Goal: Task Accomplishment & Management: Complete application form

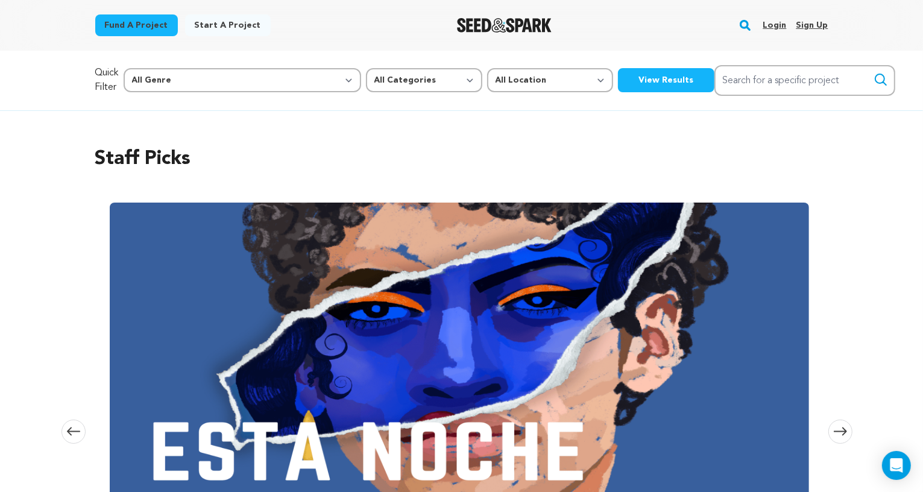
scroll to position [0, 1005]
click at [776, 22] on link "Login" at bounding box center [774, 25] width 24 height 19
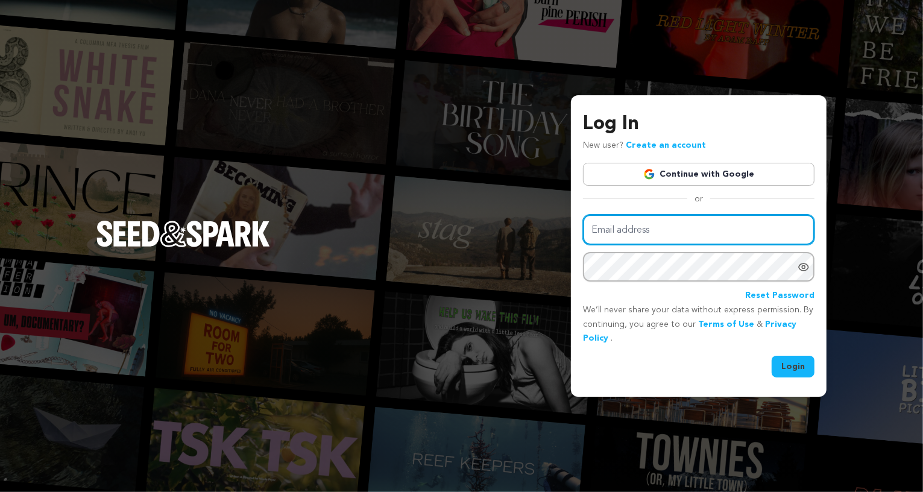
click at [636, 231] on input "Email address" at bounding box center [698, 230] width 231 height 31
type input "frieda.delackner@gmail.com"
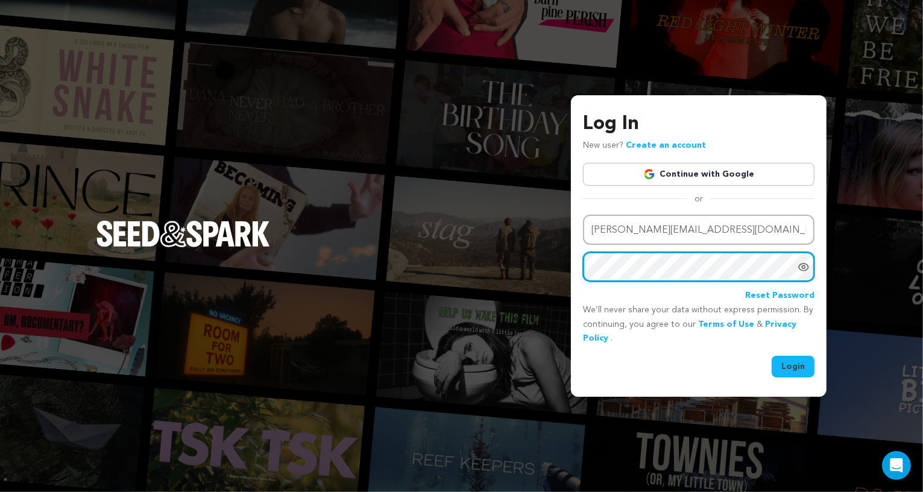
click at [771, 356] on button "Login" at bounding box center [792, 367] width 43 height 22
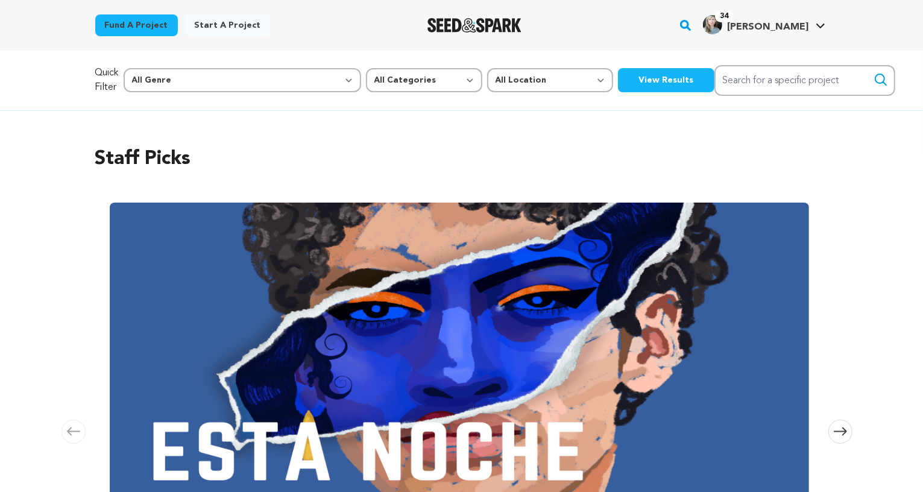
scroll to position [0, 2096]
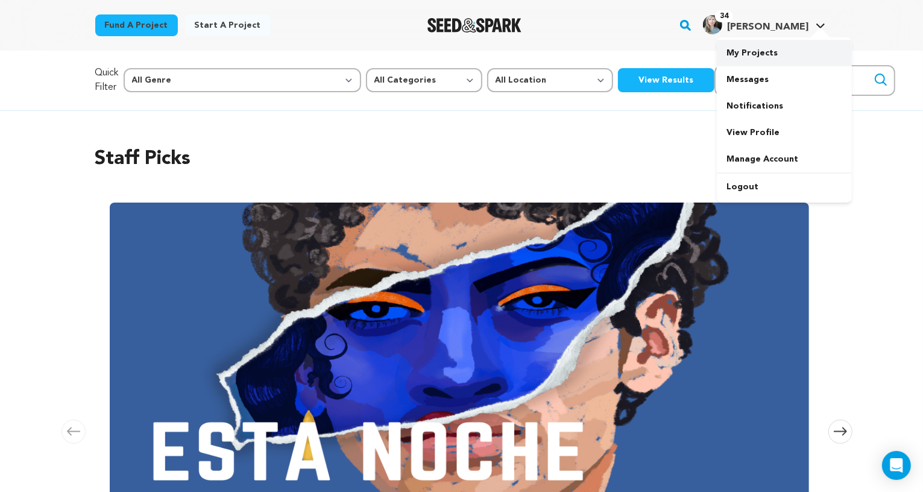
click at [759, 52] on link "My Projects" at bounding box center [784, 53] width 135 height 27
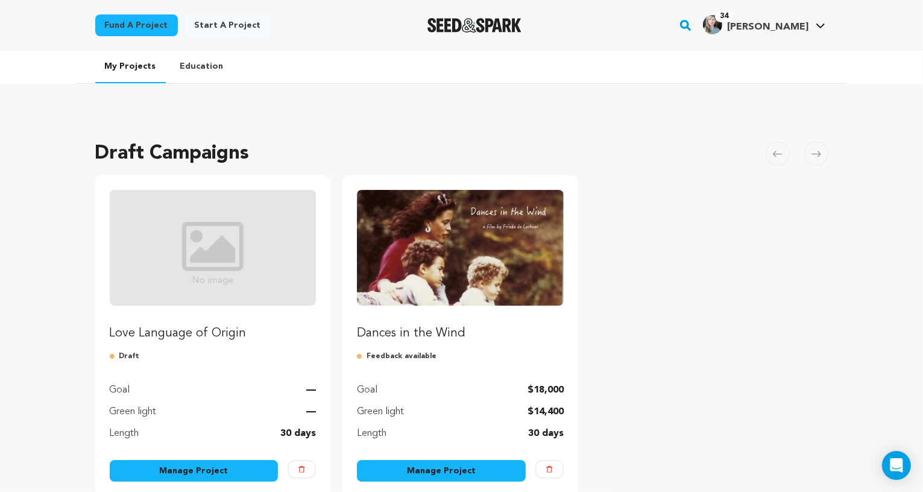
click at [175, 465] on link "Manage Project" at bounding box center [194, 471] width 169 height 22
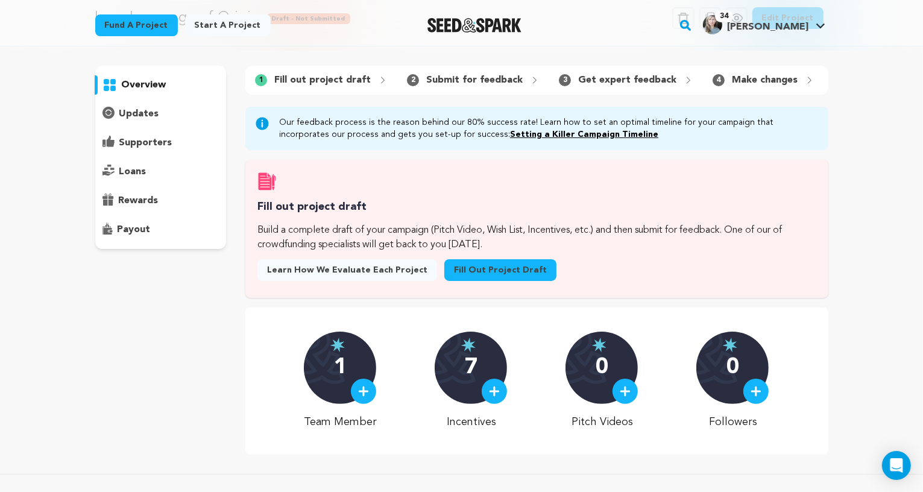
scroll to position [66, 0]
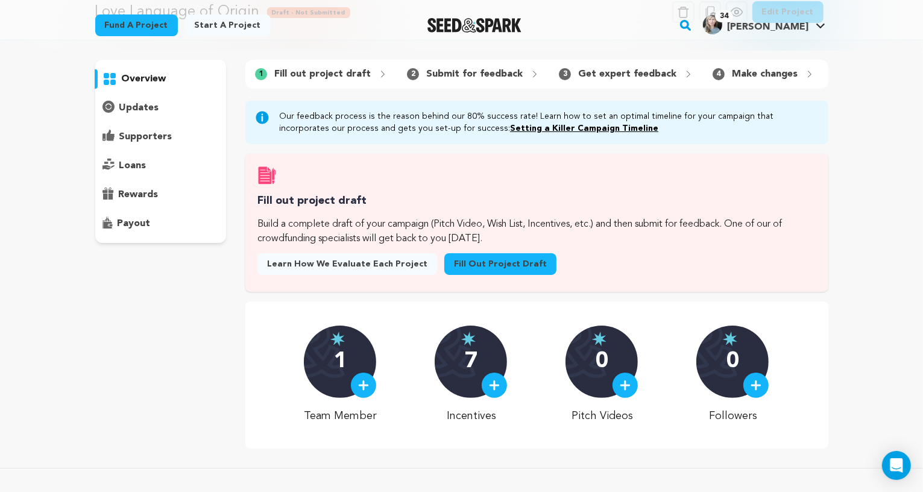
click at [488, 262] on link "Fill out project draft" at bounding box center [500, 264] width 112 height 22
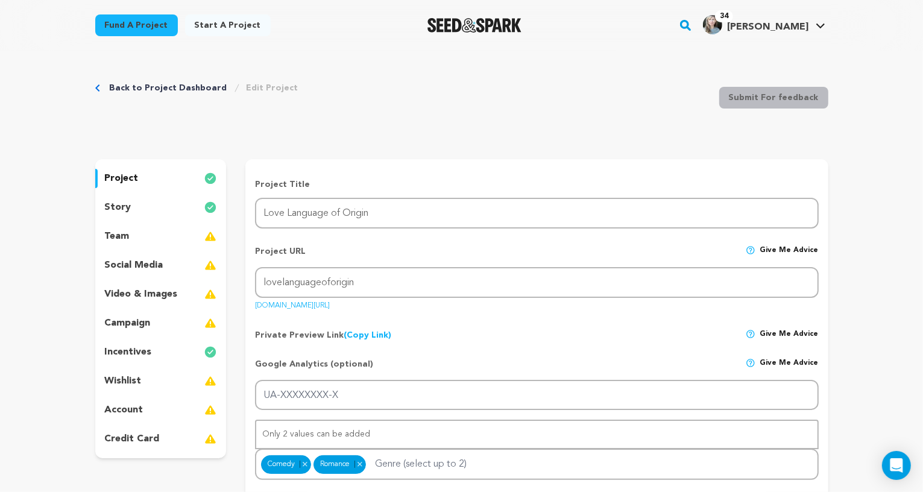
click at [120, 236] on p "team" at bounding box center [117, 236] width 25 height 14
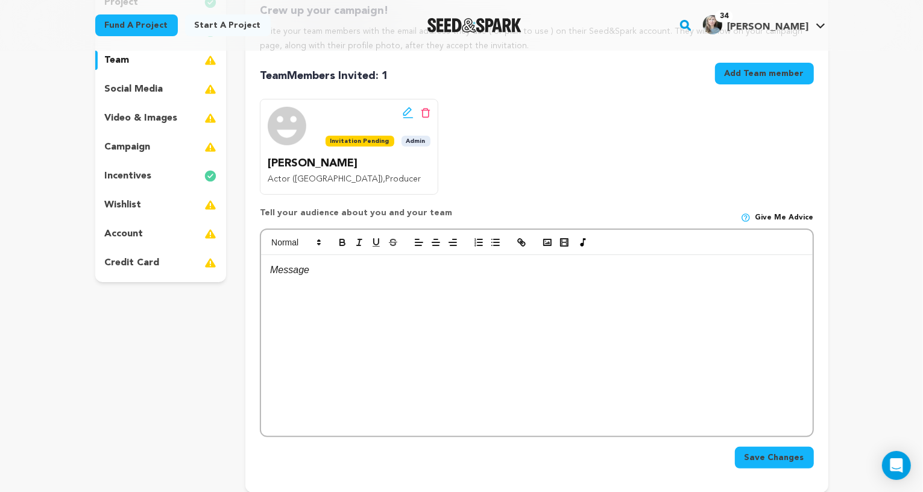
scroll to position [99, 0]
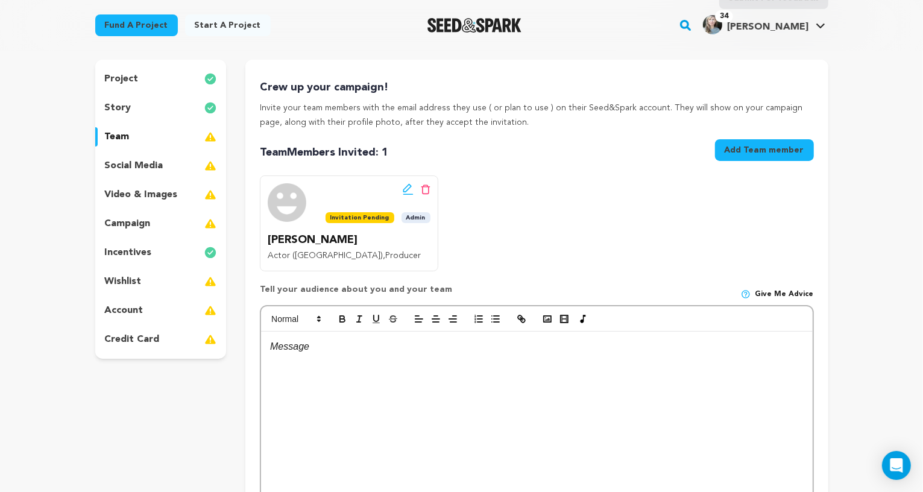
click at [121, 104] on p "story" at bounding box center [118, 108] width 27 height 14
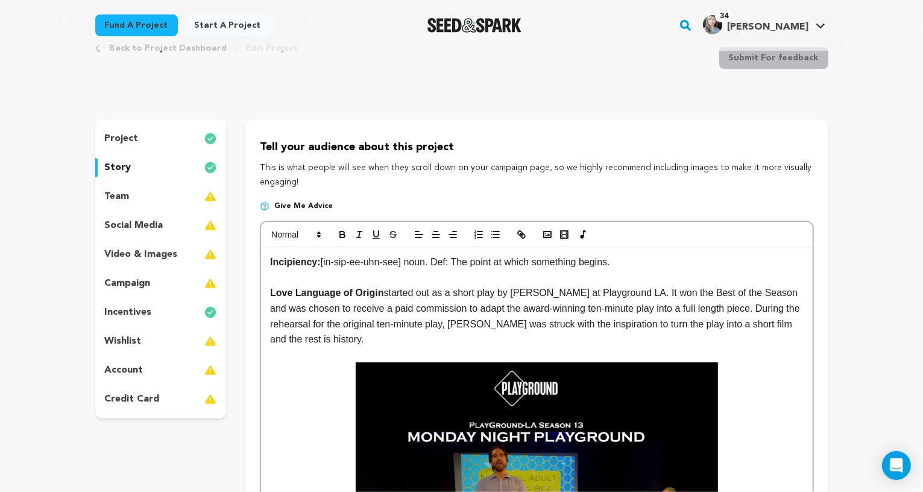
scroll to position [47, 0]
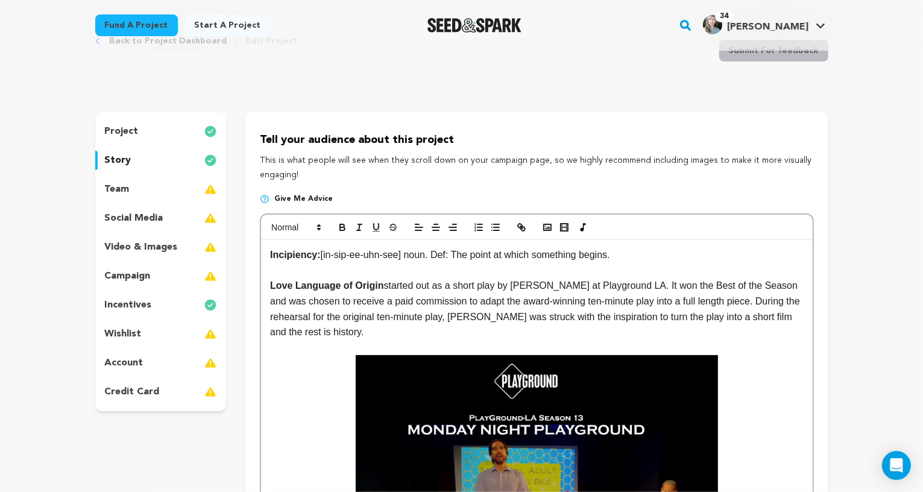
click at [126, 129] on p "project" at bounding box center [122, 131] width 34 height 14
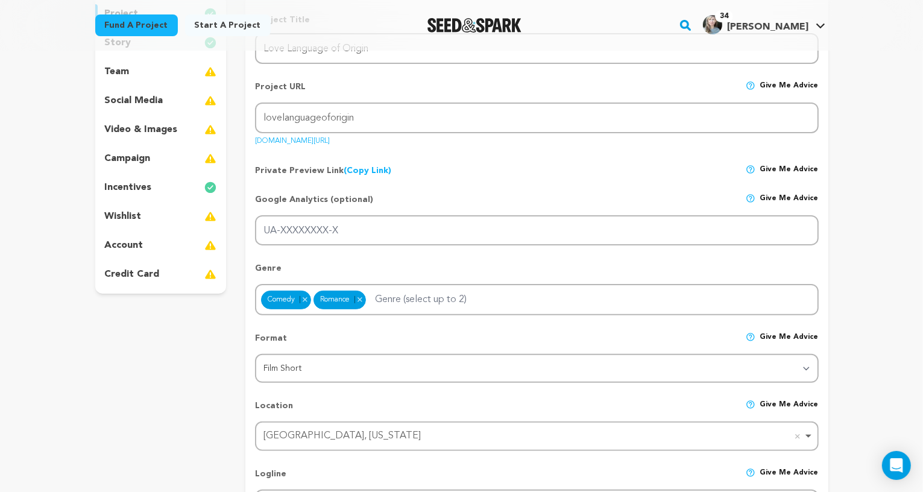
scroll to position [142, 0]
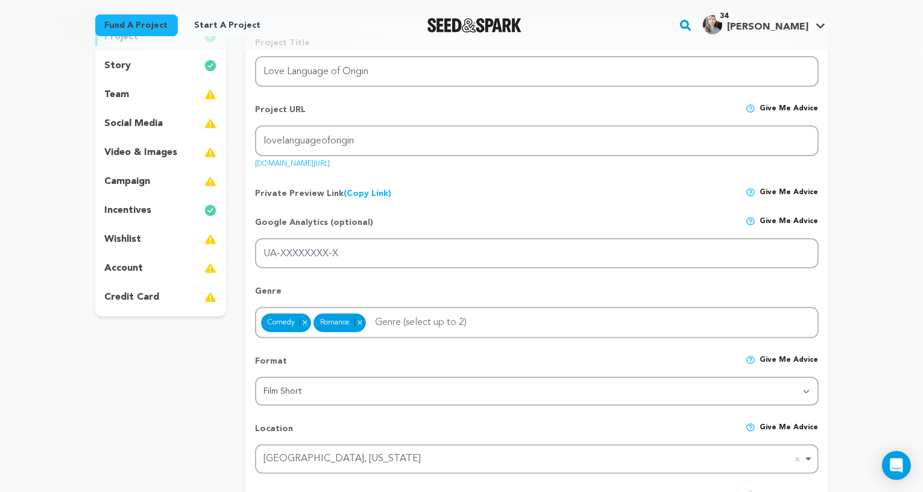
click at [122, 94] on p "team" at bounding box center [117, 94] width 25 height 14
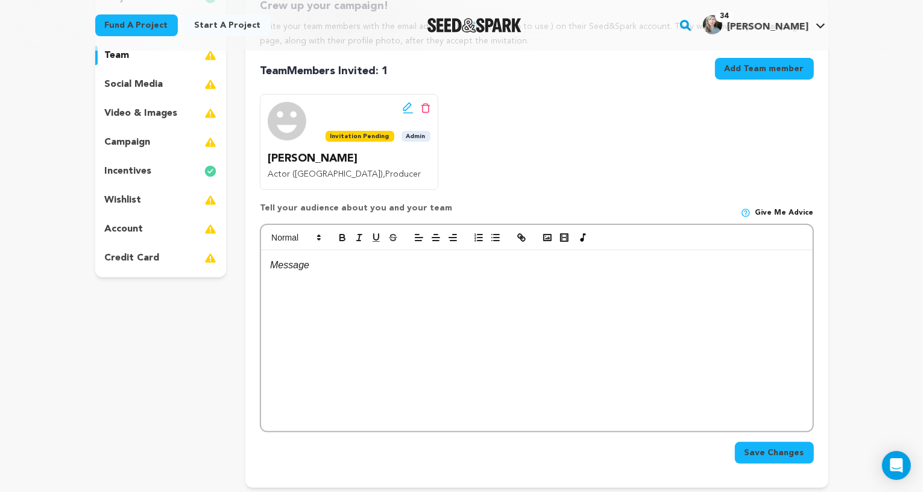
scroll to position [178, 0]
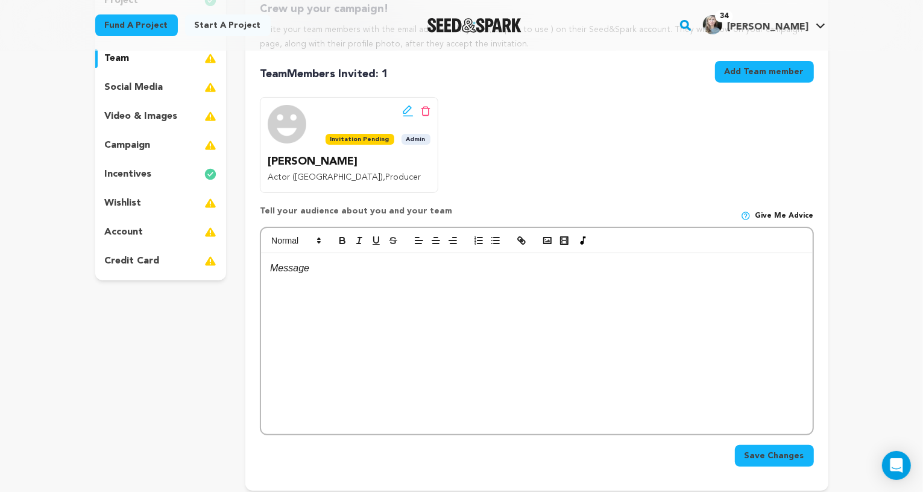
click at [284, 268] on p at bounding box center [536, 268] width 533 height 16
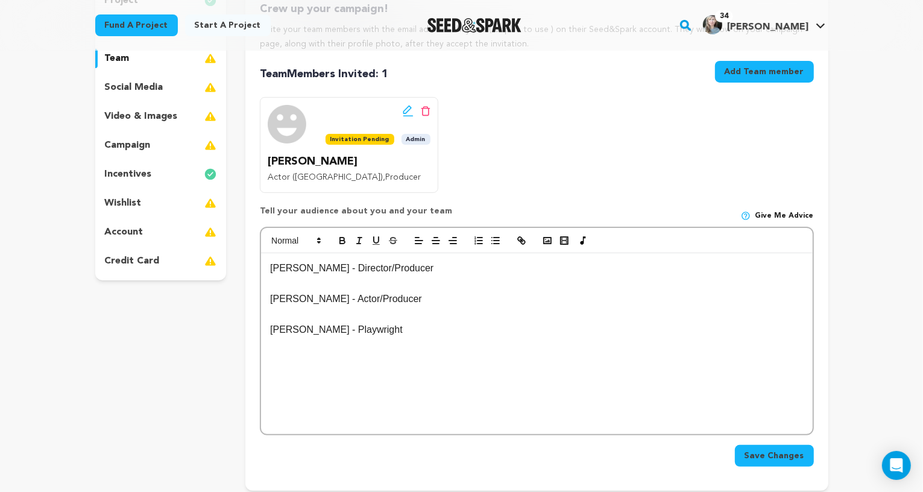
drag, startPoint x: 356, startPoint y: 328, endPoint x: 402, endPoint y: 328, distance: 46.4
click at [402, 328] on p "Michael P Adams - Playwright" at bounding box center [536, 330] width 533 height 16
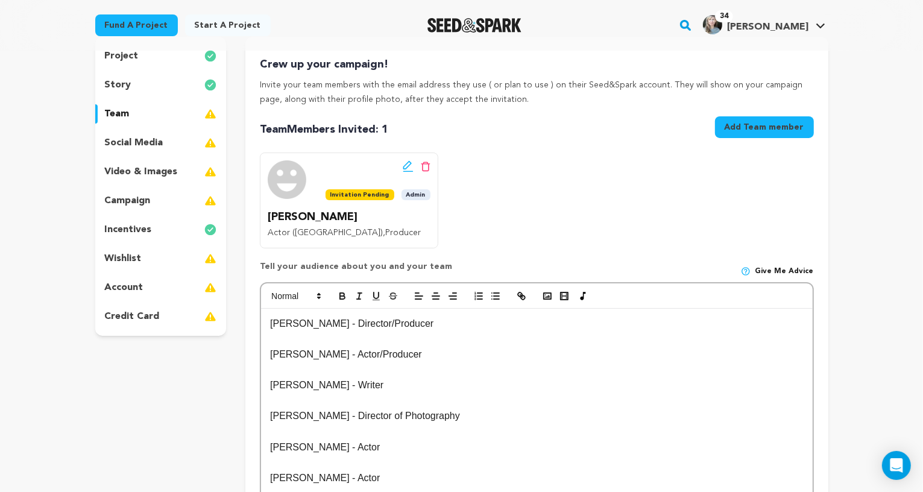
scroll to position [205, 0]
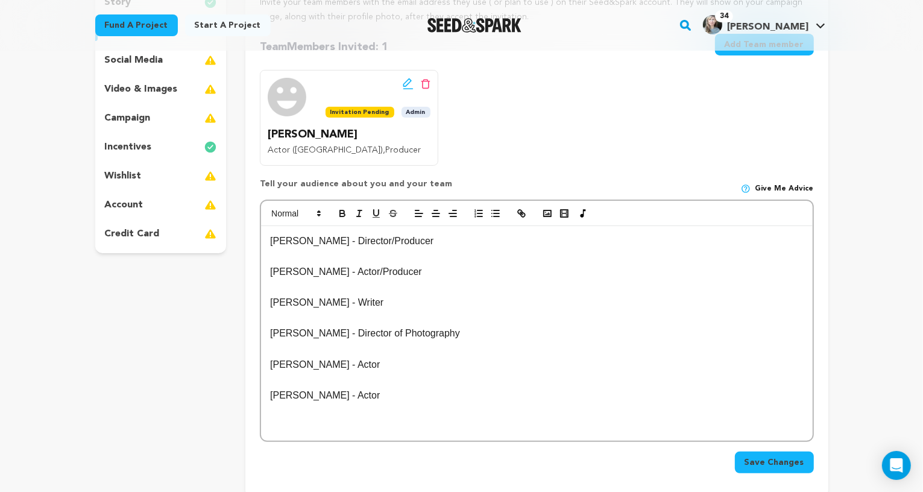
click at [764, 456] on span "Save Changes" at bounding box center [774, 462] width 60 height 12
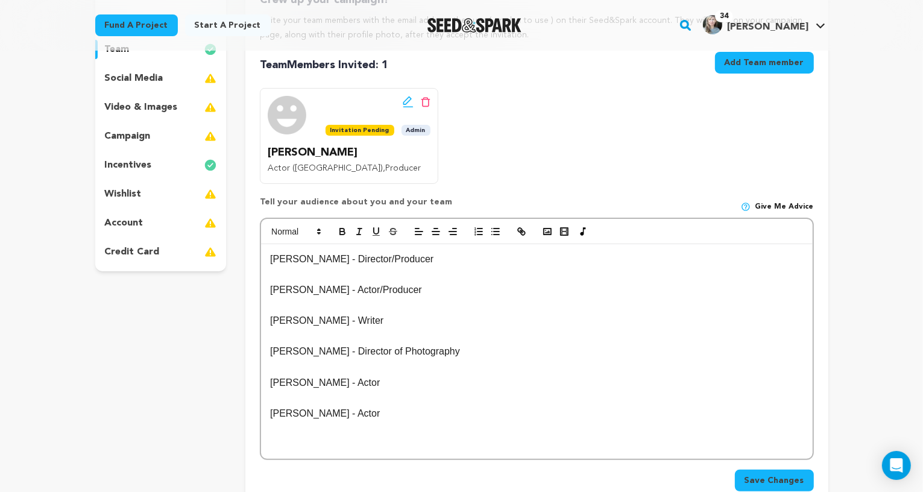
scroll to position [185, 0]
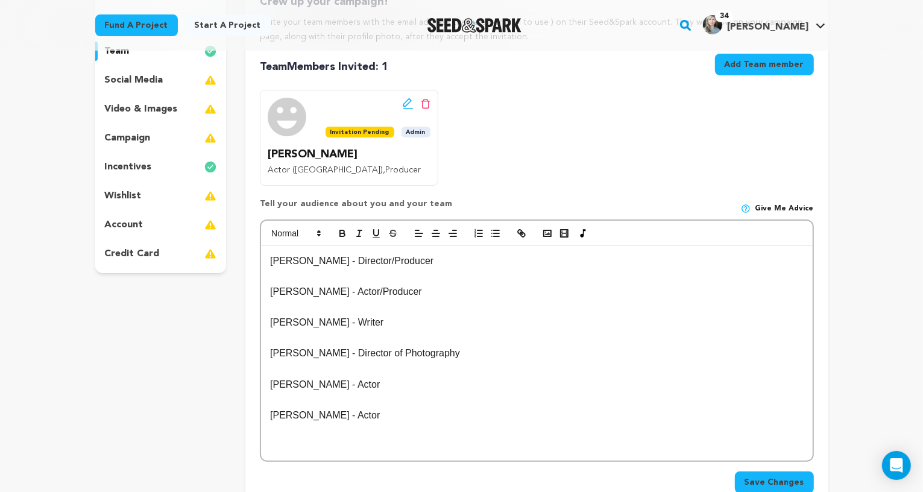
click at [125, 107] on p "video & images" at bounding box center [141, 109] width 73 height 14
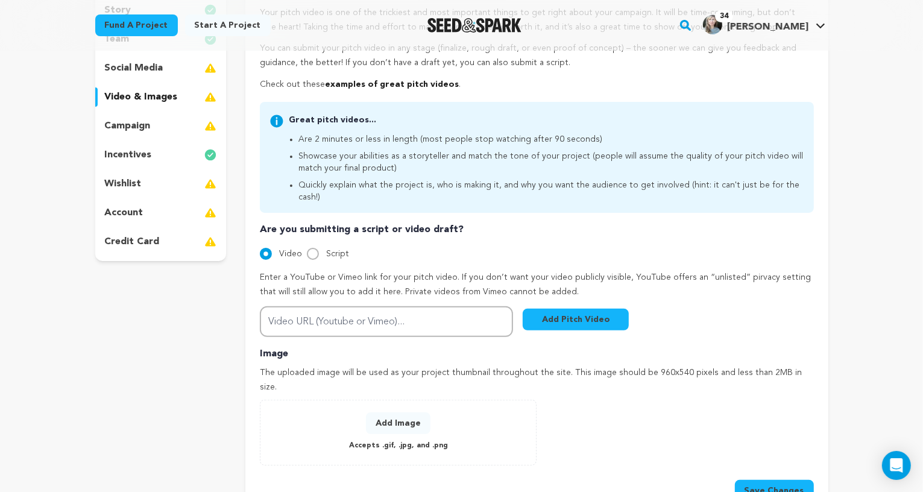
scroll to position [227, 0]
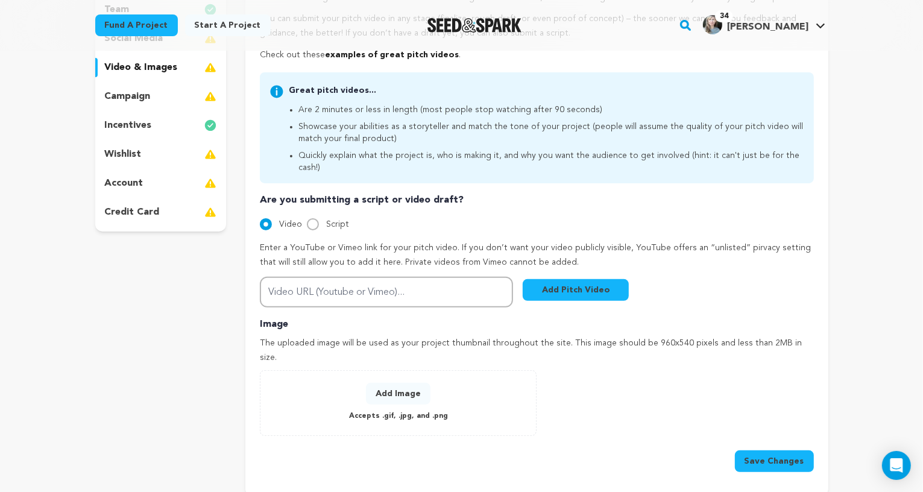
click at [131, 95] on p "campaign" at bounding box center [128, 96] width 46 height 14
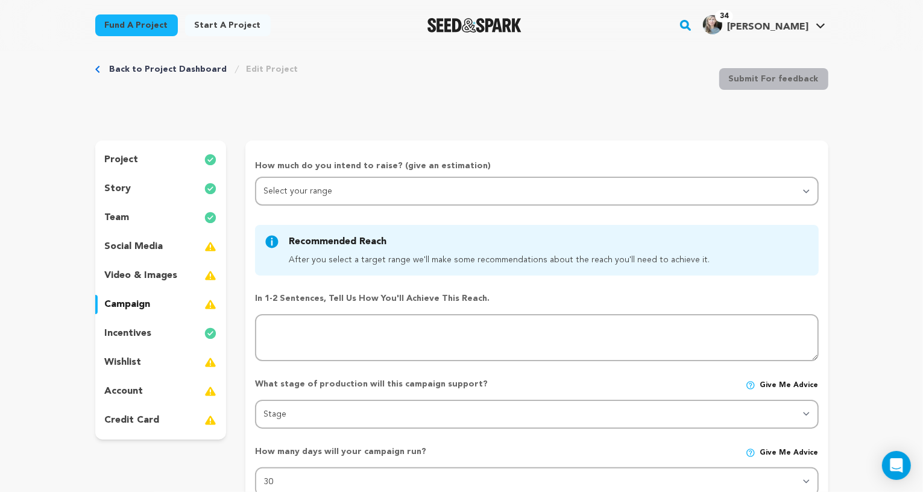
scroll to position [11, 0]
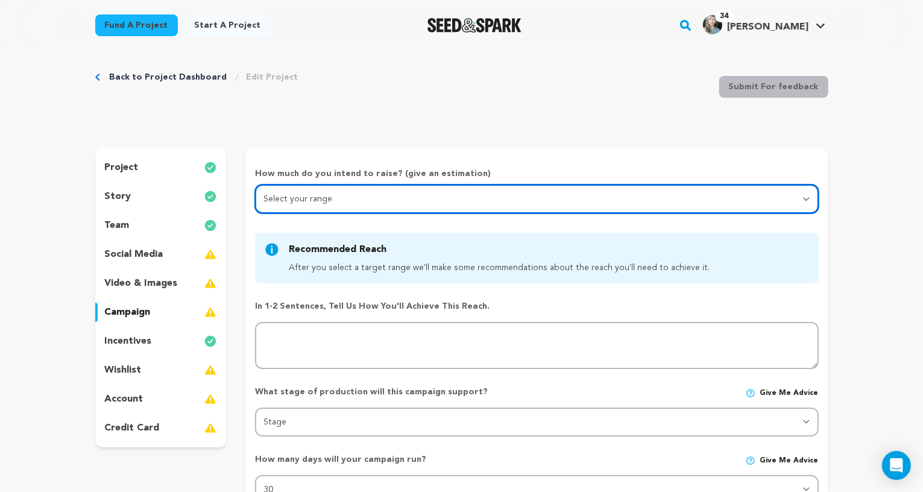
click at [297, 195] on select "Select your range Less than $10k 10k - $14k 15k - $24k 25k - $49k 50k or more" at bounding box center [536, 198] width 563 height 29
select select "2"
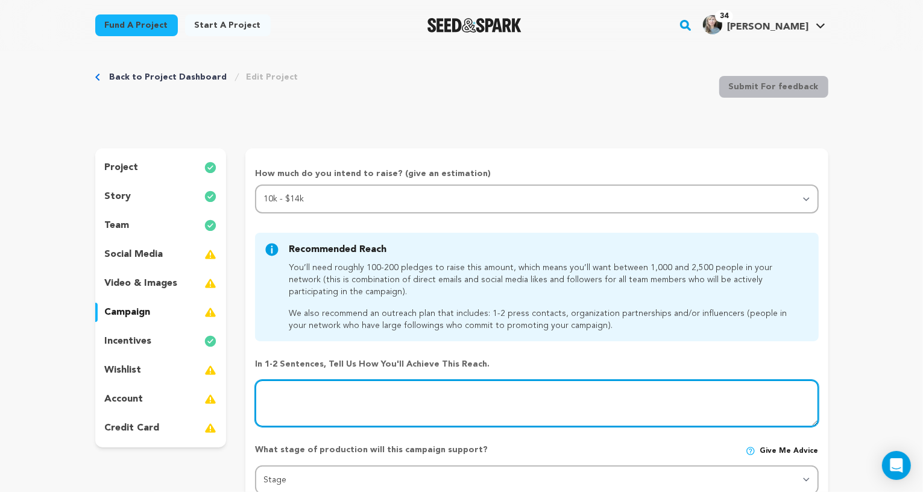
click at [307, 385] on textarea at bounding box center [536, 403] width 563 height 47
click at [307, 387] on textarea at bounding box center [536, 403] width 563 height 47
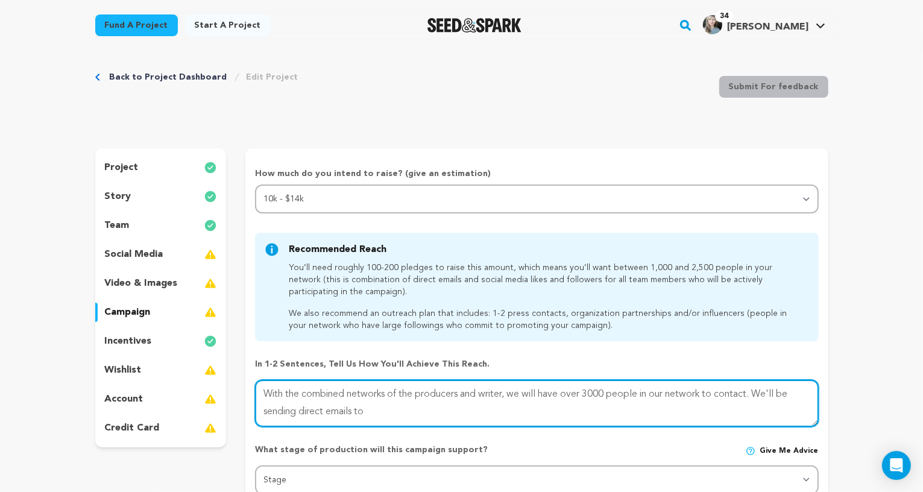
click at [776, 389] on textarea at bounding box center [536, 403] width 563 height 47
click at [377, 405] on textarea at bounding box center [536, 403] width 563 height 47
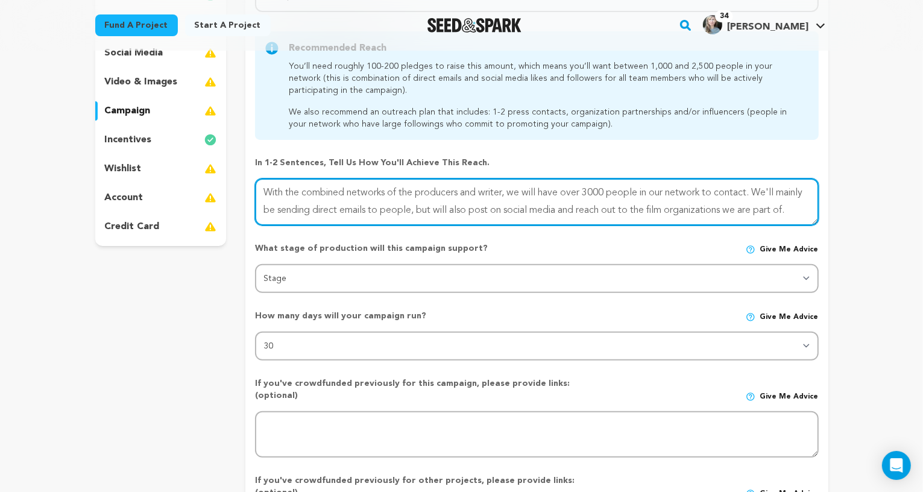
scroll to position [210, 0]
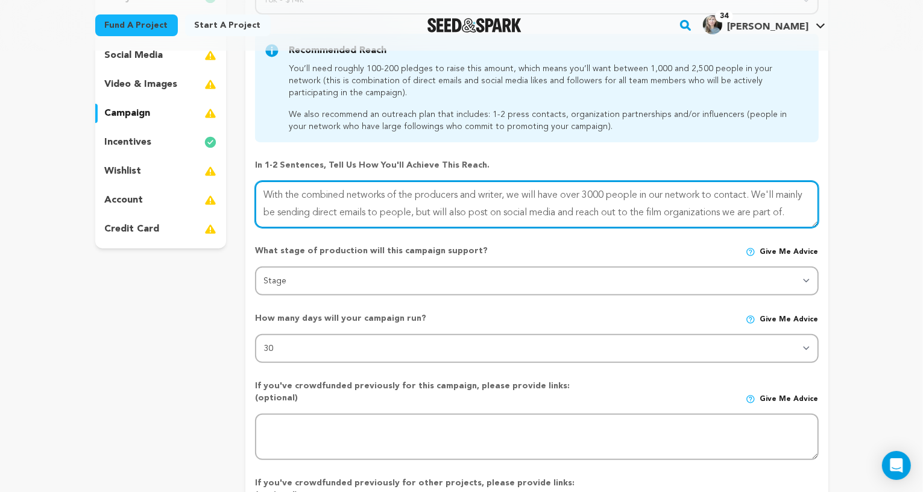
type textarea "With the combined networks of the producers and writer, we will have over 3000 …"
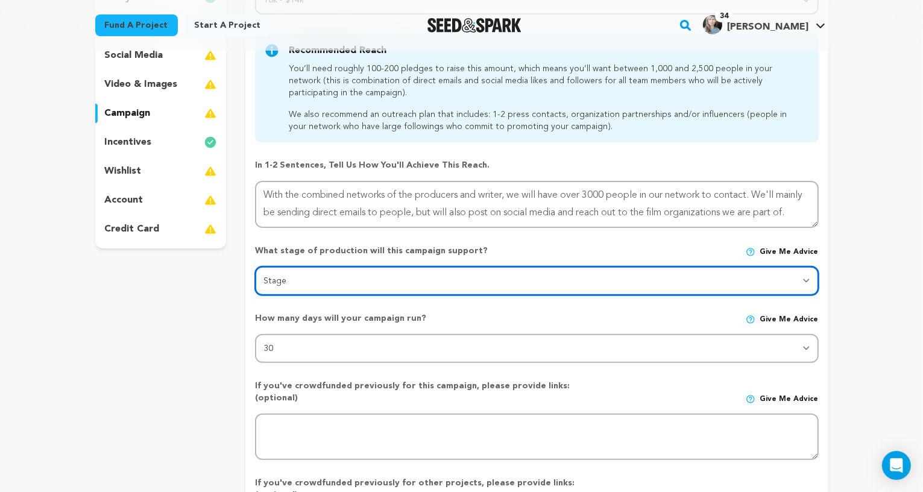
click at [808, 274] on select "Stage DEVELOPMENT PRODUCTION POST-PRODUCTION DISTRIBUTION PRE-PRODUCTION ENHANC…" at bounding box center [536, 280] width 563 height 29
select select "1403"
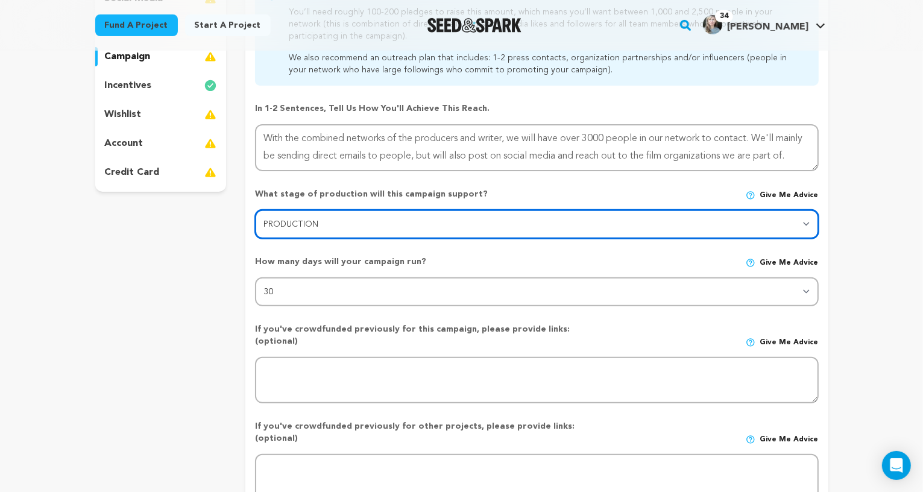
scroll to position [336, 0]
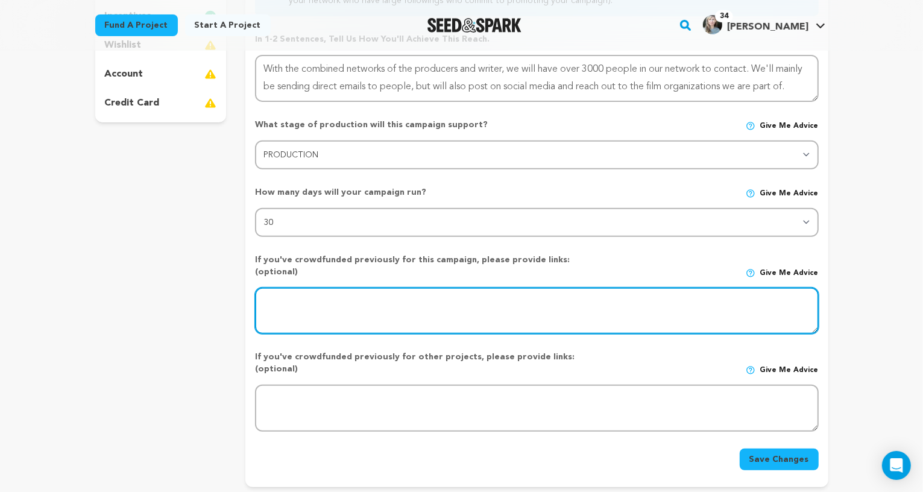
click at [289, 288] on textarea at bounding box center [536, 311] width 563 height 47
click at [327, 288] on textarea at bounding box center [536, 311] width 563 height 47
type textarea "N/A"
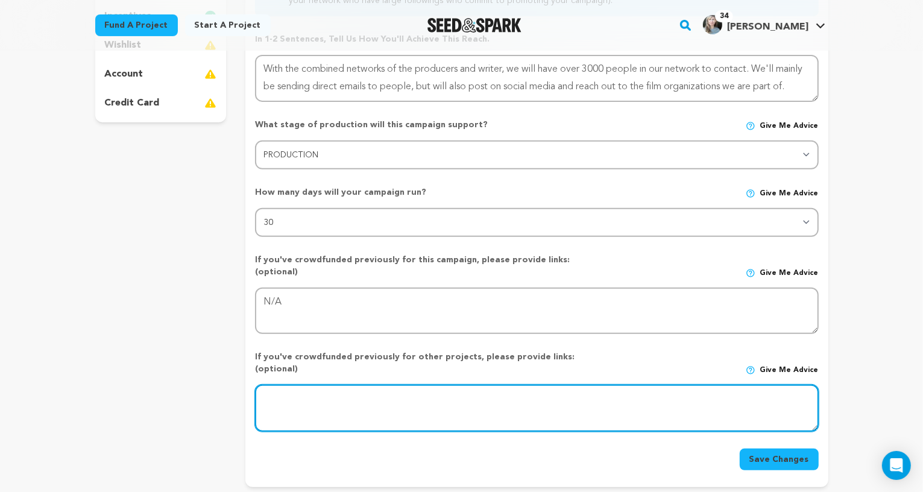
click at [341, 385] on textarea at bounding box center [536, 408] width 563 height 47
click at [297, 385] on textarea at bounding box center [536, 408] width 563 height 47
paste textarea "[URL][DOMAIN_NAME]"
type textarea "[URL][DOMAIN_NAME]"
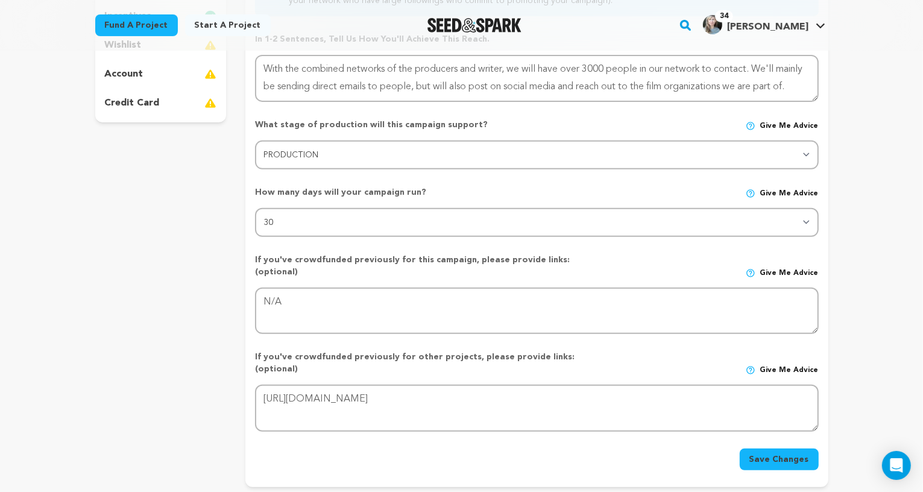
click at [768, 448] on button "Save Changes" at bounding box center [779, 459] width 79 height 22
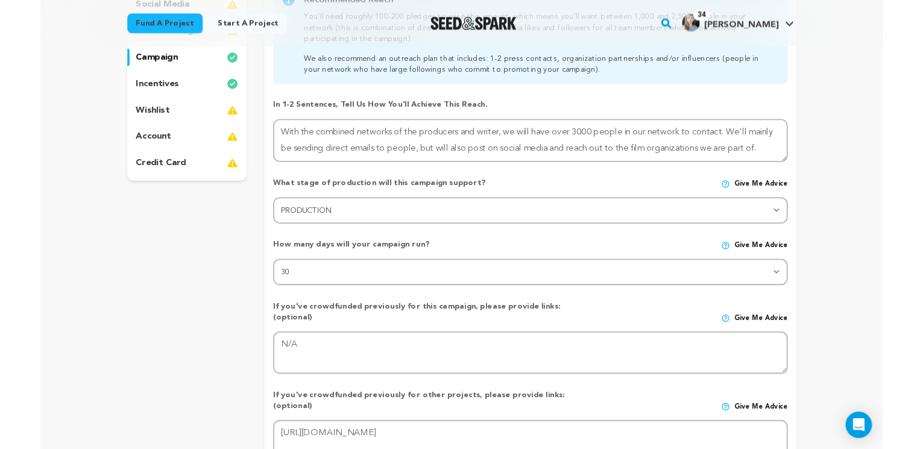
scroll to position [122, 0]
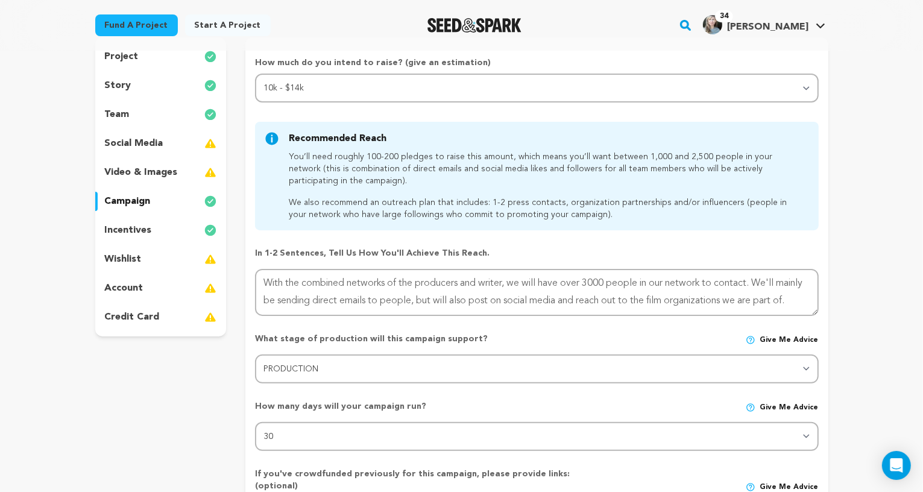
click at [127, 253] on p "wishlist" at bounding box center [123, 259] width 37 height 14
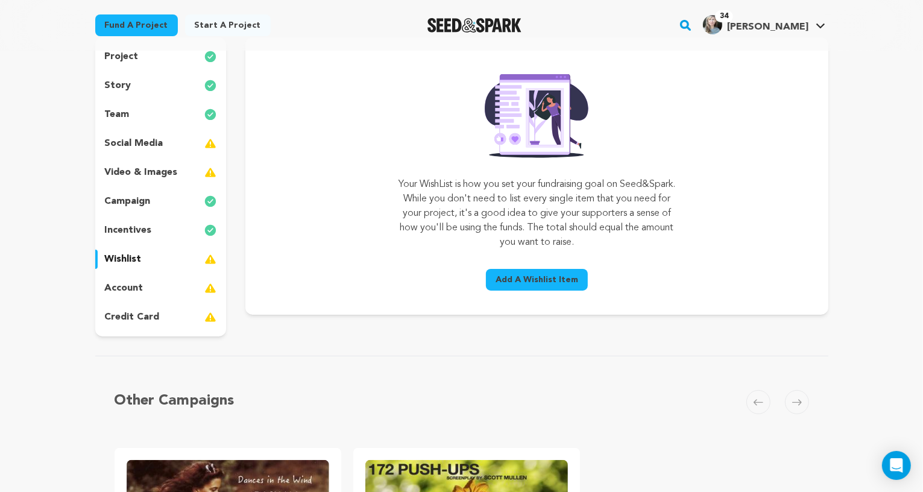
click at [536, 275] on span "Add A Wishlist Item" at bounding box center [536, 280] width 83 height 12
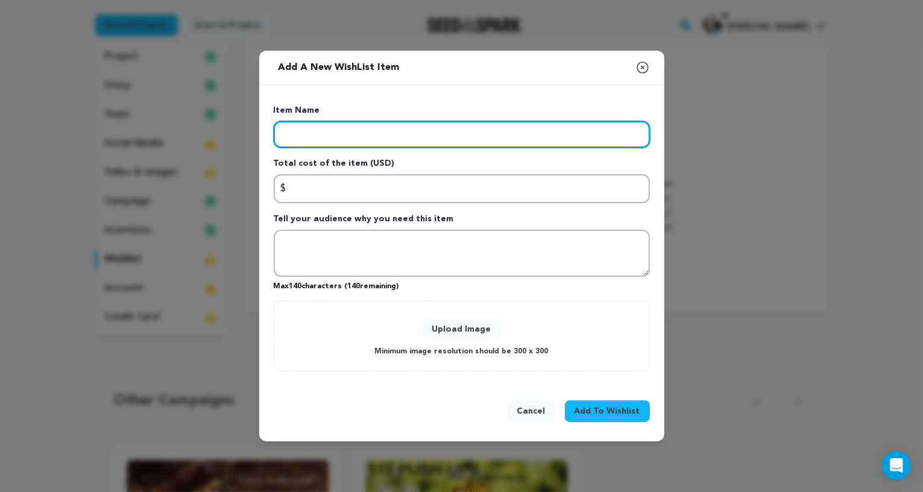
click at [328, 134] on input "Enter item name" at bounding box center [462, 134] width 376 height 27
click at [315, 138] on input "Enter item name" at bounding box center [462, 134] width 376 height 27
type input "Cast & Crew"
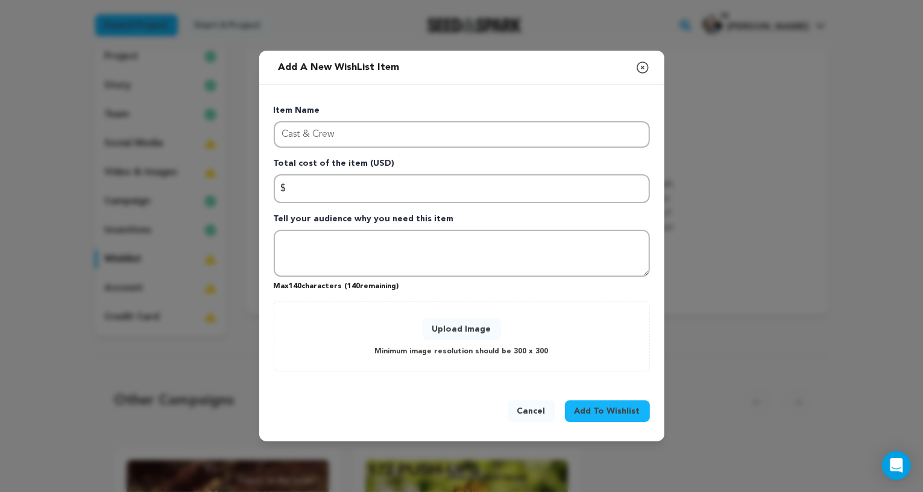
click at [511, 161] on p "Total cost of the item (USD)" at bounding box center [462, 165] width 376 height 17
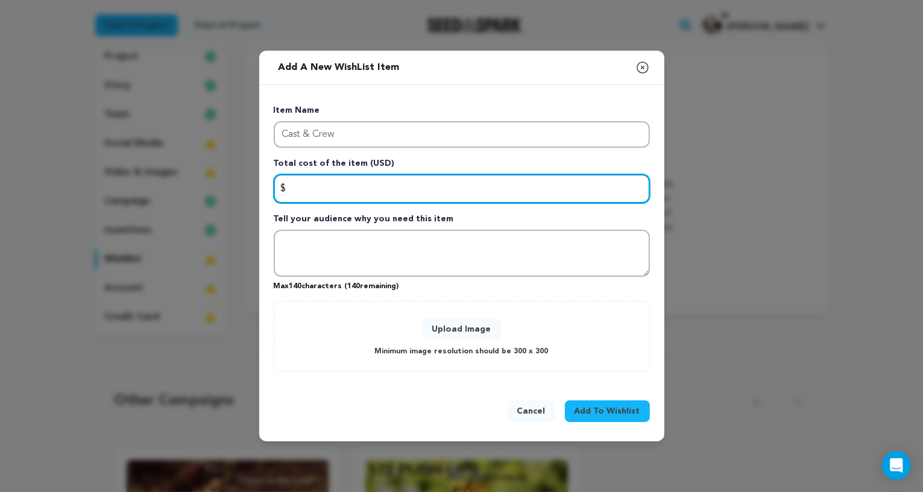
click at [328, 190] on input "Enter total cost of the item" at bounding box center [462, 188] width 376 height 29
type input "$"
type input "4"
click at [300, 192] on input "3000" at bounding box center [462, 188] width 376 height 29
type input "3500"
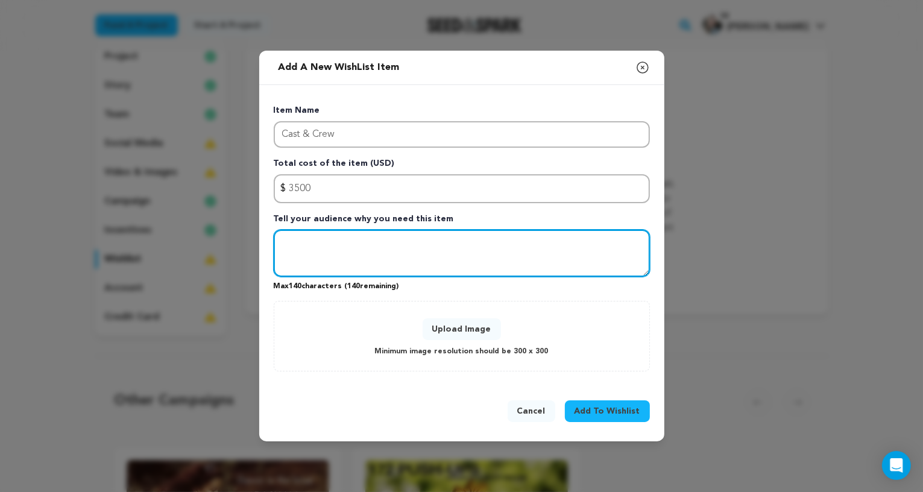
click at [318, 236] on textarea "Tell your audience why you need this item" at bounding box center [462, 253] width 376 height 47
click at [318, 235] on textarea "Tell your audience why you need this item" at bounding box center [462, 253] width 376 height 47
type textarea "W"
click at [556, 245] on textarea "It's important for us to pay our cast and crew for their work. Artisits work" at bounding box center [462, 253] width 376 height 47
click at [554, 244] on textarea "It's important for us to pay our cast and crew for their work. Artisis work" at bounding box center [462, 253] width 376 height 47
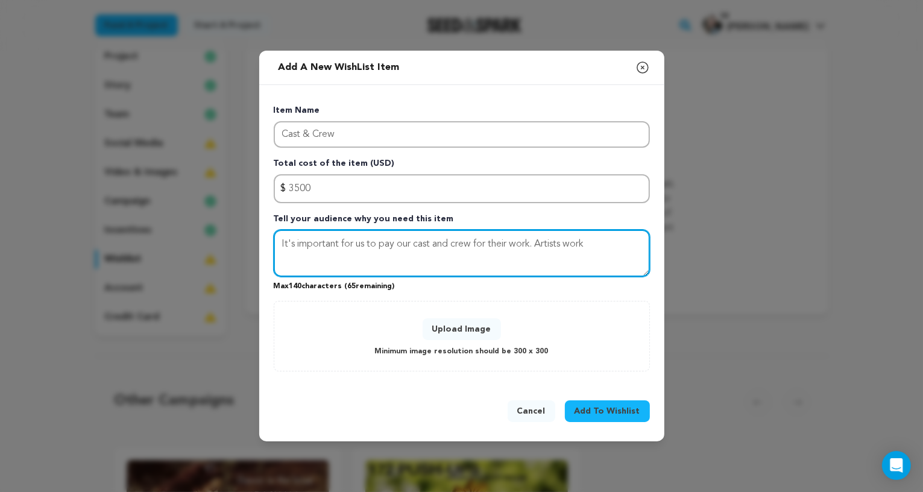
click at [597, 244] on textarea "It's important for us to pay our cast and crew for their work. Artists work" at bounding box center [462, 253] width 376 height 47
type textarea "It's important for us to pay our cast and crew for their work. Artists work for…"
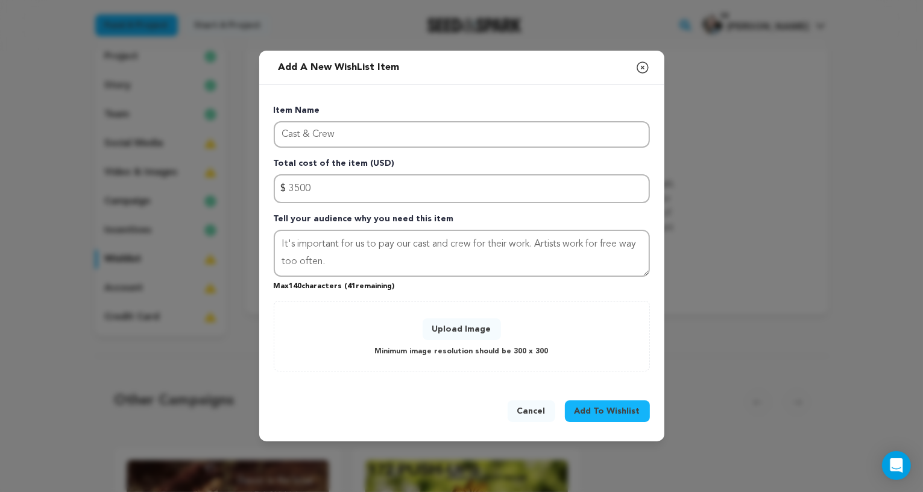
click at [595, 410] on span "Add To Wishlist" at bounding box center [607, 411] width 66 height 12
click at [605, 409] on span "Add To Wishlist" at bounding box center [607, 411] width 66 height 12
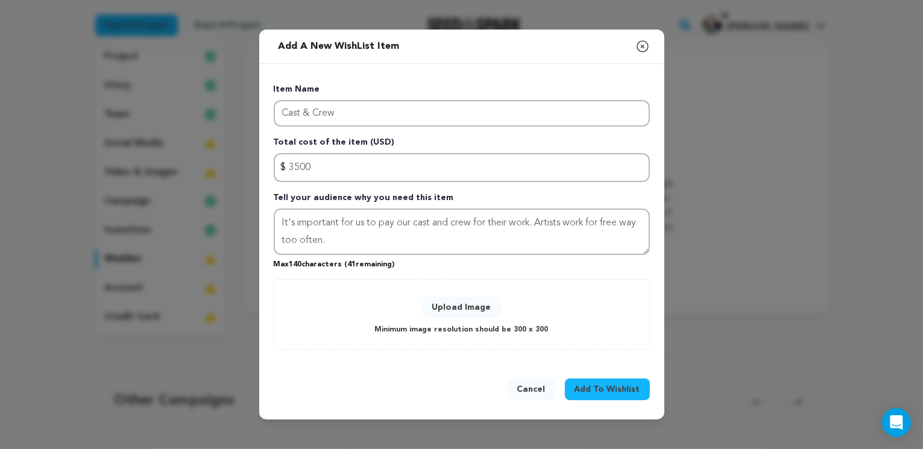
click at [468, 305] on button "Upload Image" at bounding box center [462, 308] width 78 height 22
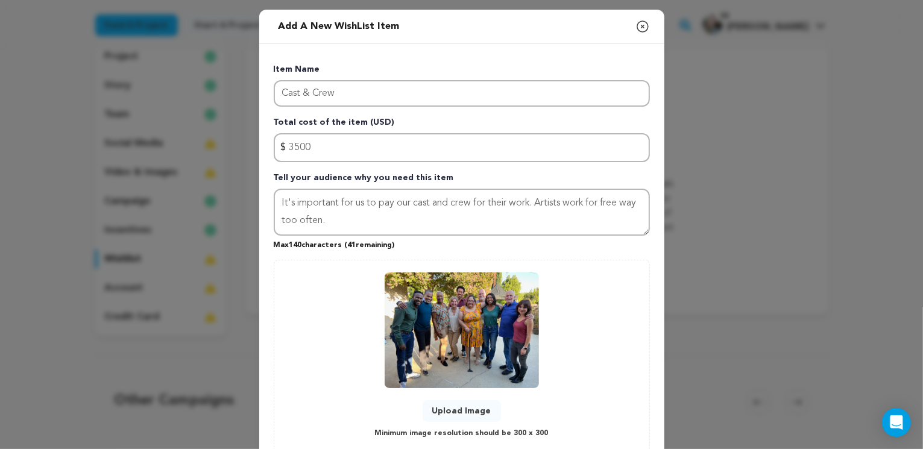
scroll to position [82, 0]
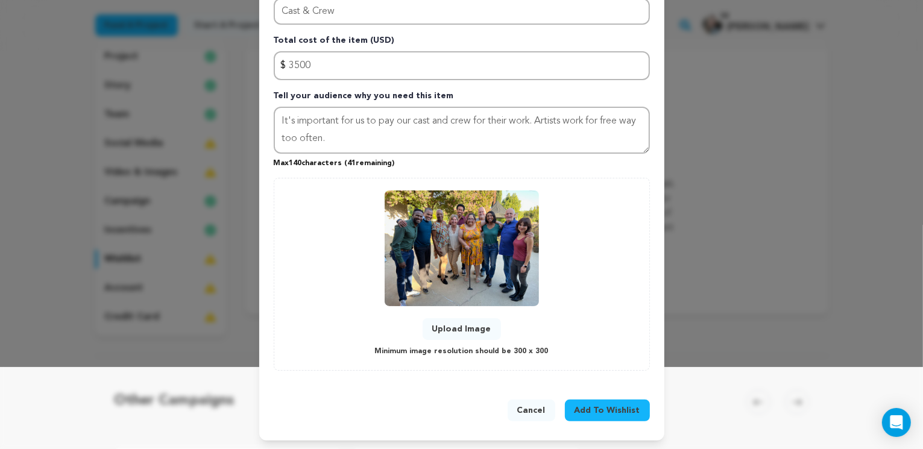
click at [601, 410] on span "Add To Wishlist" at bounding box center [607, 410] width 66 height 12
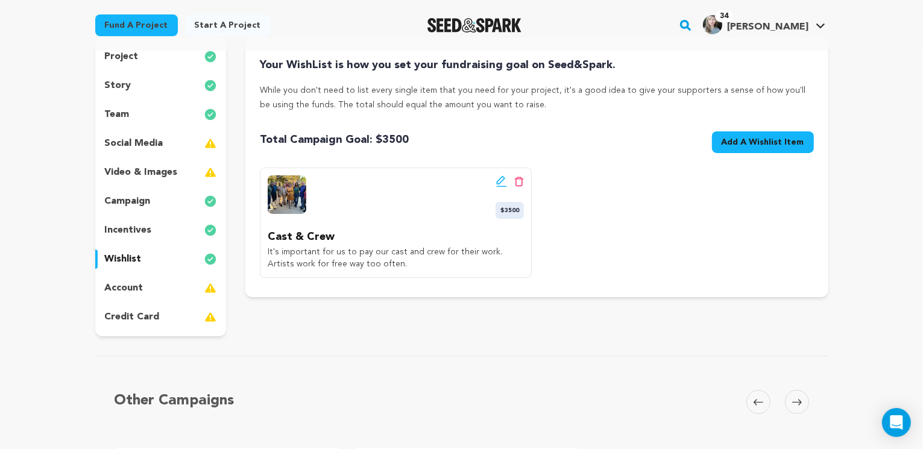
scroll to position [0, 0]
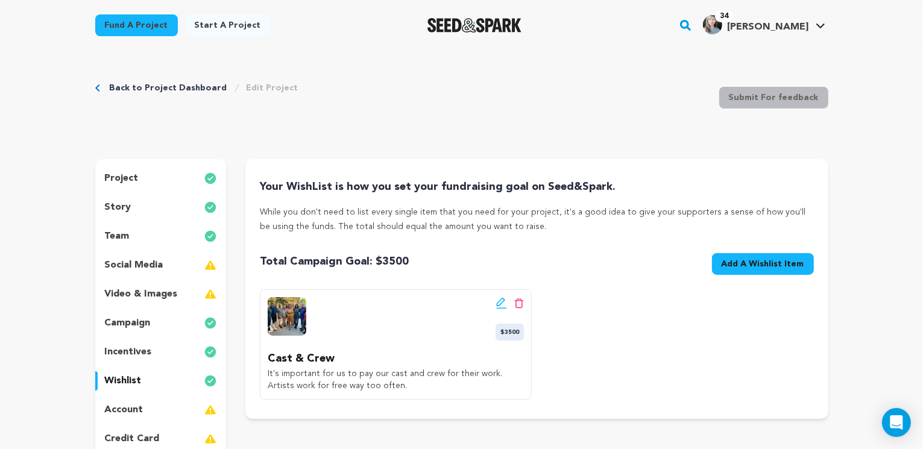
click at [764, 263] on span "Add A Wishlist Item" at bounding box center [762, 264] width 83 height 12
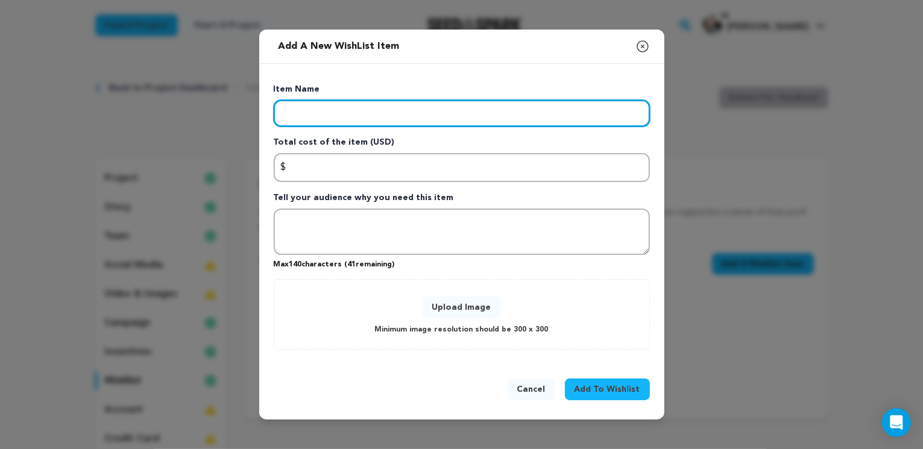
click at [318, 117] on input "Enter item name" at bounding box center [462, 113] width 376 height 27
type input "Camera, Lighting, and Audio Equipment Rental"
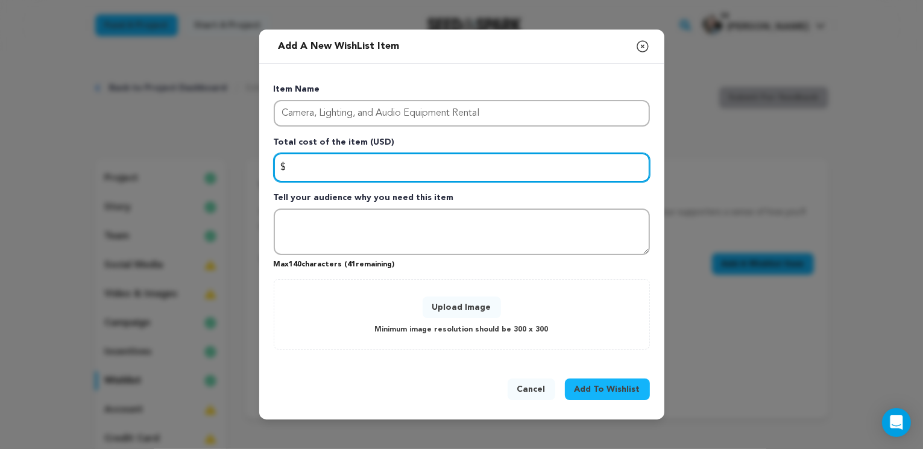
click at [345, 164] on input "Enter total cost of the item" at bounding box center [462, 167] width 376 height 29
type input "3000"
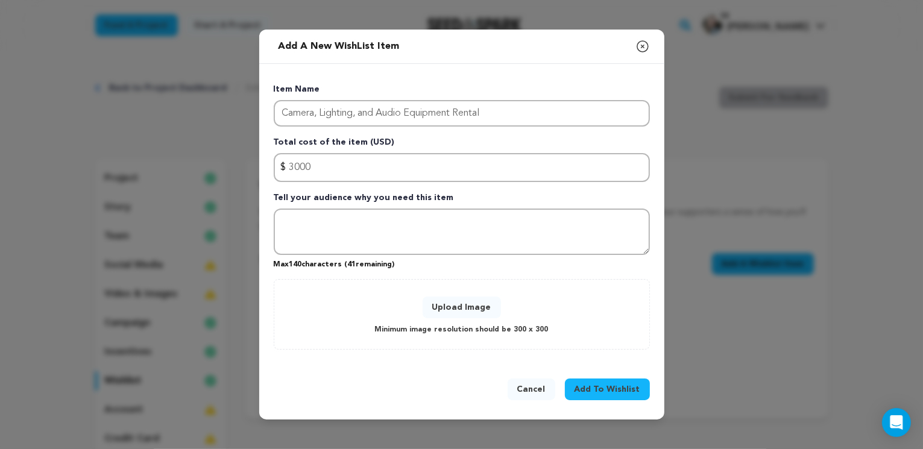
click at [620, 387] on span "Add To Wishlist" at bounding box center [607, 389] width 66 height 12
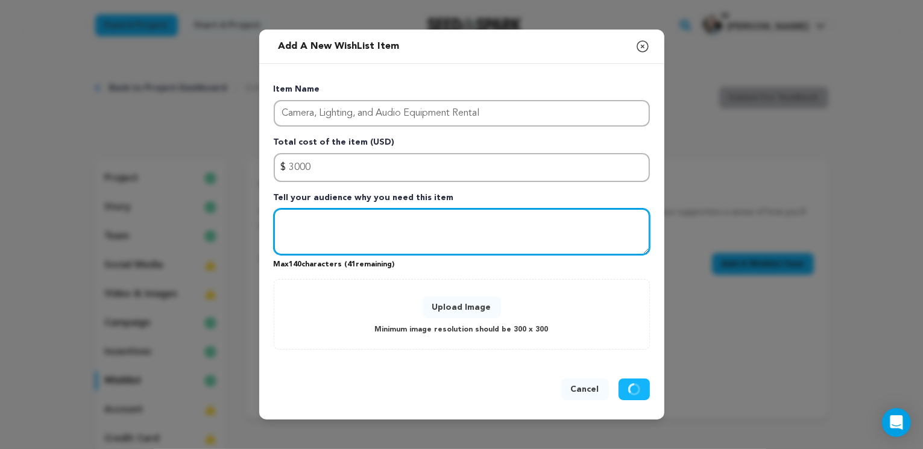
click at [334, 221] on textarea "Tell your audience why you need this item" at bounding box center [462, 232] width 376 height 47
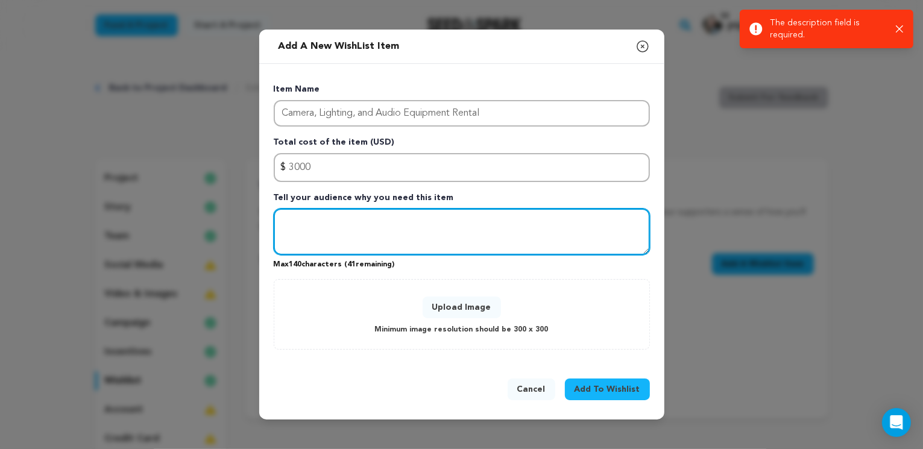
click at [320, 221] on textarea "Tell your audience why you need this item" at bounding box center [462, 232] width 376 height 47
click at [304, 221] on textarea "Tell your audience why you need this item" at bounding box center [462, 232] width 376 height 47
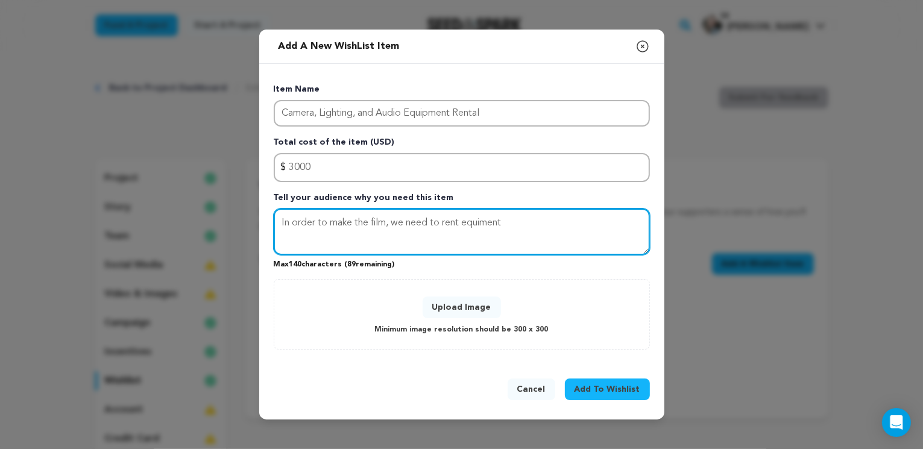
click at [477, 226] on textarea "In order to make the film, we need to rent equiment" at bounding box center [462, 232] width 376 height 47
click at [457, 224] on textarea "In order to make the film, we need to rent equipment" at bounding box center [462, 232] width 376 height 47
click at [638, 225] on textarea "In order to make the film, we need to rent camera, lighting, and audio equipment" at bounding box center [462, 232] width 376 height 47
type textarea "In order to make the film, we need to rent camera, lighting, and audio equipmen…"
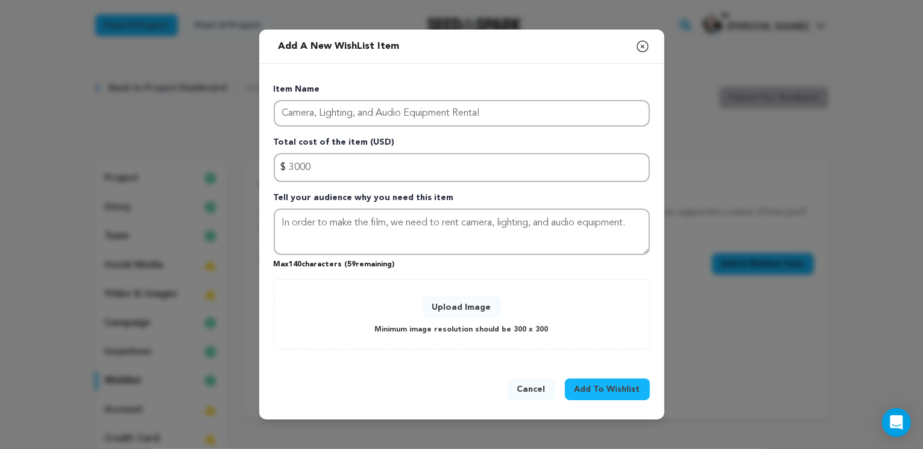
click at [471, 305] on button "Upload Image" at bounding box center [462, 308] width 78 height 22
click at [463, 305] on button "Upload Image" at bounding box center [462, 308] width 78 height 22
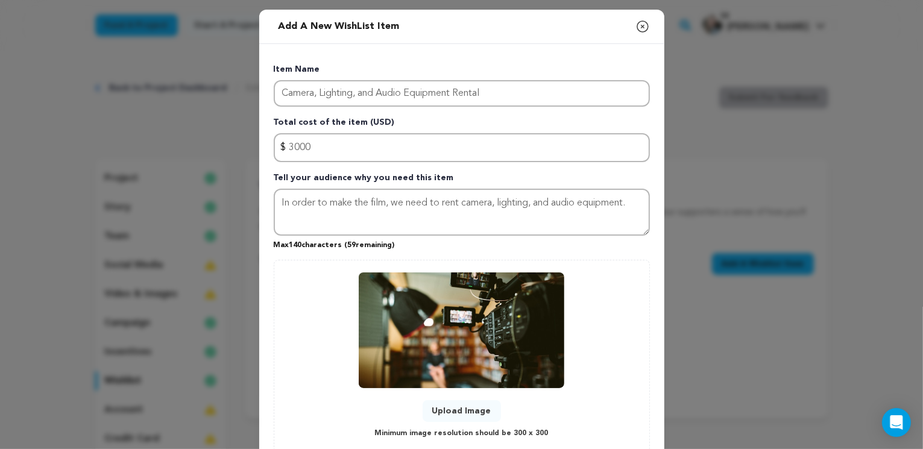
scroll to position [82, 0]
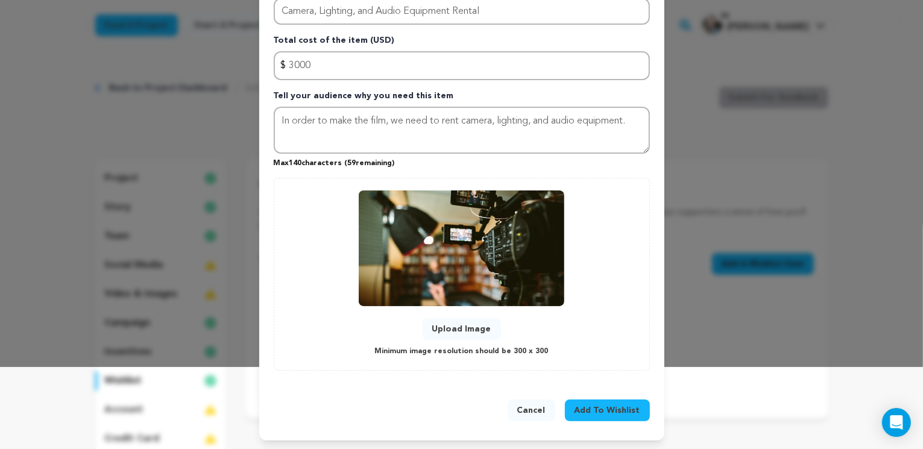
click at [607, 405] on span "Add To Wishlist" at bounding box center [607, 410] width 66 height 12
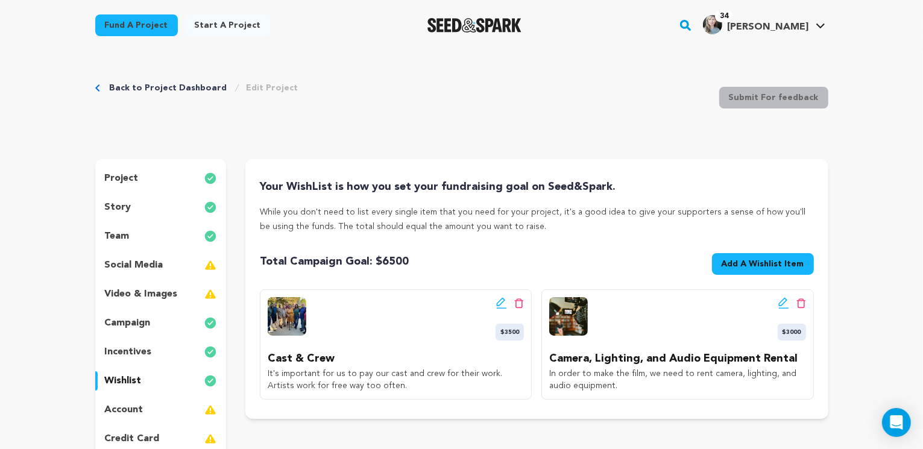
click at [767, 262] on span "Add A Wishlist Item" at bounding box center [762, 264] width 83 height 12
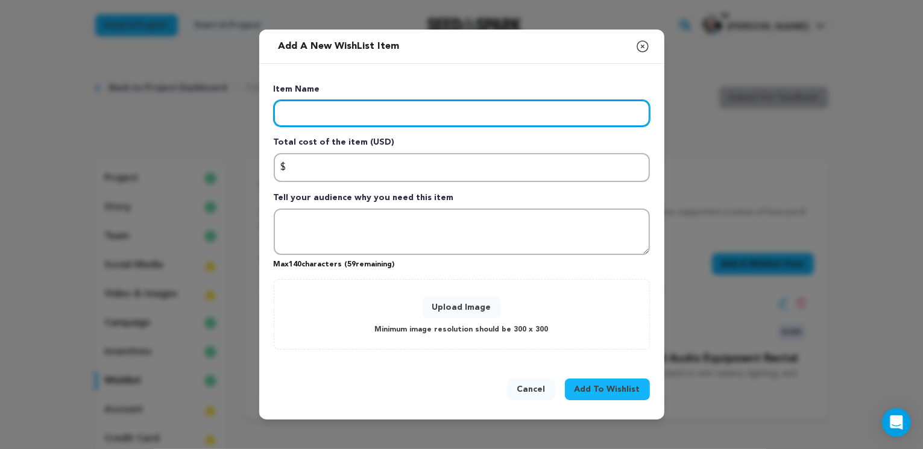
click at [305, 112] on input "Enter item name" at bounding box center [462, 113] width 376 height 27
type input "L"
type input "Food and craft services"
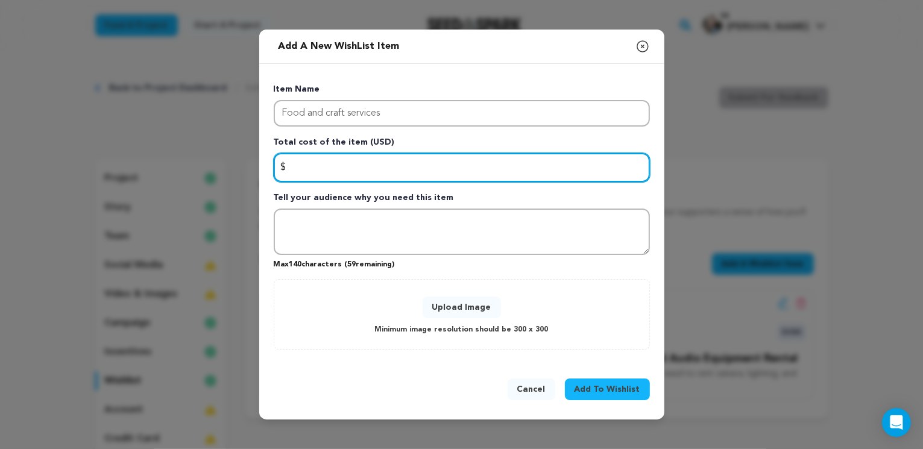
click at [328, 166] on input "Enter total cost of the item" at bounding box center [462, 167] width 376 height 29
type input "300"
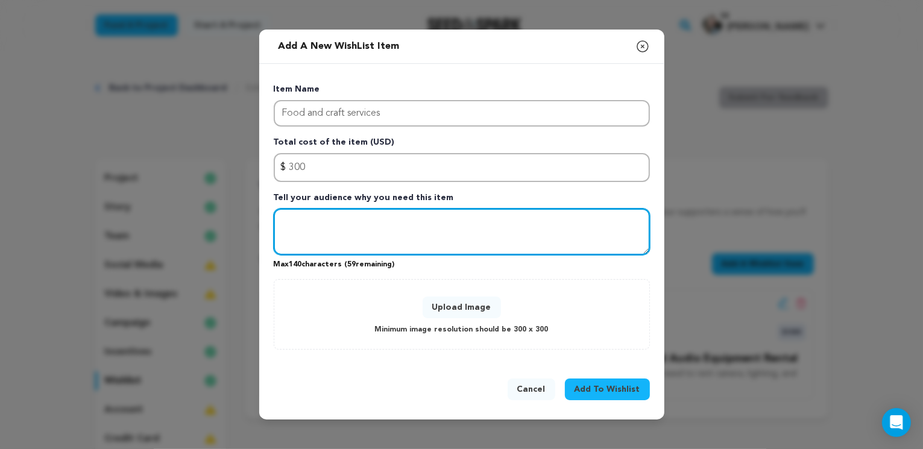
click at [336, 227] on textarea "Tell your audience why you need this item" at bounding box center [462, 232] width 376 height 47
click at [298, 223] on textarea "Tell your audience why you need this item" at bounding box center [462, 232] width 376 height 47
type textarea "The secret to a happy cast and crew starts with being well fed."
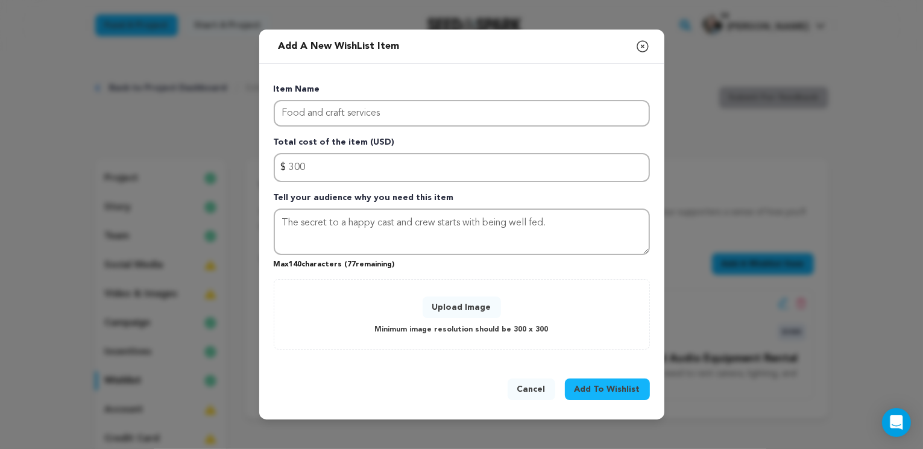
click at [473, 307] on button "Upload Image" at bounding box center [462, 308] width 78 height 22
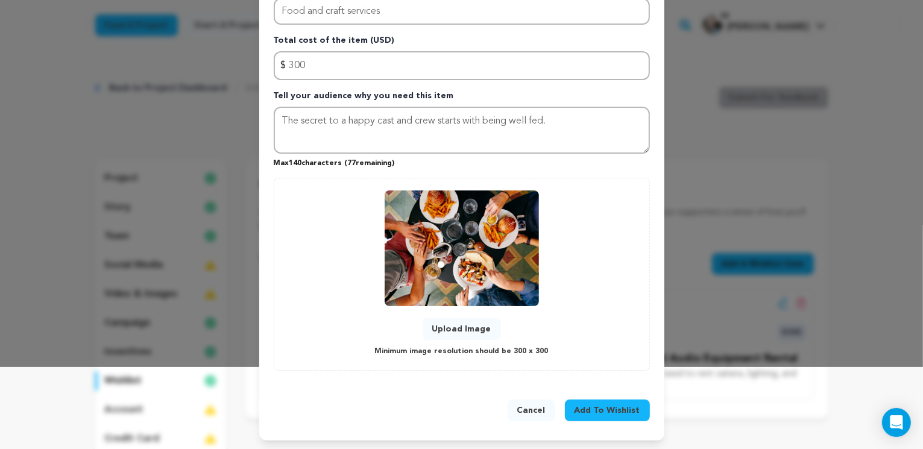
click at [607, 409] on span "Add To Wishlist" at bounding box center [607, 410] width 66 height 12
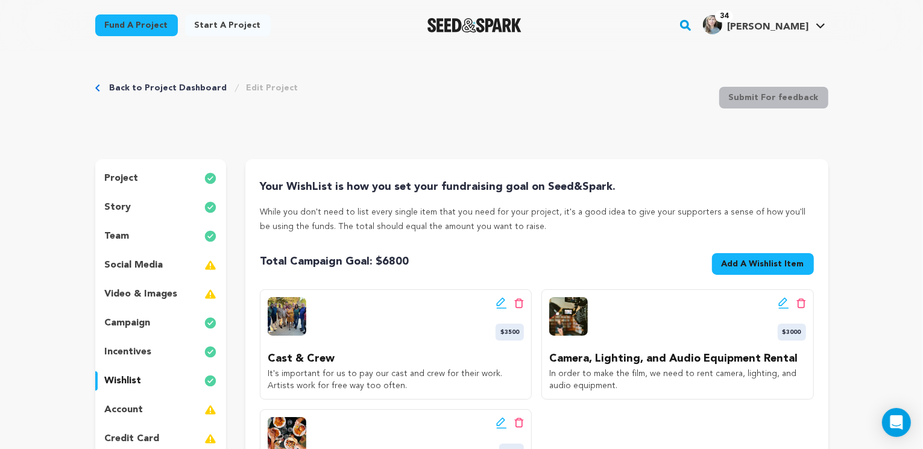
click at [761, 260] on span "Add A Wishlist Item" at bounding box center [762, 264] width 83 height 12
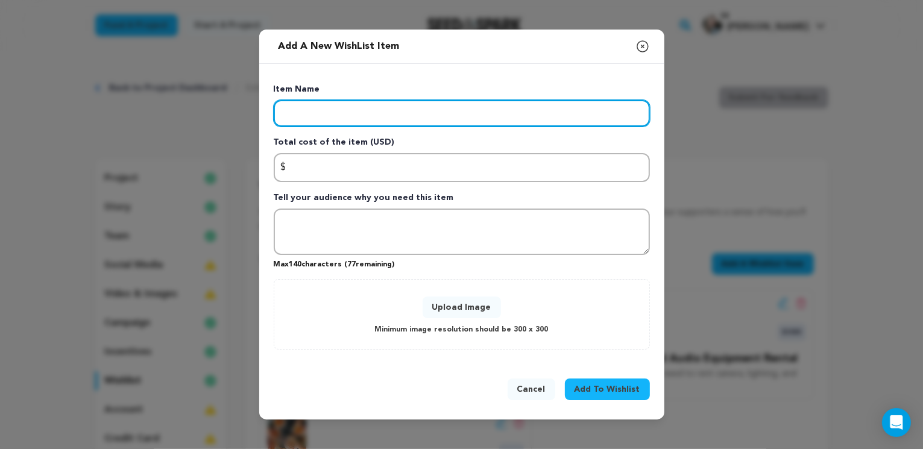
click at [304, 115] on input "Enter item name" at bounding box center [462, 113] width 376 height 27
type input "Location"
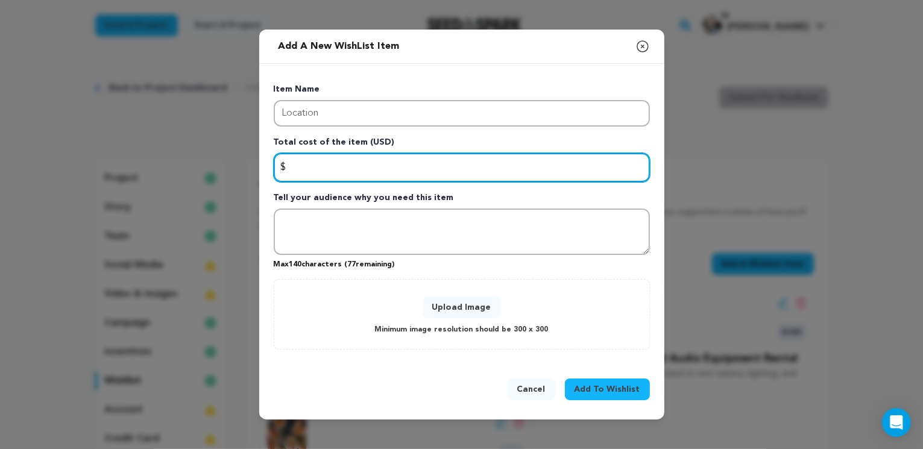
click at [327, 166] on input "Enter total cost of the item" at bounding box center [462, 167] width 376 height 29
type input "1500"
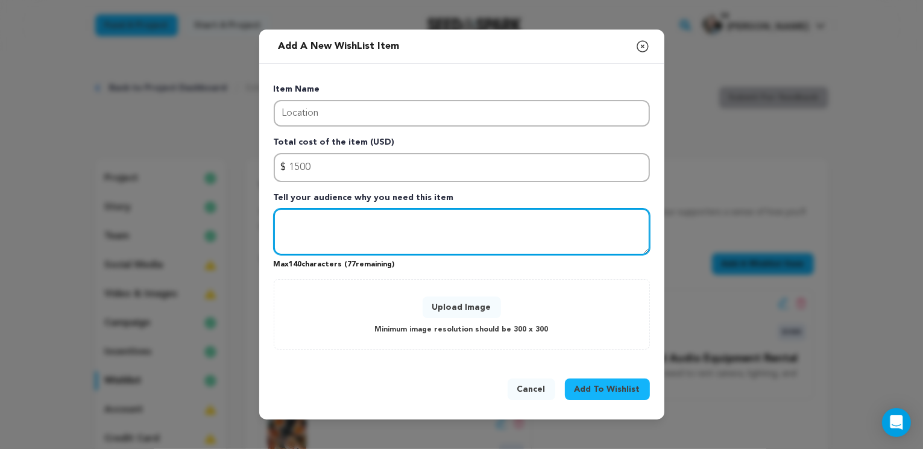
click at [316, 225] on textarea "Tell your audience why you need this item" at bounding box center [462, 232] width 376 height 47
type textarea "The location is a theatre."
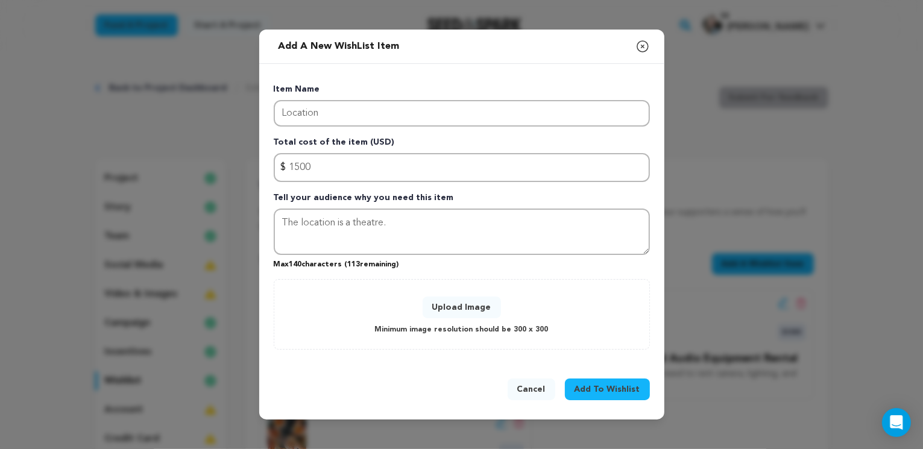
click at [452, 308] on button "Upload Image" at bounding box center [462, 308] width 78 height 22
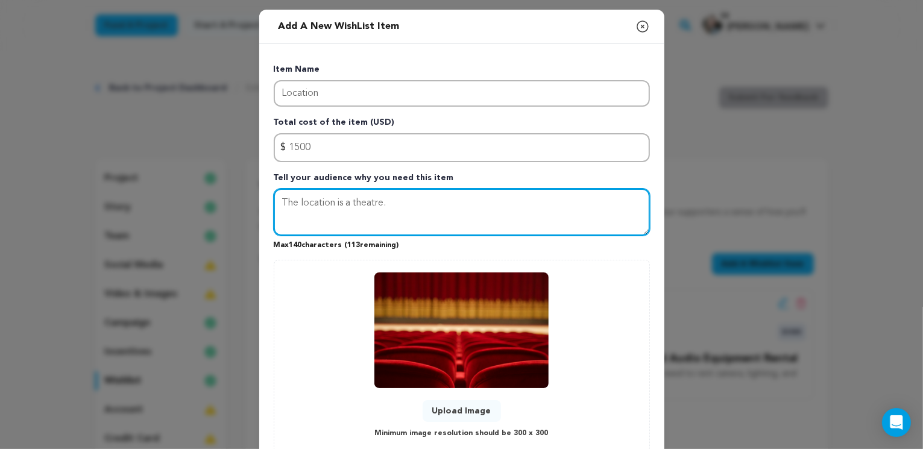
click at [294, 203] on textarea "The location is a theatre." at bounding box center [462, 212] width 376 height 47
drag, startPoint x: 294, startPoint y: 203, endPoint x: 343, endPoint y: 204, distance: 49.5
click at [343, 204] on textarea "The location is a theatre." at bounding box center [462, 212] width 376 height 47
click at [392, 201] on textarea "The location is a theatre." at bounding box center [462, 212] width 376 height 47
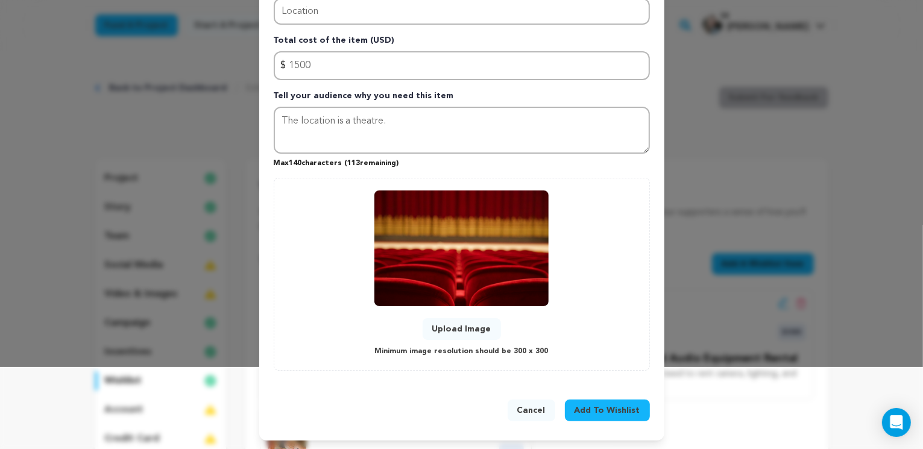
click at [602, 409] on span "Add To Wishlist" at bounding box center [607, 410] width 66 height 12
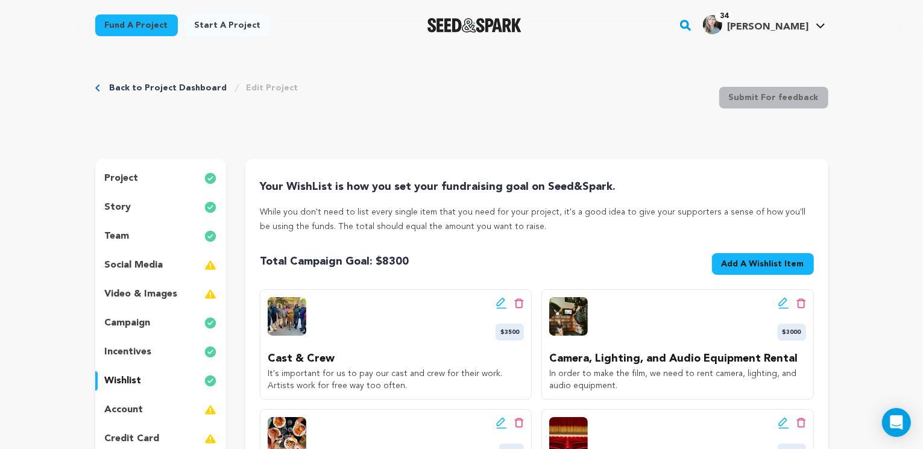
click at [760, 259] on span "Add A Wishlist Item" at bounding box center [762, 264] width 83 height 12
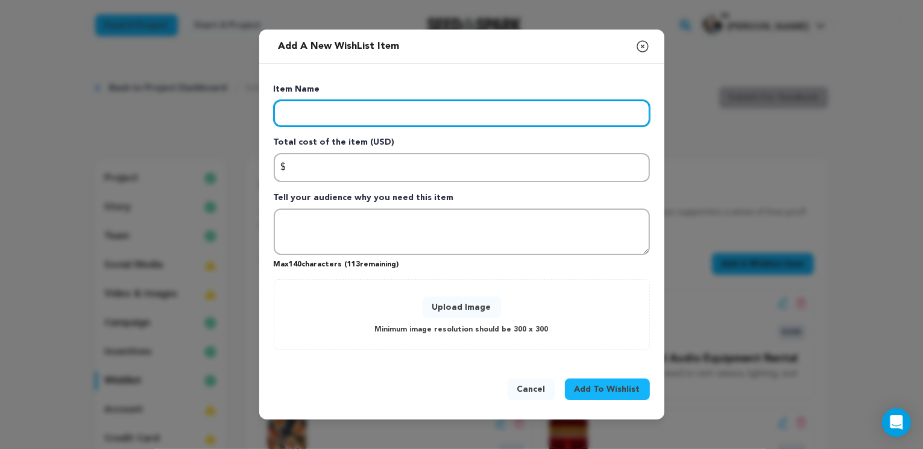
click at [328, 117] on input "Enter item name" at bounding box center [462, 113] width 376 height 27
type input "Costumes, Props, Spelling Bee Banner"
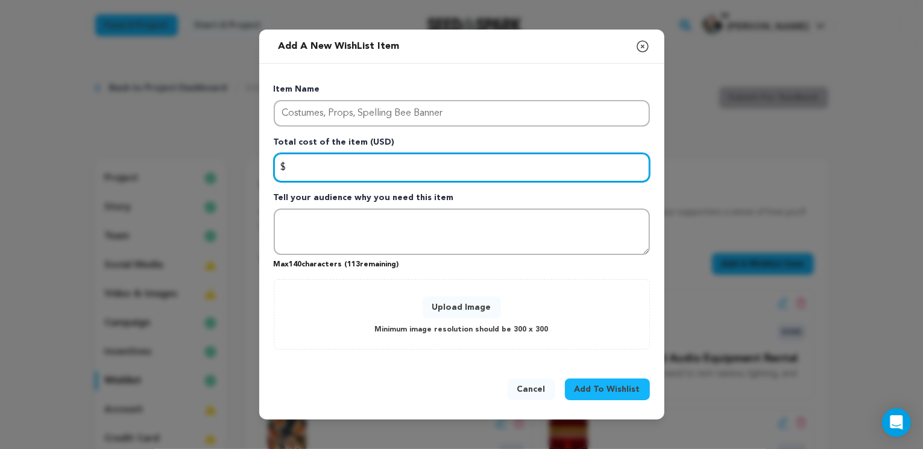
click at [309, 167] on input "Enter total cost of the item" at bounding box center [462, 167] width 376 height 29
type input "750"
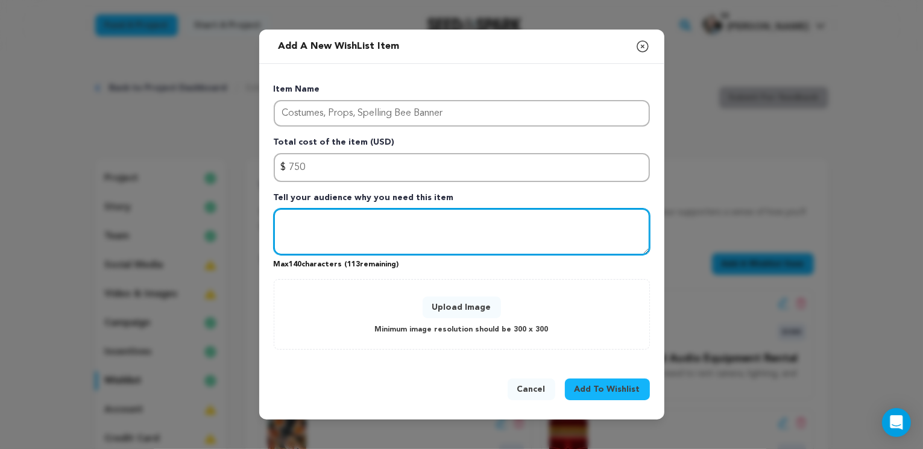
click at [321, 224] on textarea "Tell your audience why you need this item" at bounding box center [462, 232] width 376 height 47
type textarea "The spelling bee banner"
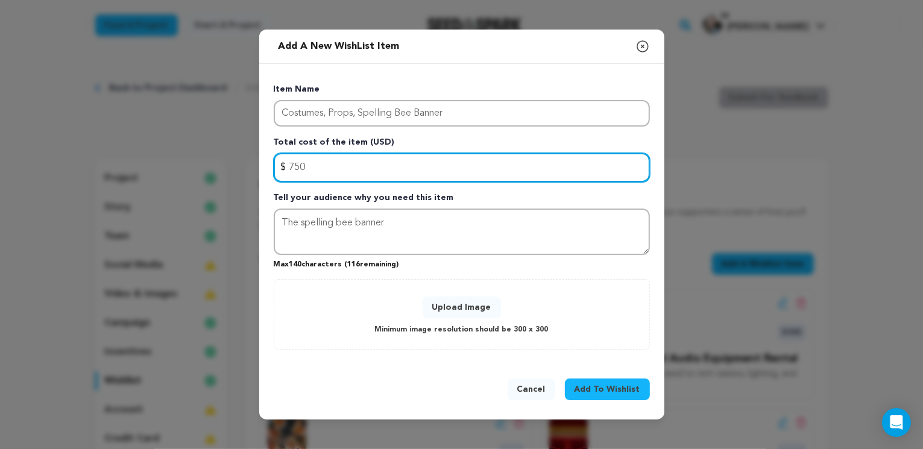
click at [300, 167] on input "750" at bounding box center [462, 167] width 376 height 29
type input "700"
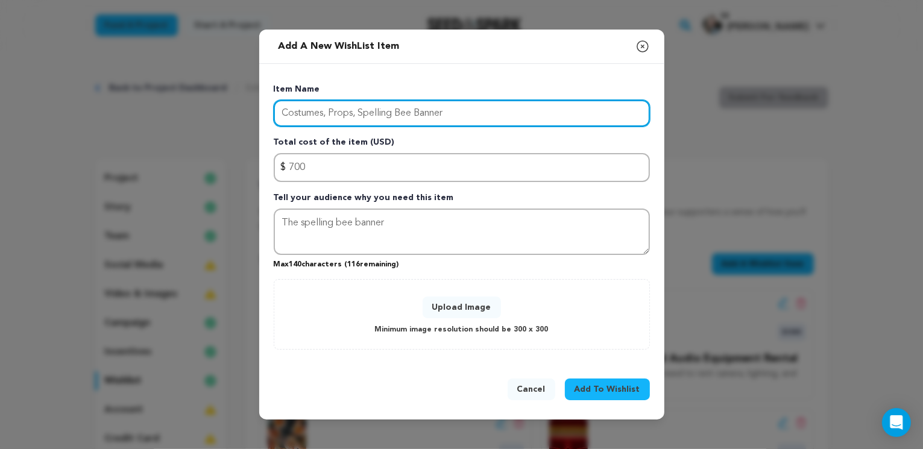
click at [442, 115] on input "Costumes, Props, Spelling Bee Banner" at bounding box center [462, 113] width 376 height 27
click at [322, 113] on input "Costumes, Props, Spelling Bee Banner, trophy" at bounding box center [462, 113] width 376 height 27
drag, startPoint x: 350, startPoint y: 114, endPoint x: 477, endPoint y: 116, distance: 126.6
click at [477, 116] on input "Costumes & Props, Spelling Bee Banner, trophy" at bounding box center [462, 113] width 376 height 27
click at [361, 111] on input "Costumes & Props, Spelling Bee Banner, trophy" at bounding box center [462, 113] width 376 height 27
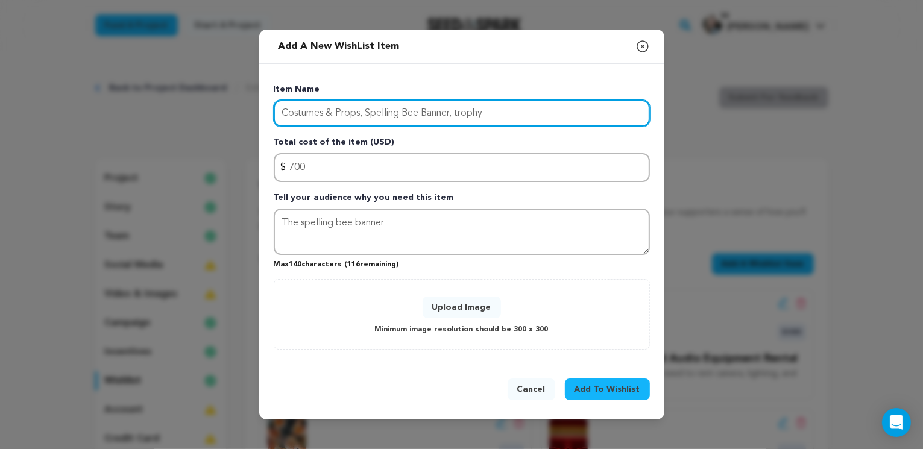
click at [361, 111] on input "Costumes & Props, Spelling Bee Banner, trophy" at bounding box center [462, 113] width 376 height 27
drag, startPoint x: 357, startPoint y: 112, endPoint x: 479, endPoint y: 112, distance: 121.8
click at [479, 112] on input "Costumes & Props, Spelling Bee Banner, trophy" at bounding box center [462, 113] width 376 height 27
drag, startPoint x: 479, startPoint y: 114, endPoint x: 360, endPoint y: 112, distance: 119.4
click at [360, 112] on input "Costumes & Props, Spelling Bee Banner, troph" at bounding box center [462, 113] width 376 height 27
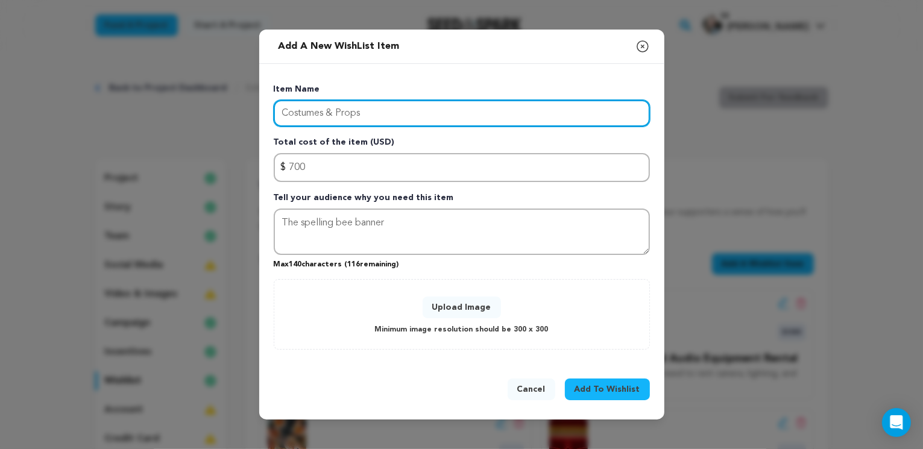
type input "Costumes & Props"
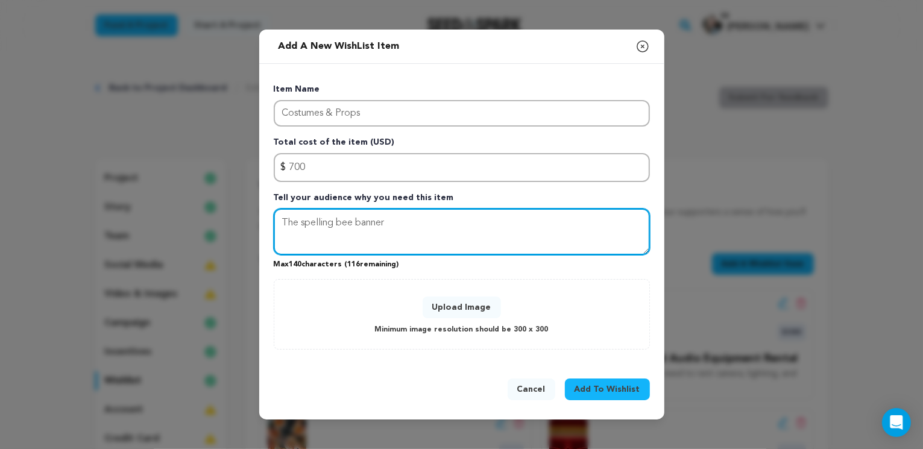
click at [275, 222] on textarea "The spelling bee banner" at bounding box center [462, 232] width 376 height 47
click at [293, 224] on textarea "The spelling bee banner" at bounding box center [462, 232] width 376 height 47
click at [294, 225] on textarea "The spelling bee banner" at bounding box center [462, 232] width 376 height 47
click at [372, 237] on textarea "The actors can't be naked for a spelling bee and we need to have a trophy and a…" at bounding box center [462, 232] width 376 height 47
type textarea "The actors can't be naked for a spelling bee and we need to have a trophy and a…"
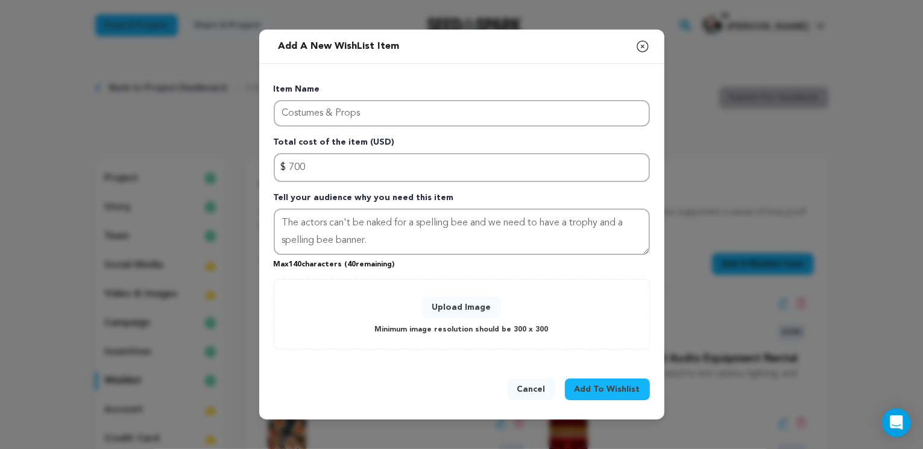
click at [459, 306] on button "Upload Image" at bounding box center [462, 308] width 78 height 22
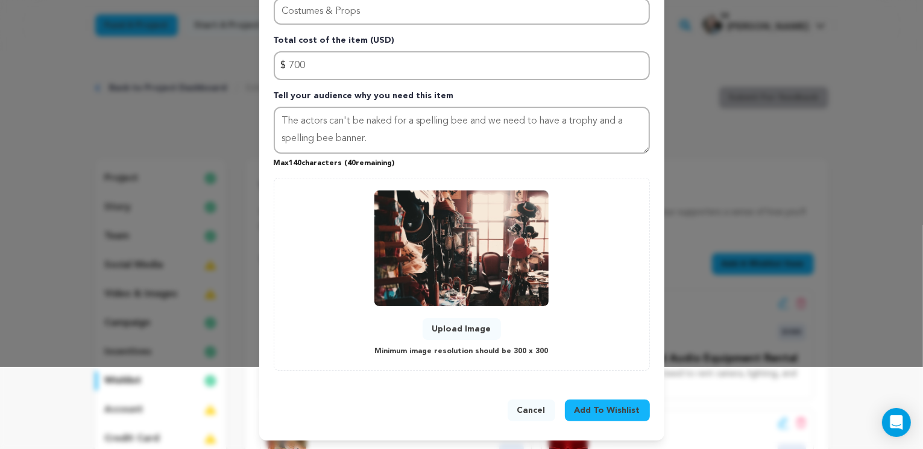
click at [603, 410] on span "Add To Wishlist" at bounding box center [607, 410] width 66 height 12
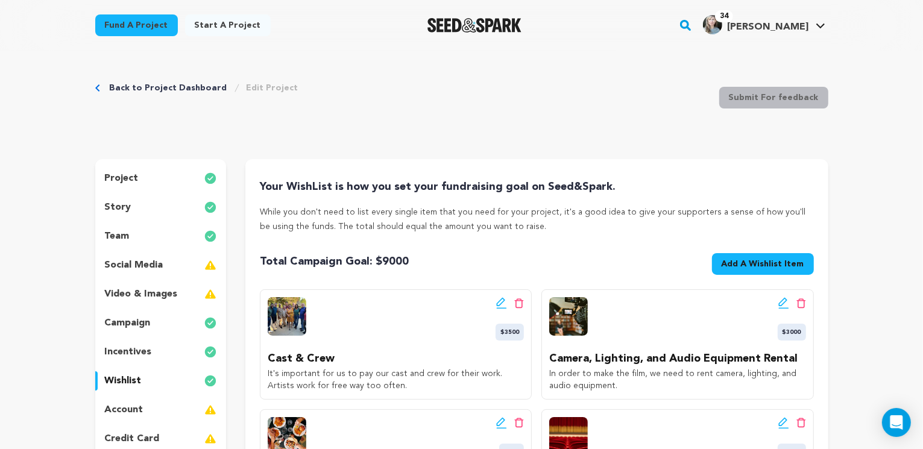
click at [752, 259] on span "Add A Wishlist Item" at bounding box center [762, 264] width 83 height 12
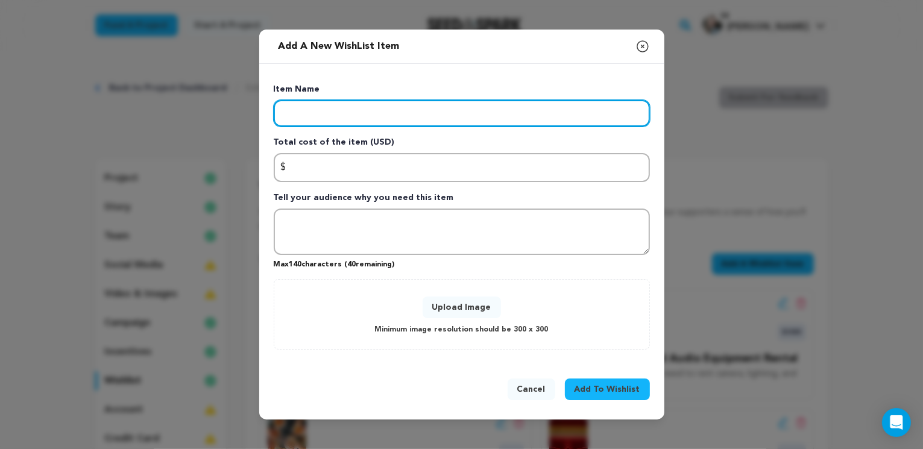
click at [341, 116] on input "Enter item name" at bounding box center [462, 113] width 376 height 27
type input "Insurance & Payroll"
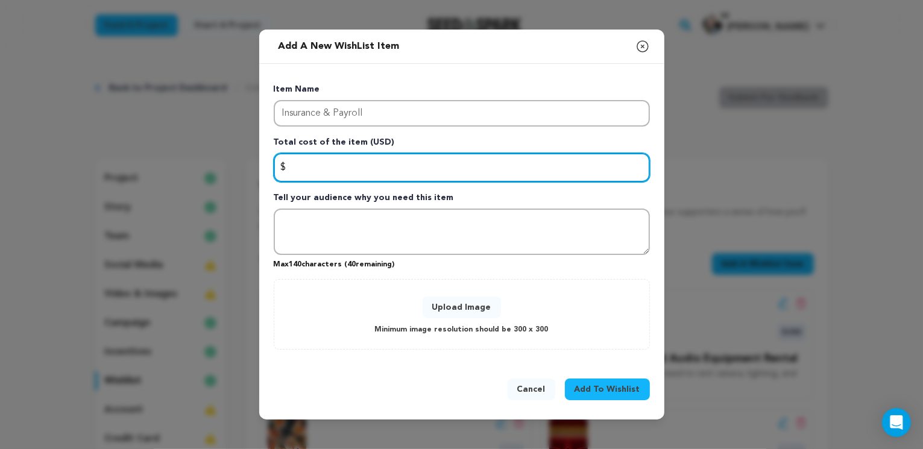
click at [326, 167] on input "Enter total cost of the item" at bounding box center [462, 167] width 376 height 29
type input "1700"
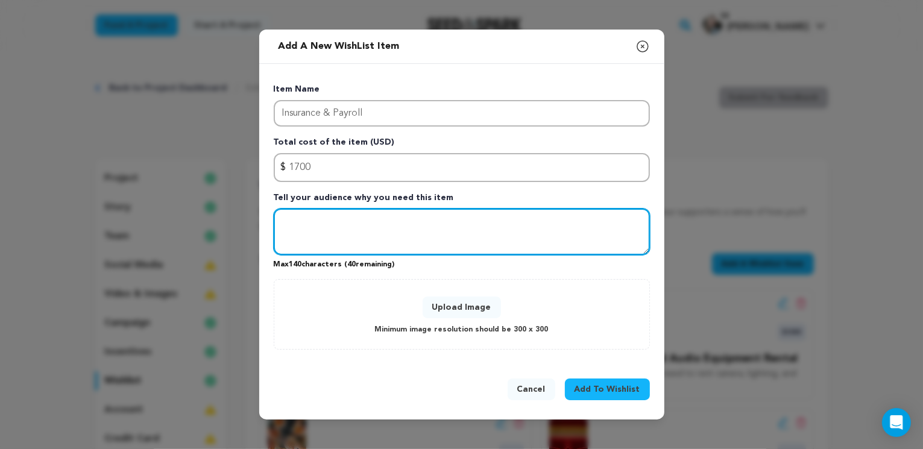
click at [313, 225] on textarea "Tell your audience why you need this item" at bounding box center [462, 232] width 376 height 47
type textarea "Safety first!"
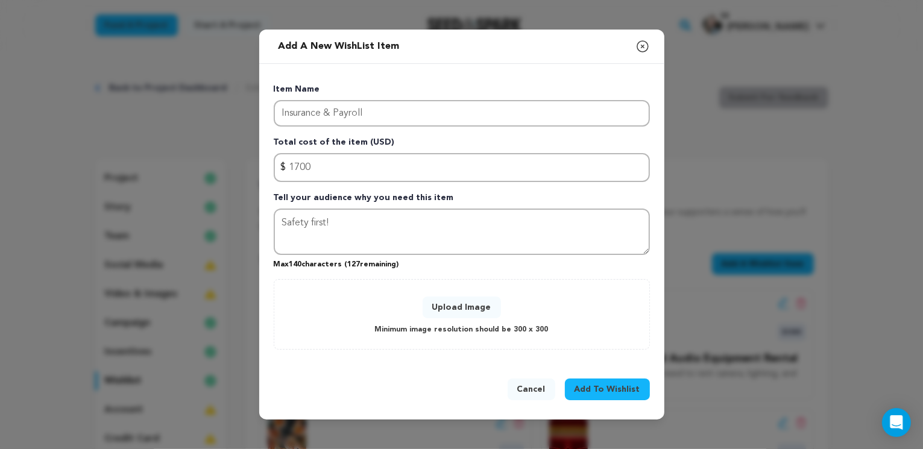
click at [463, 309] on button "Upload Image" at bounding box center [462, 308] width 78 height 22
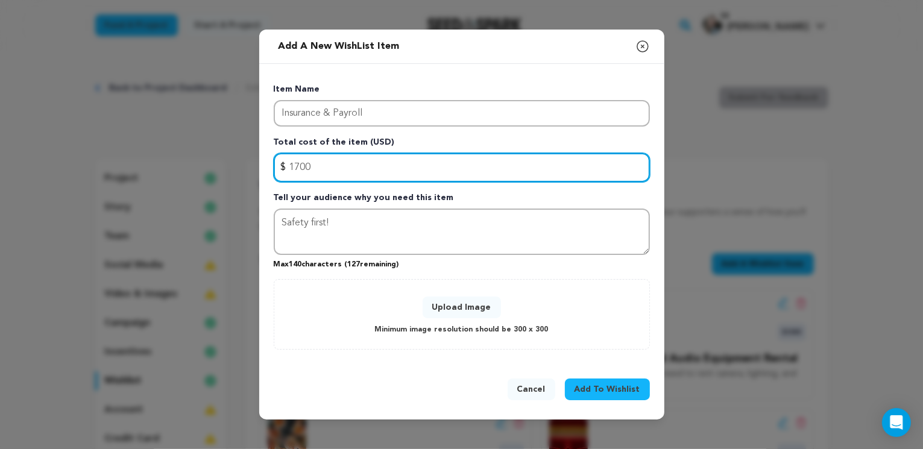
click at [295, 166] on input "1700" at bounding box center [462, 167] width 376 height 29
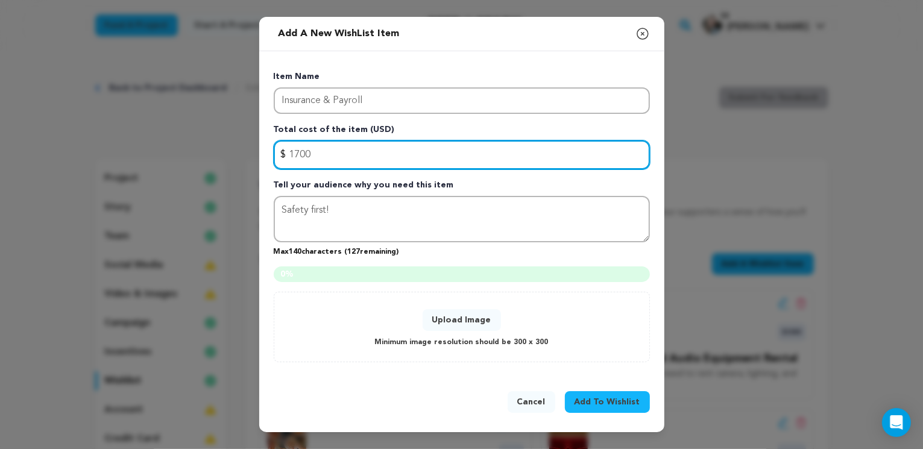
click at [297, 166] on input "1700" at bounding box center [462, 154] width 376 height 29
click at [294, 167] on input "1700" at bounding box center [462, 154] width 376 height 29
click at [298, 156] on input "1700" at bounding box center [462, 154] width 376 height 29
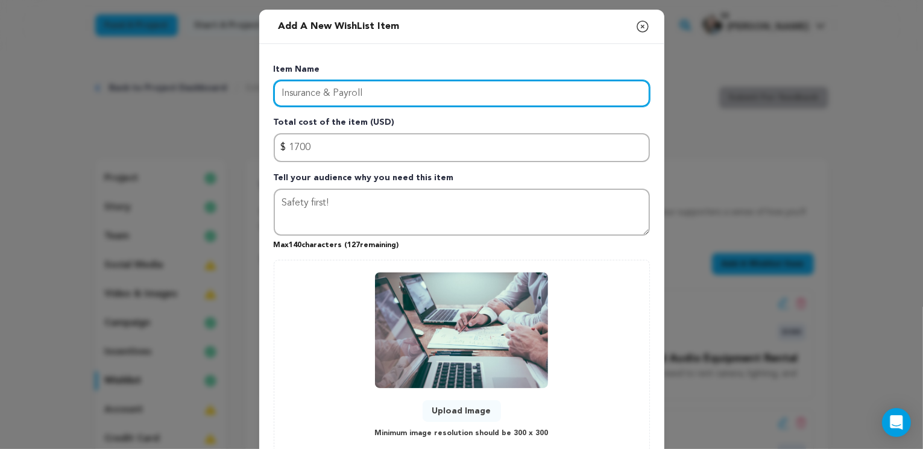
click at [328, 102] on input "Insurance & Payroll" at bounding box center [462, 93] width 376 height 27
click at [325, 92] on input "Insurance & Payr" at bounding box center [462, 93] width 376 height 27
click at [343, 89] on input "Insuranc, Payr" at bounding box center [462, 93] width 376 height 27
click at [309, 95] on input "Insuranc, Payr" at bounding box center [462, 93] width 376 height 27
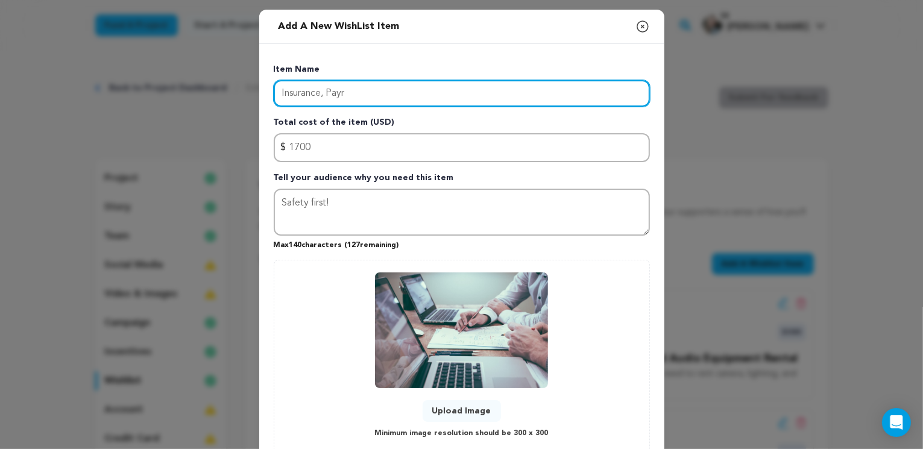
click at [351, 91] on input "Insurance, Payr" at bounding box center [462, 93] width 376 height 27
click at [376, 92] on input "Insurance, Payroll, and permits" at bounding box center [462, 93] width 376 height 27
click at [324, 93] on input "Insurance, Payroll, and permits" at bounding box center [462, 93] width 376 height 27
type input "Insurance, payroll, and permits"
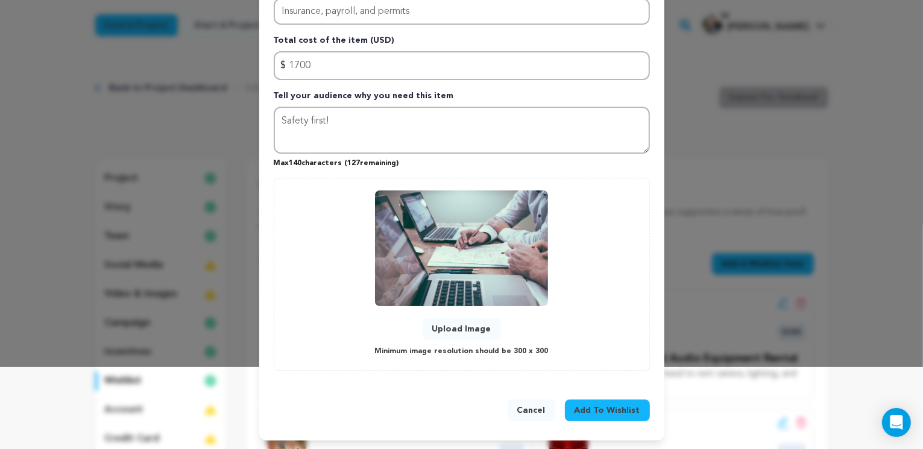
click at [555, 407] on button "Cancel" at bounding box center [531, 411] width 48 height 22
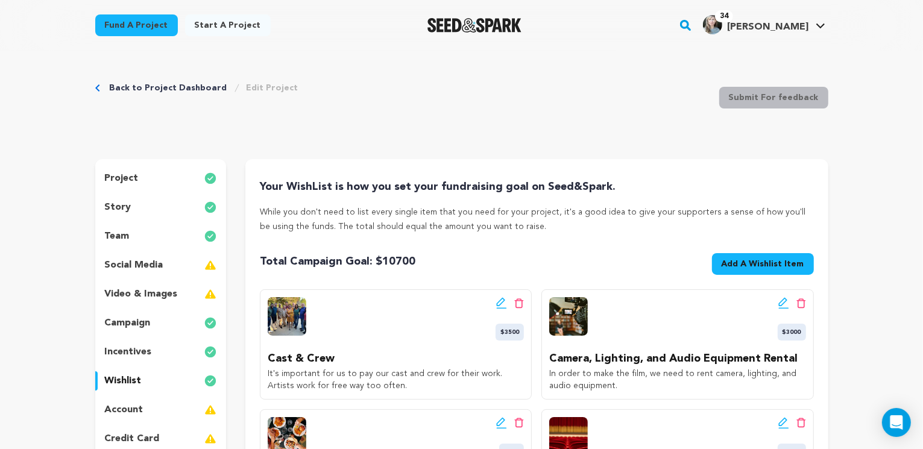
click at [780, 303] on icon at bounding box center [783, 303] width 11 height 12
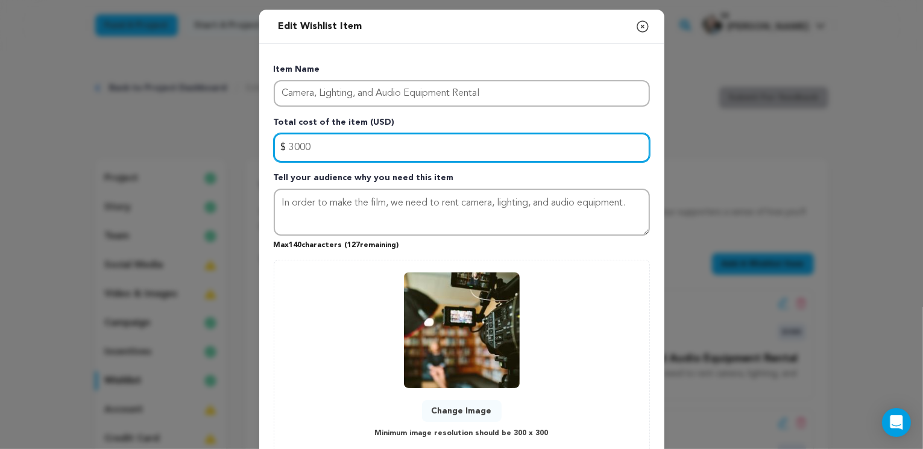
click at [294, 148] on input "3000" at bounding box center [462, 147] width 376 height 29
drag, startPoint x: 294, startPoint y: 146, endPoint x: 300, endPoint y: 147, distance: 6.7
click at [300, 147] on input "3000" at bounding box center [462, 147] width 376 height 29
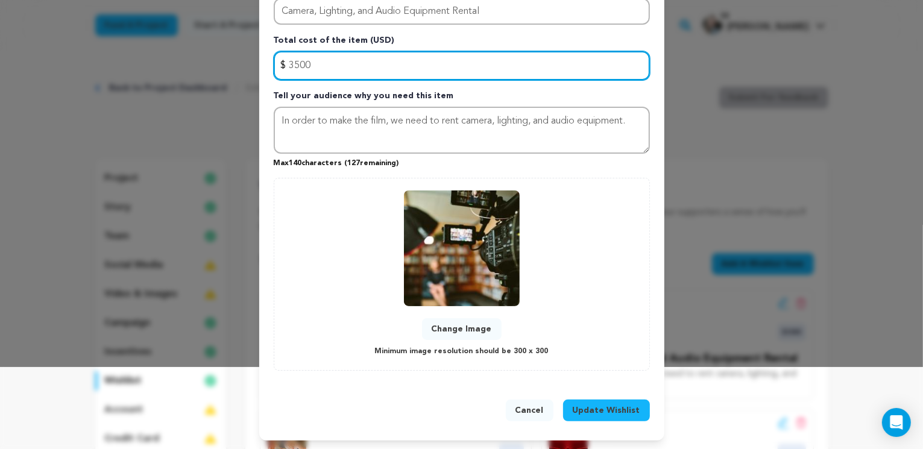
type input "3500"
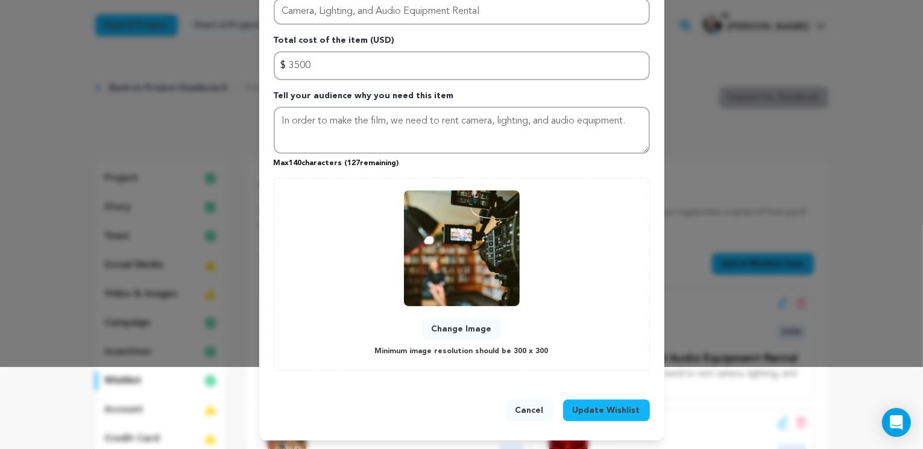
click at [597, 406] on span "Update Wishlist" at bounding box center [607, 410] width 68 height 12
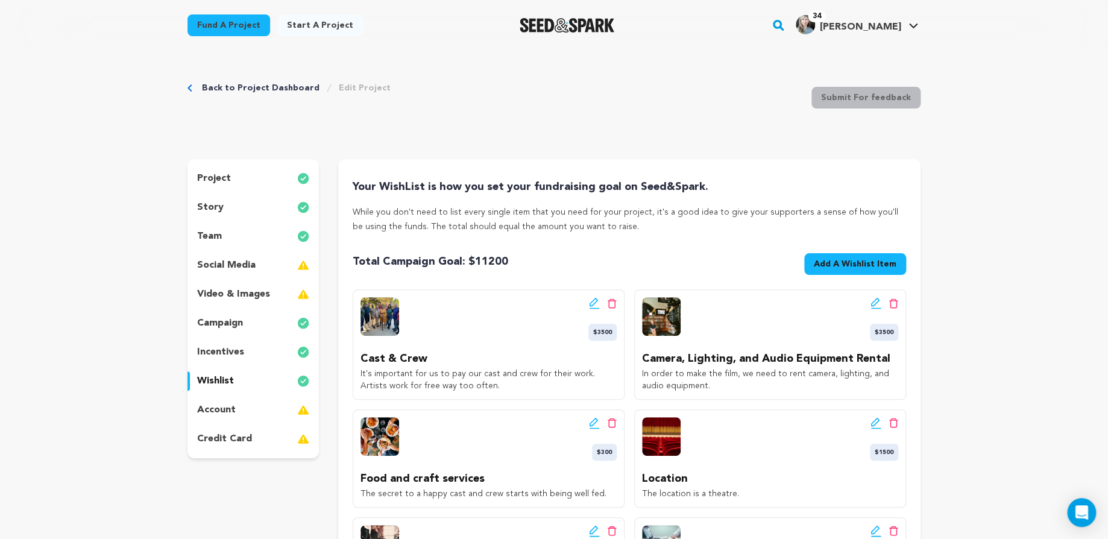
click at [873, 300] on icon at bounding box center [875, 302] width 8 height 8
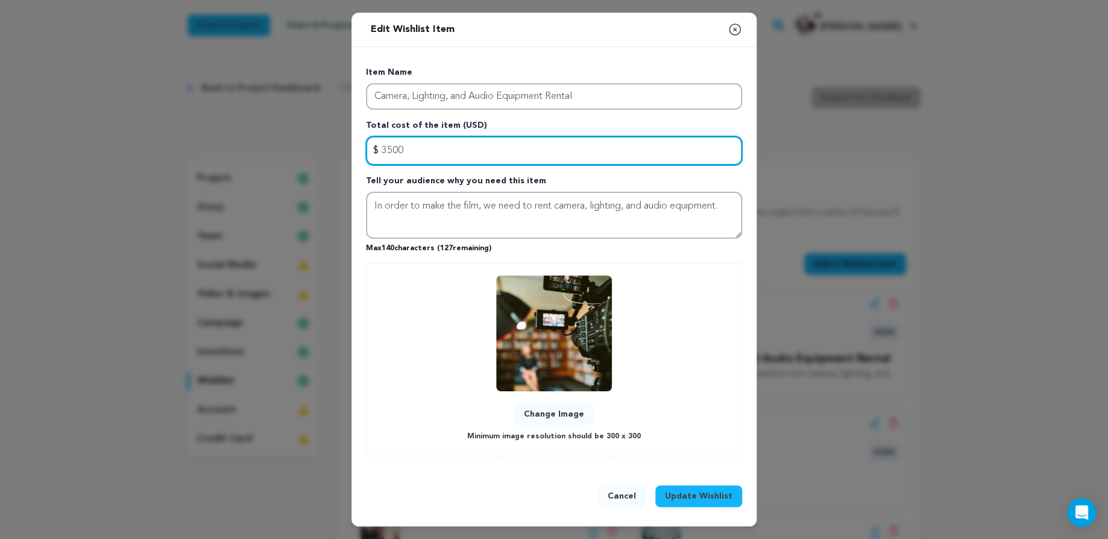
click at [385, 149] on input "3500" at bounding box center [554, 150] width 376 height 29
click at [380, 147] on input "3500" at bounding box center [554, 150] width 376 height 29
type input "4500"
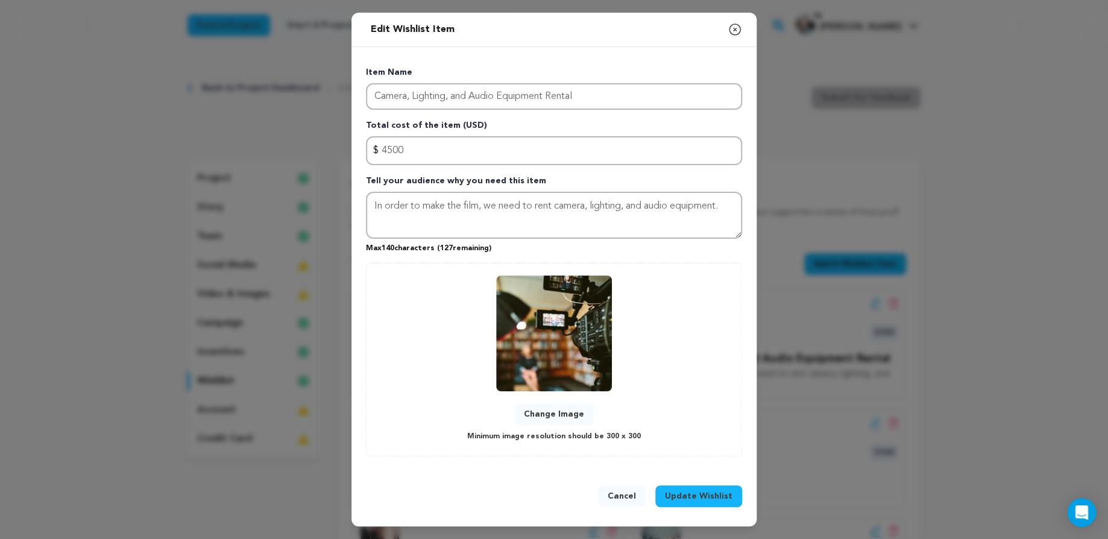
click at [688, 491] on span "Update Wishlist" at bounding box center [699, 496] width 68 height 12
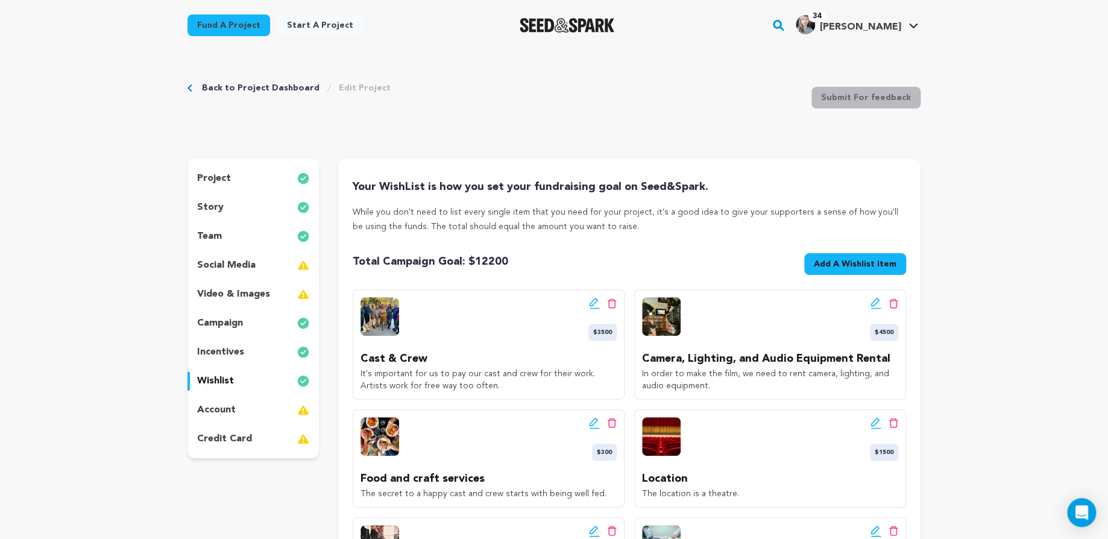
click at [593, 300] on icon at bounding box center [594, 303] width 11 height 12
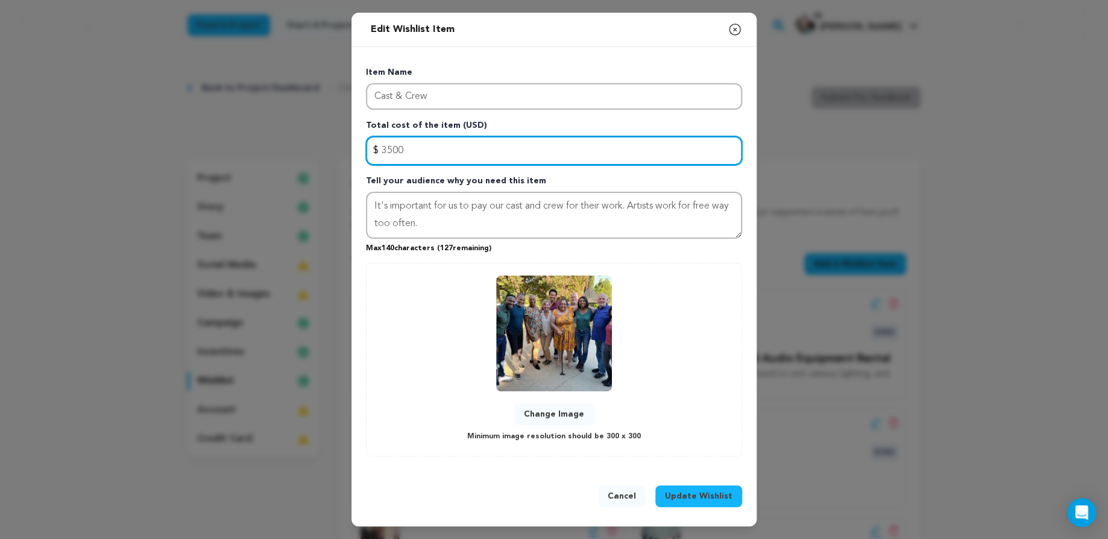
click at [392, 151] on input "3500" at bounding box center [554, 150] width 376 height 29
type input "4000"
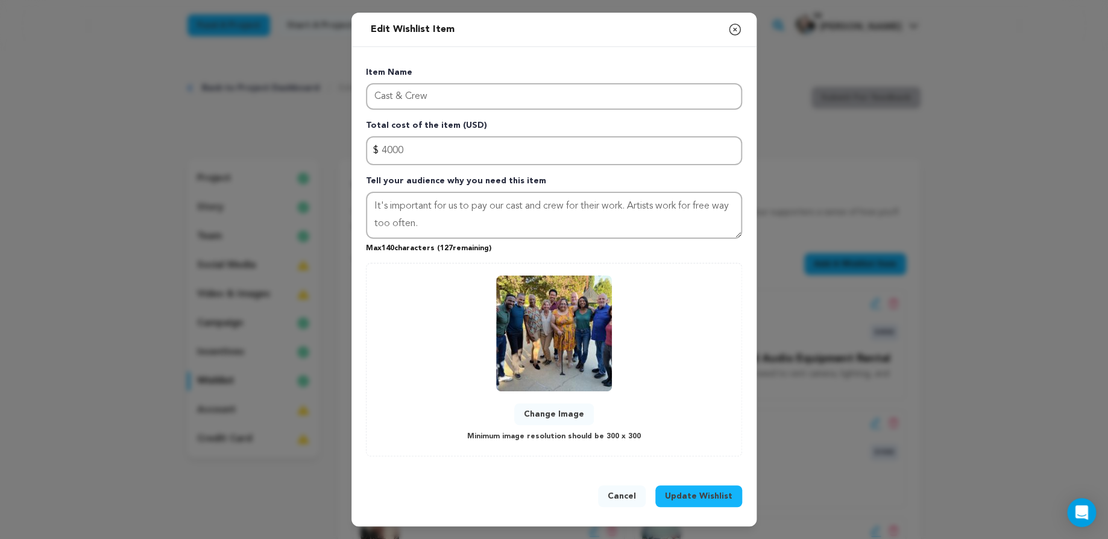
click at [699, 491] on span "Update Wishlist" at bounding box center [699, 496] width 68 height 12
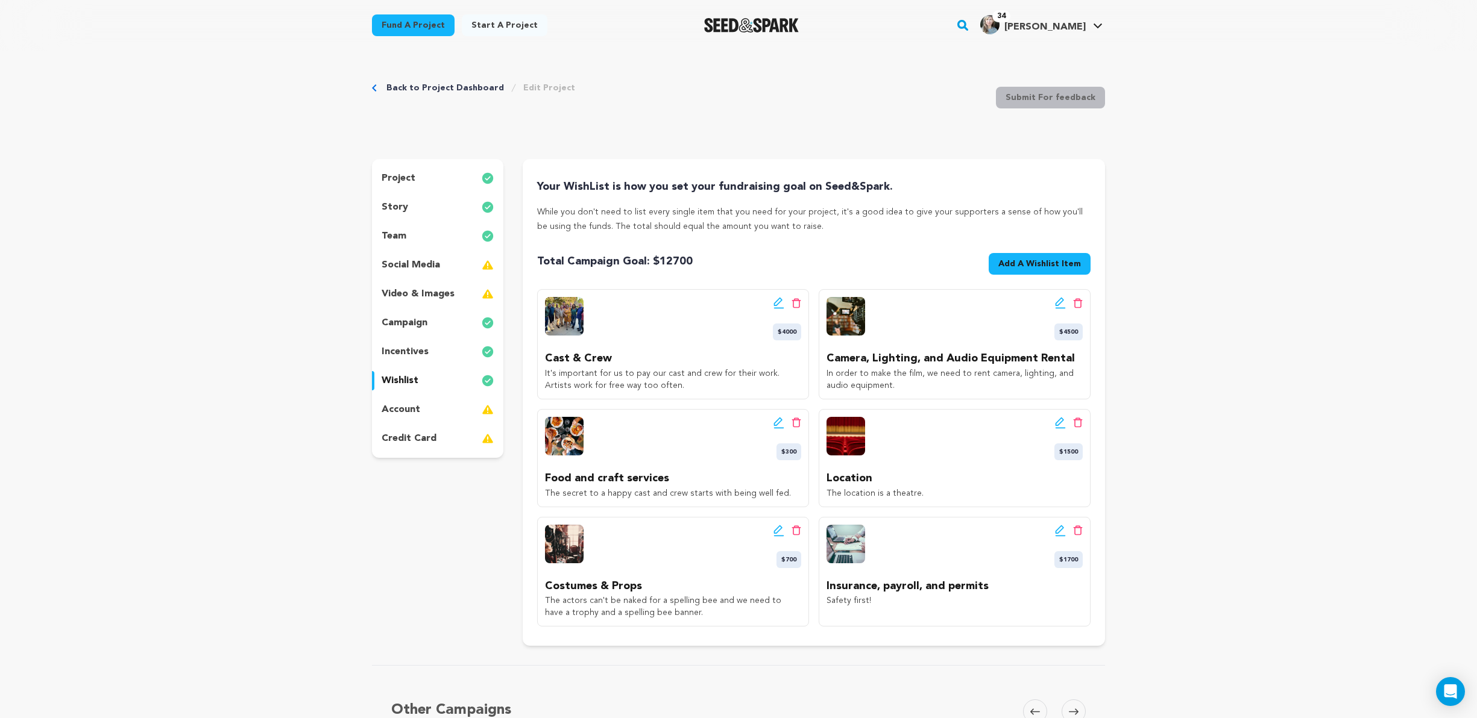
click at [922, 422] on icon at bounding box center [1060, 423] width 11 height 12
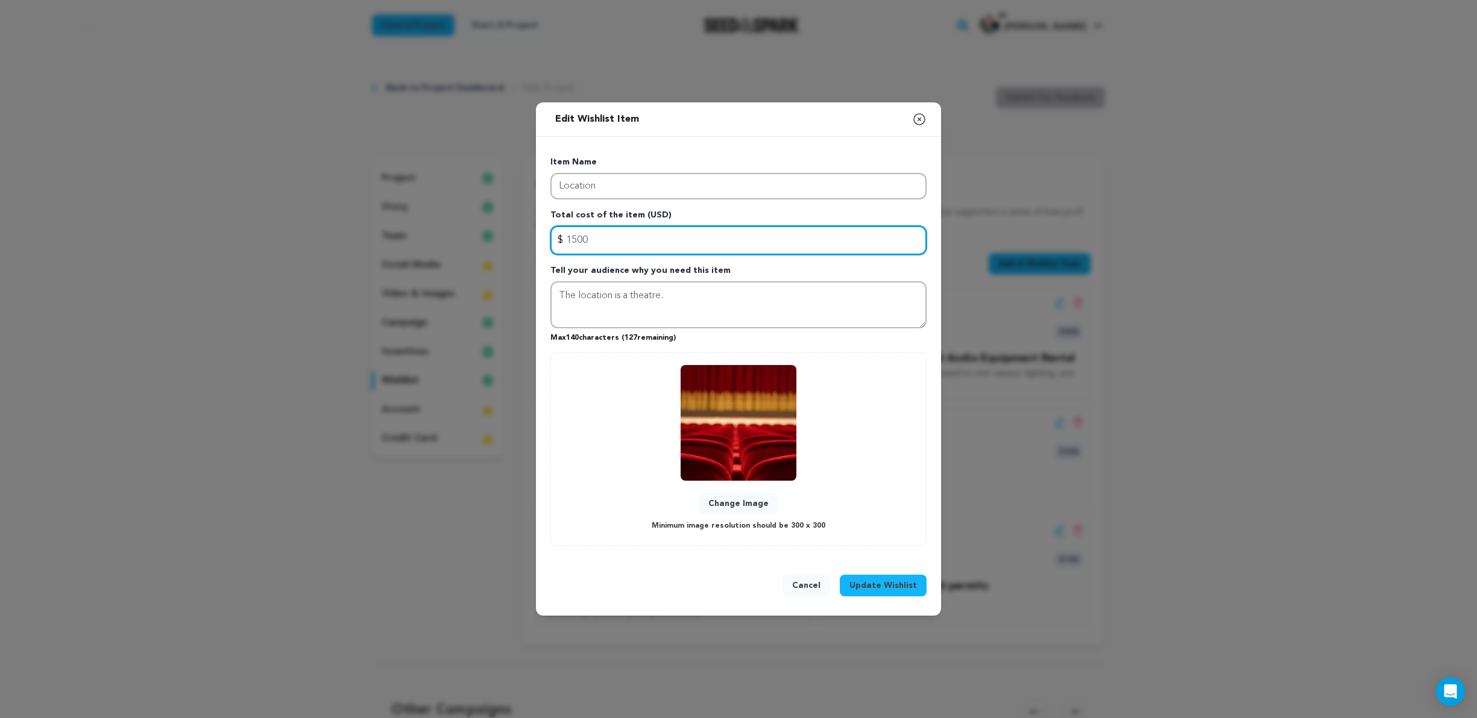
click at [575, 245] on input "1500" at bounding box center [738, 240] width 376 height 29
type input "1800"
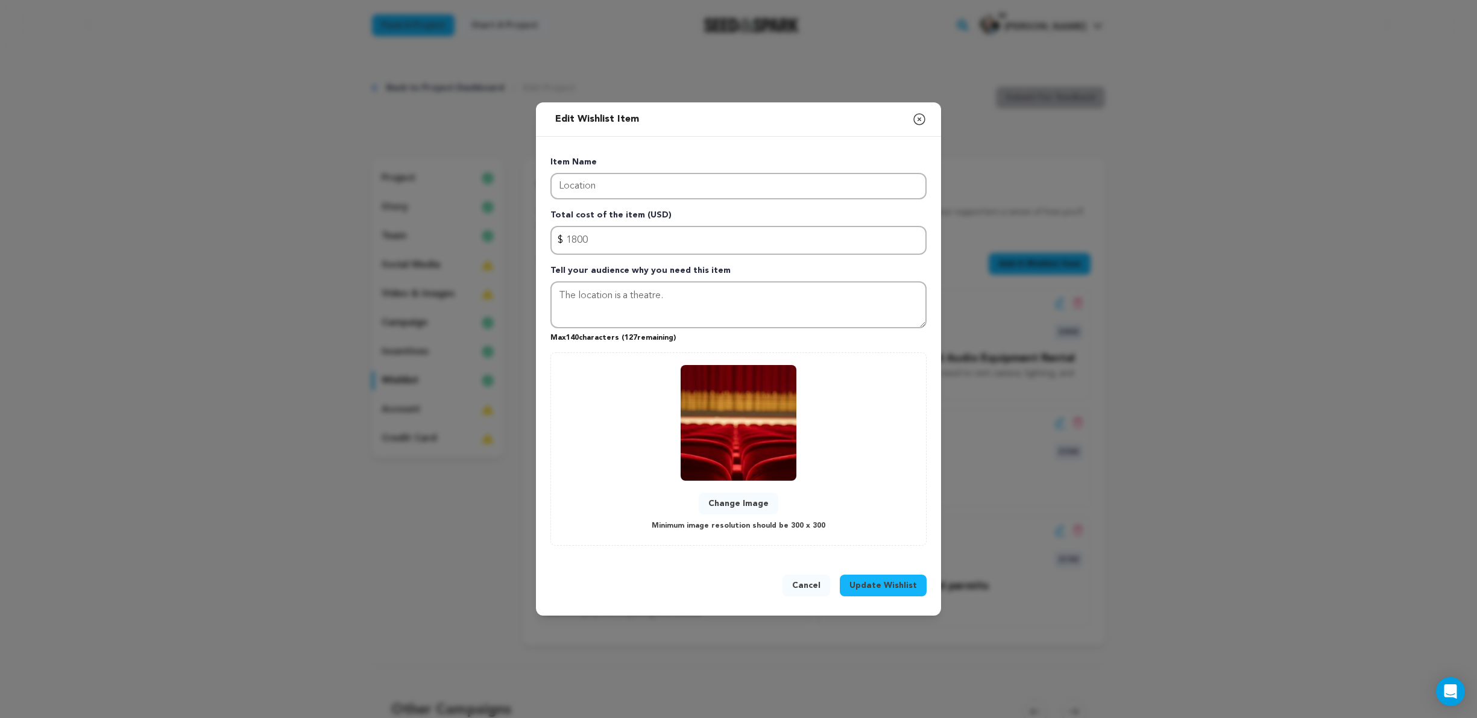
click at [880, 491] on span "Update Wishlist" at bounding box center [883, 586] width 68 height 12
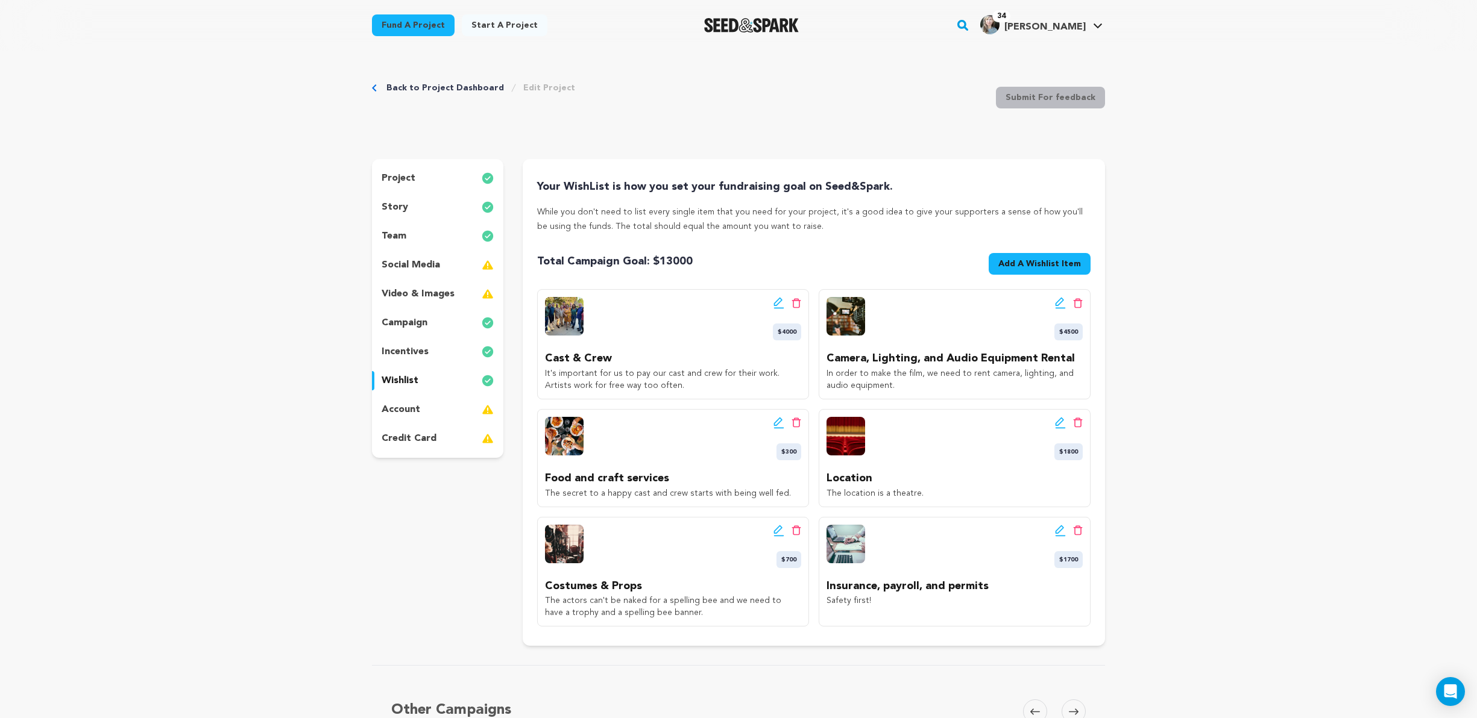
click at [922, 423] on icon at bounding box center [1060, 423] width 11 height 12
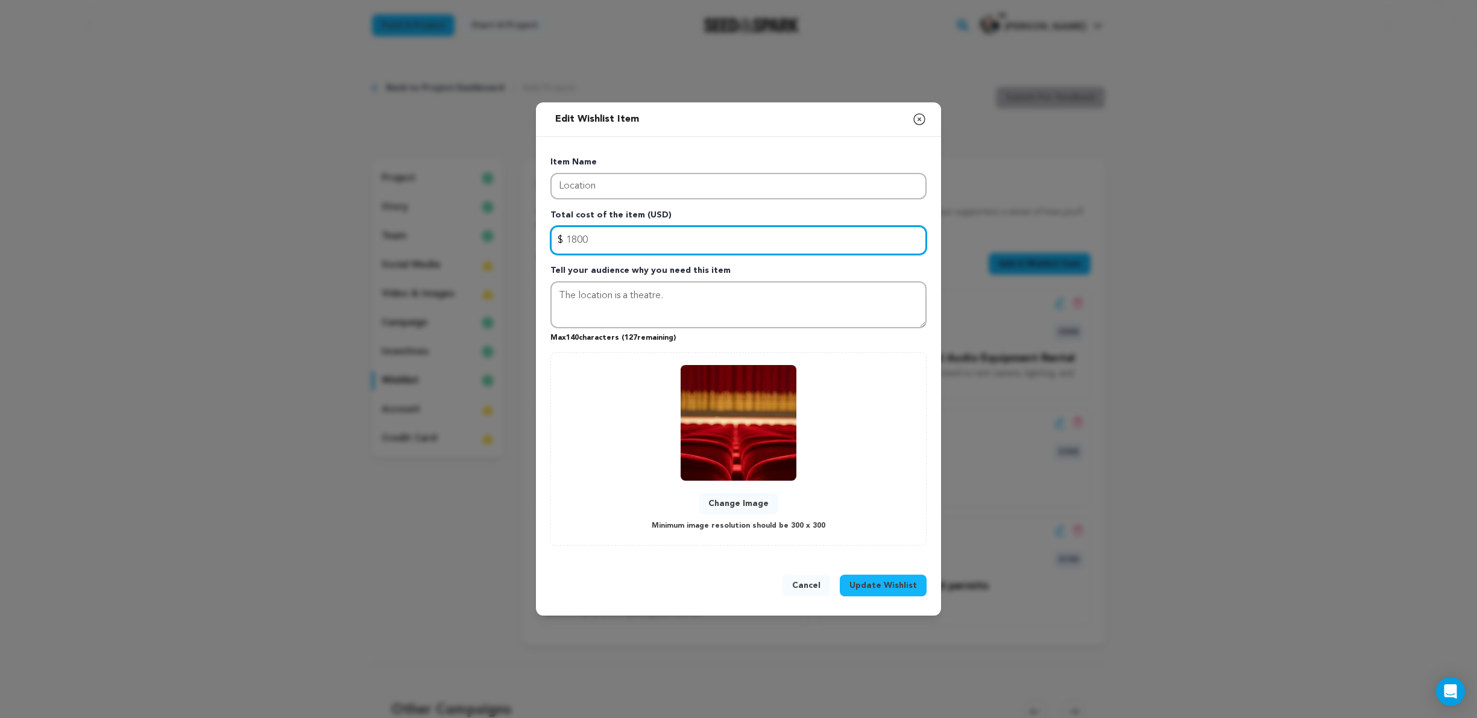
click at [576, 242] on input "1800" at bounding box center [738, 240] width 376 height 29
type input "1700"
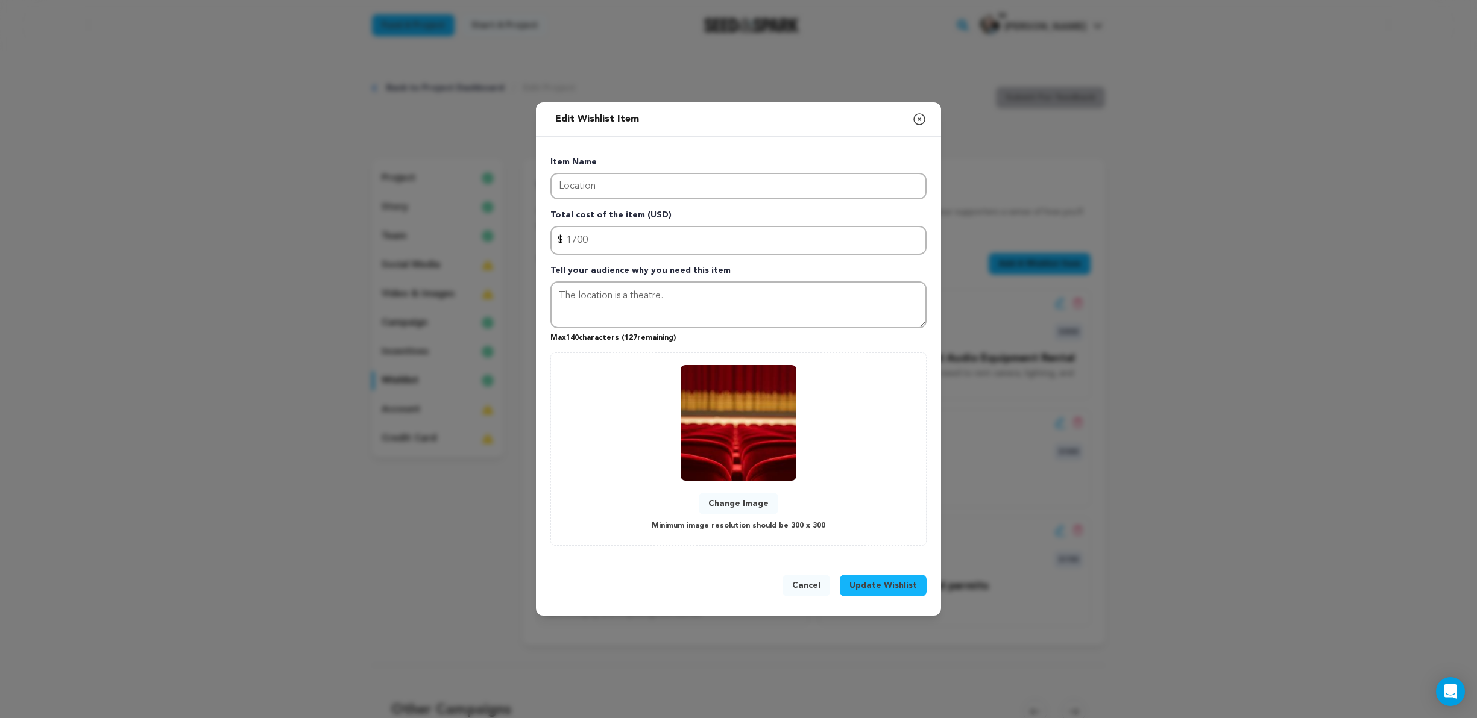
click at [891, 491] on span "Update Wishlist" at bounding box center [883, 586] width 68 height 12
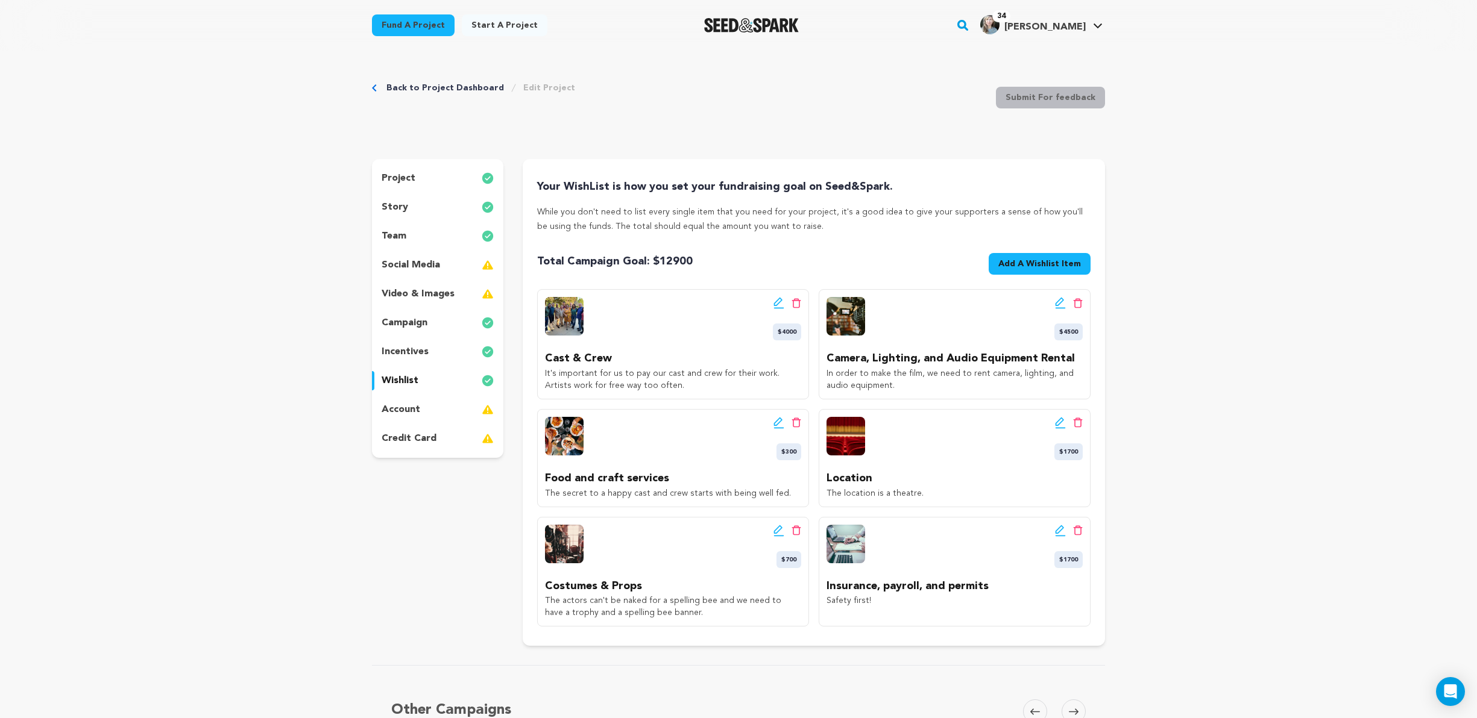
click at [778, 302] on icon at bounding box center [778, 303] width 11 height 12
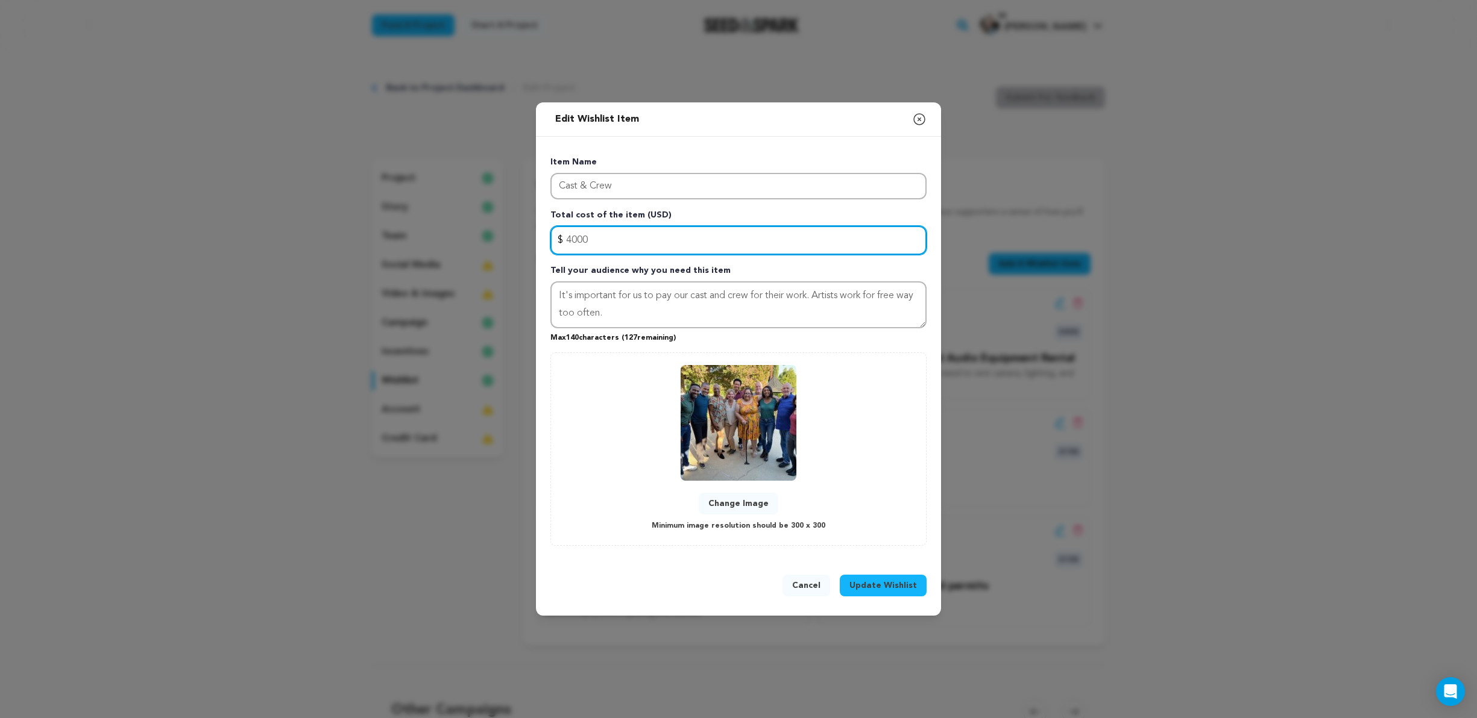
click at [574, 240] on input "4000" at bounding box center [738, 240] width 376 height 29
click at [576, 240] on input "4000" at bounding box center [738, 240] width 376 height 29
type input "3700"
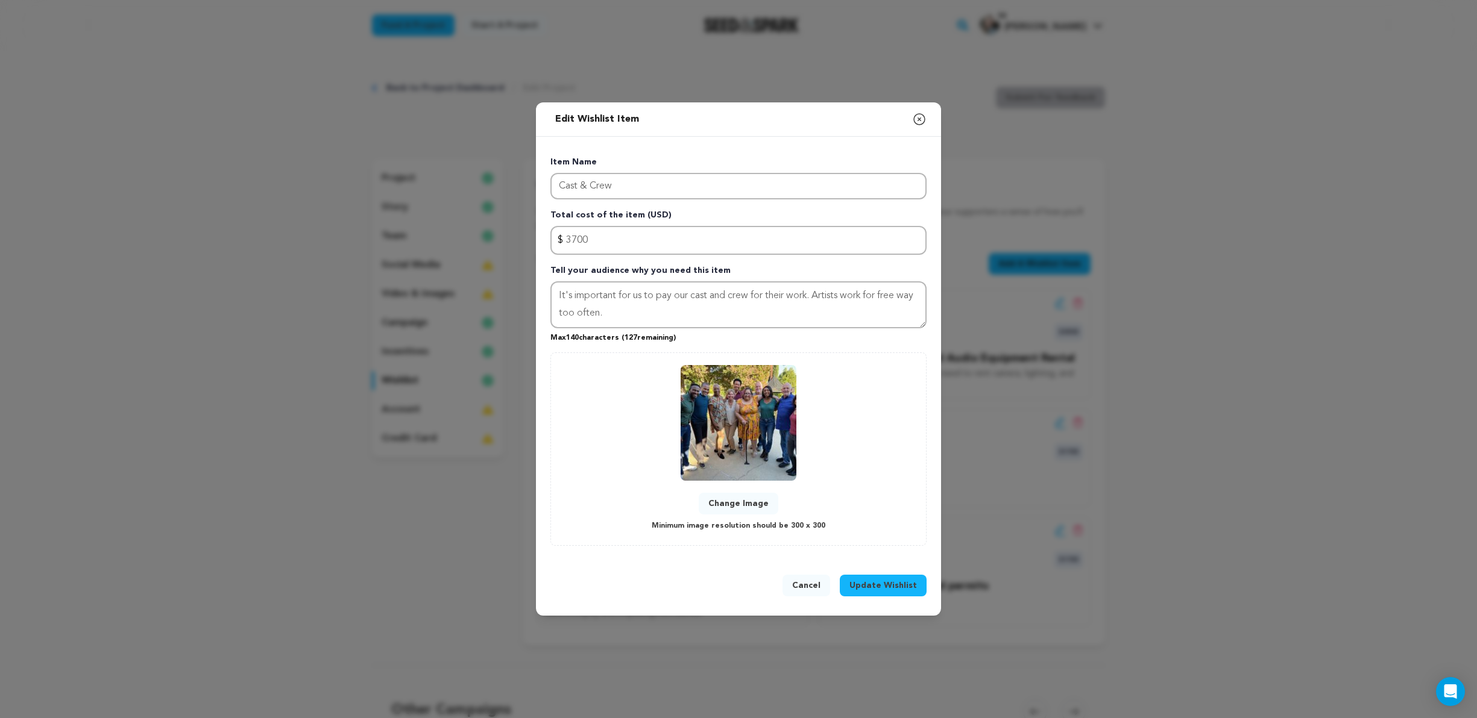
click at [890, 491] on span "Update Wishlist" at bounding box center [883, 586] width 68 height 12
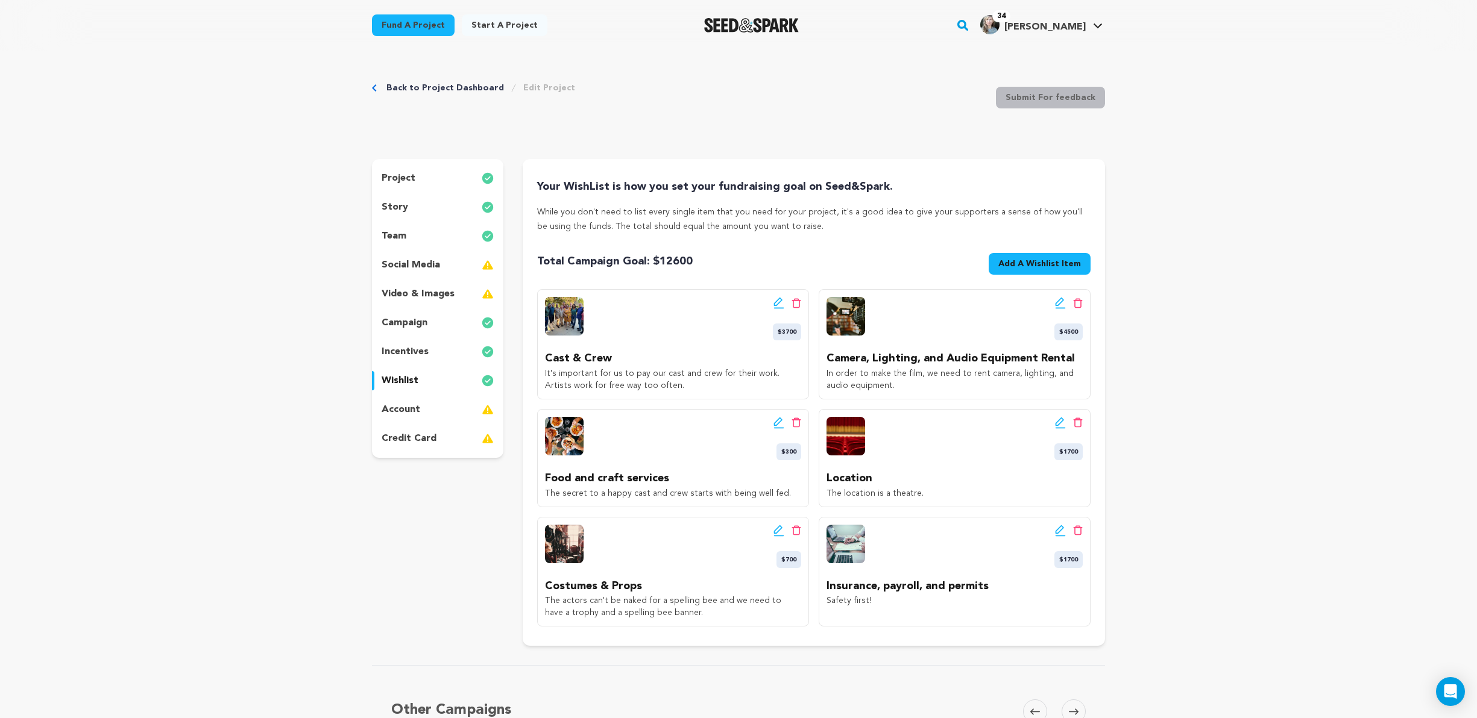
click at [922, 303] on icon at bounding box center [1060, 303] width 11 height 12
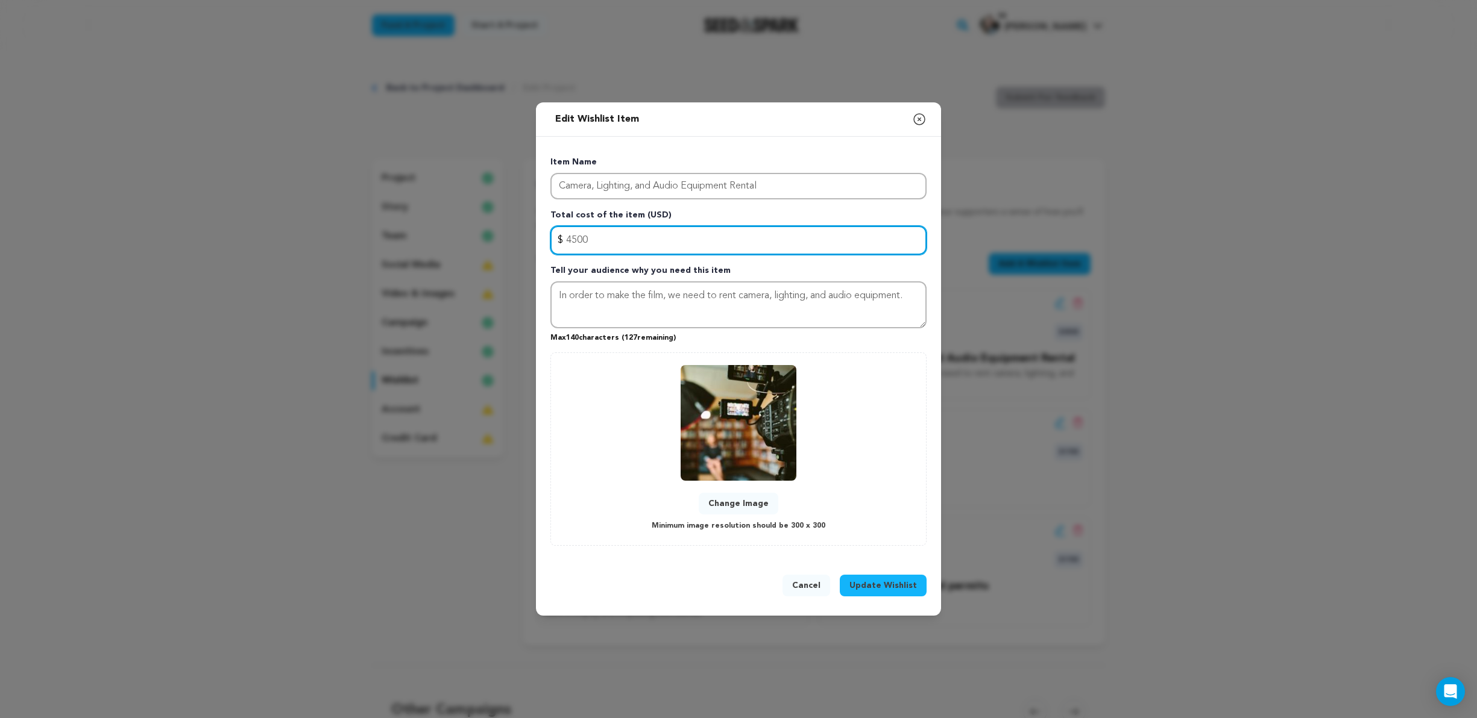
drag, startPoint x: 576, startPoint y: 244, endPoint x: 568, endPoint y: 242, distance: 8.5
click at [568, 242] on input "4500" at bounding box center [738, 240] width 376 height 29
type input "4000"
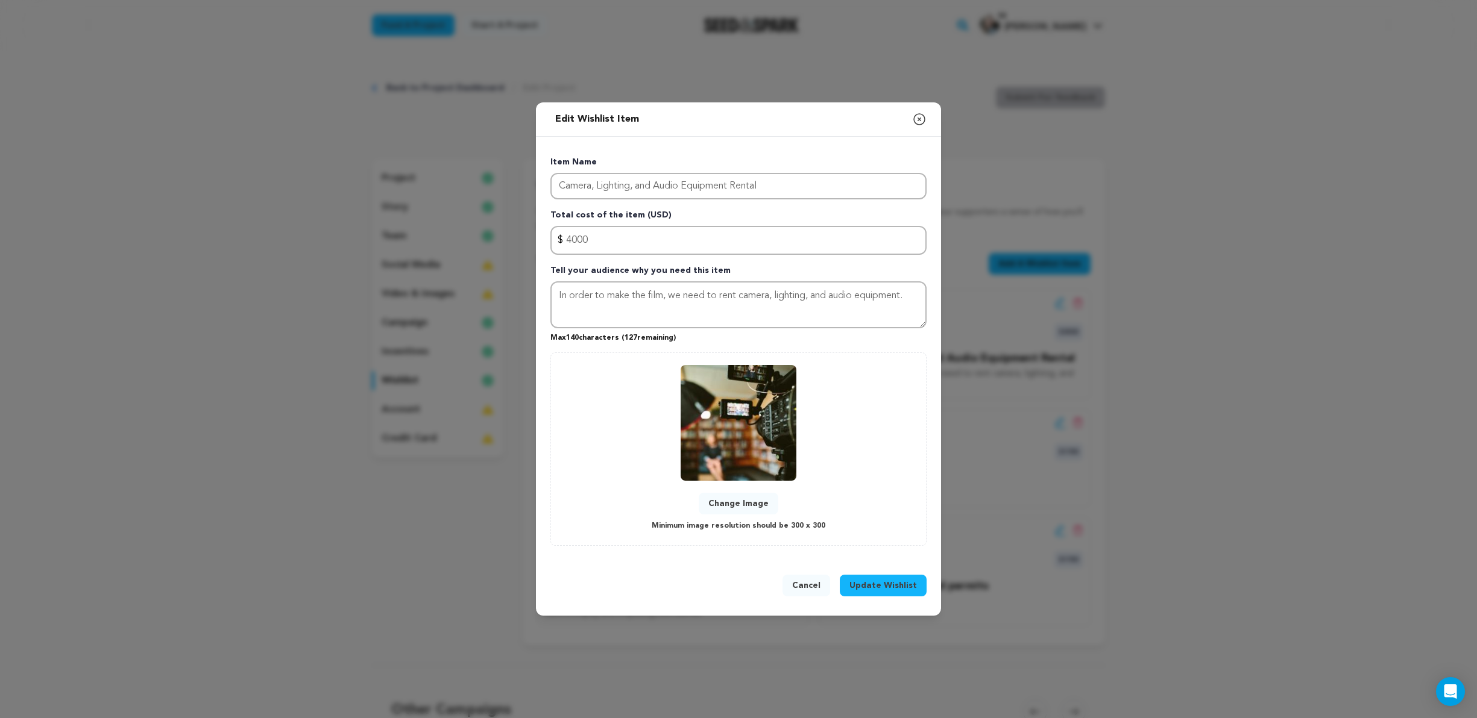
click at [879, 491] on span "Update Wishlist" at bounding box center [883, 586] width 68 height 12
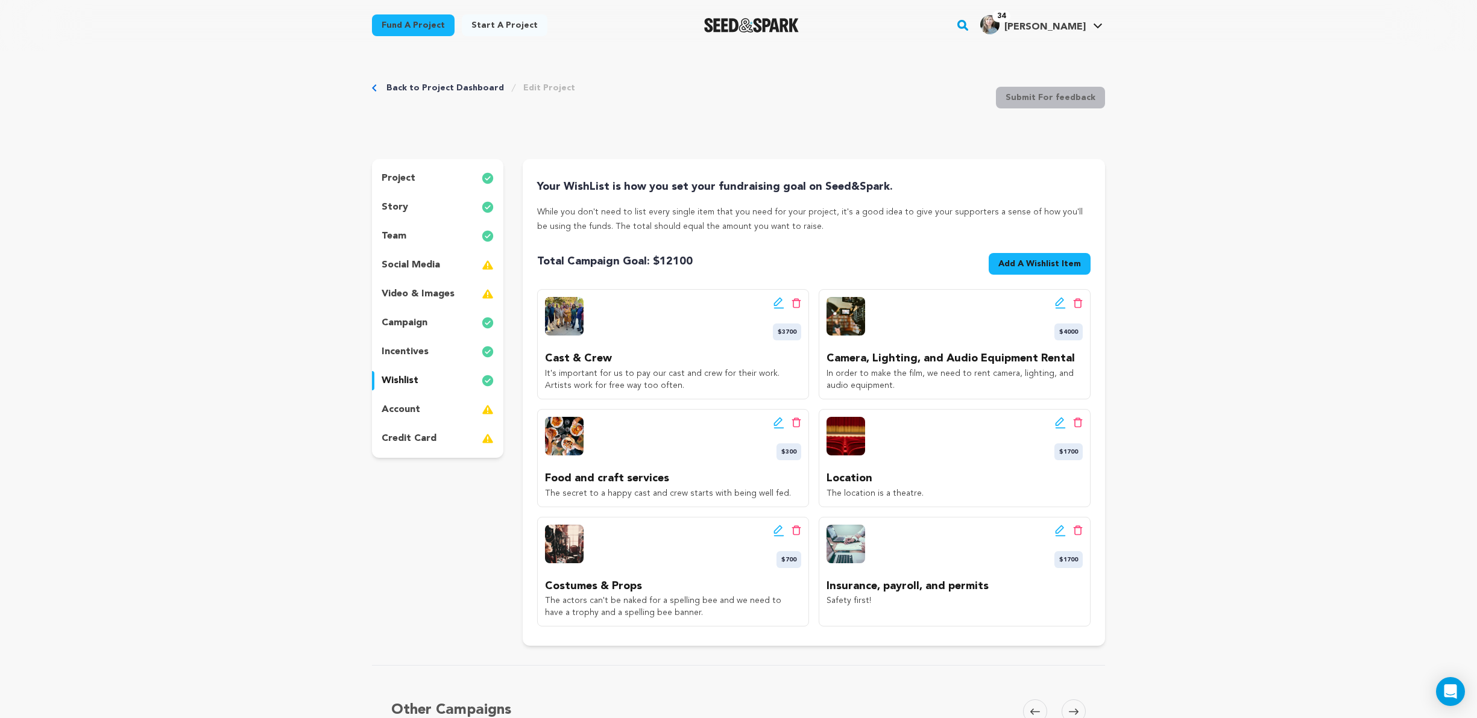
click at [922, 423] on icon at bounding box center [1059, 422] width 8 height 8
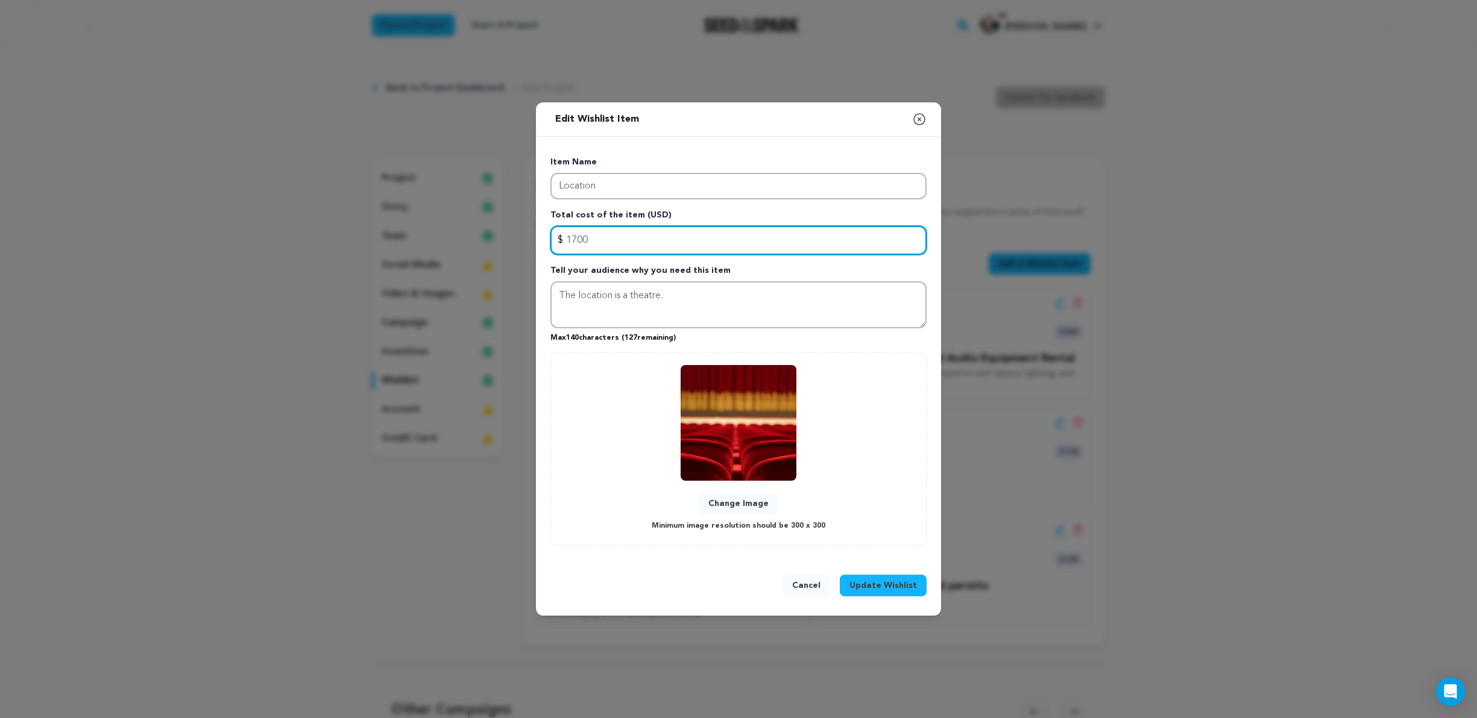
click at [576, 237] on input "1700" at bounding box center [738, 240] width 376 height 29
type input "1600"
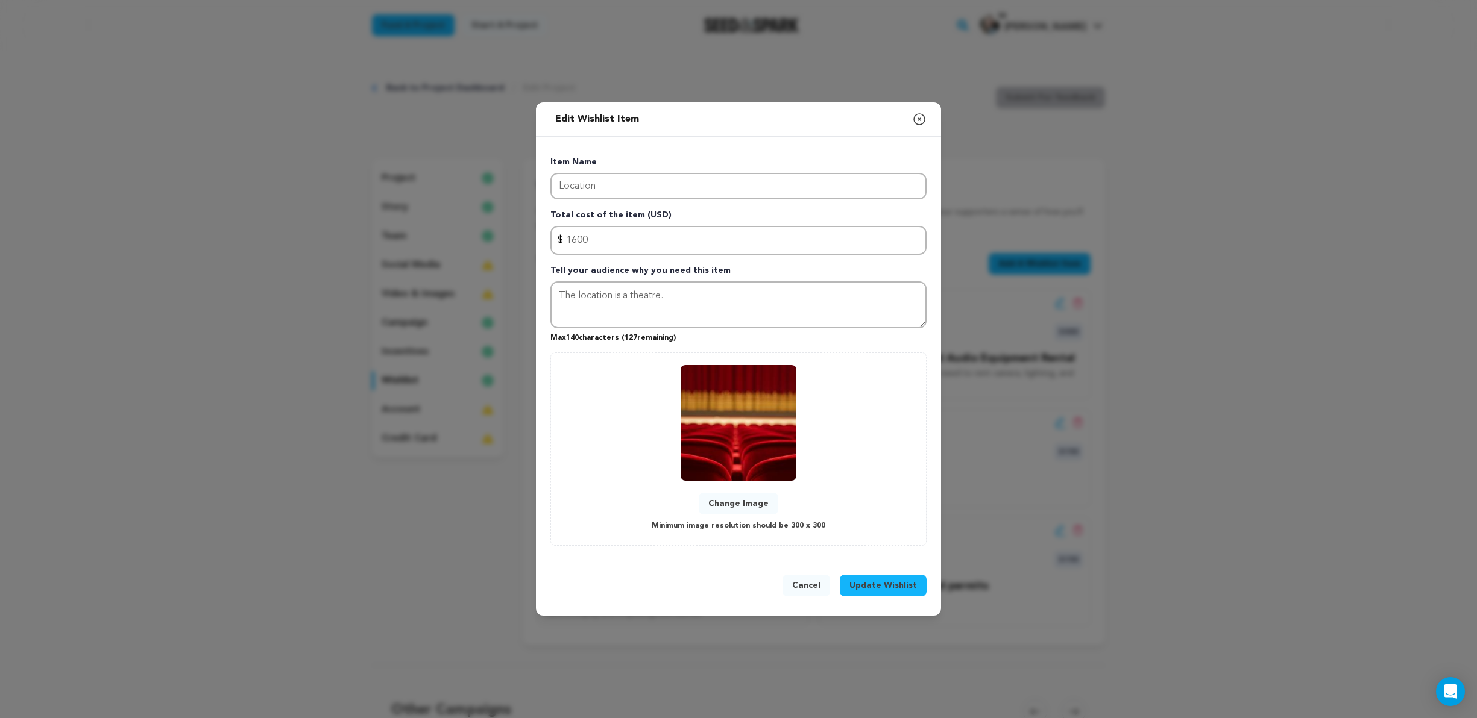
click at [884, 491] on span "Update Wishlist" at bounding box center [883, 586] width 68 height 12
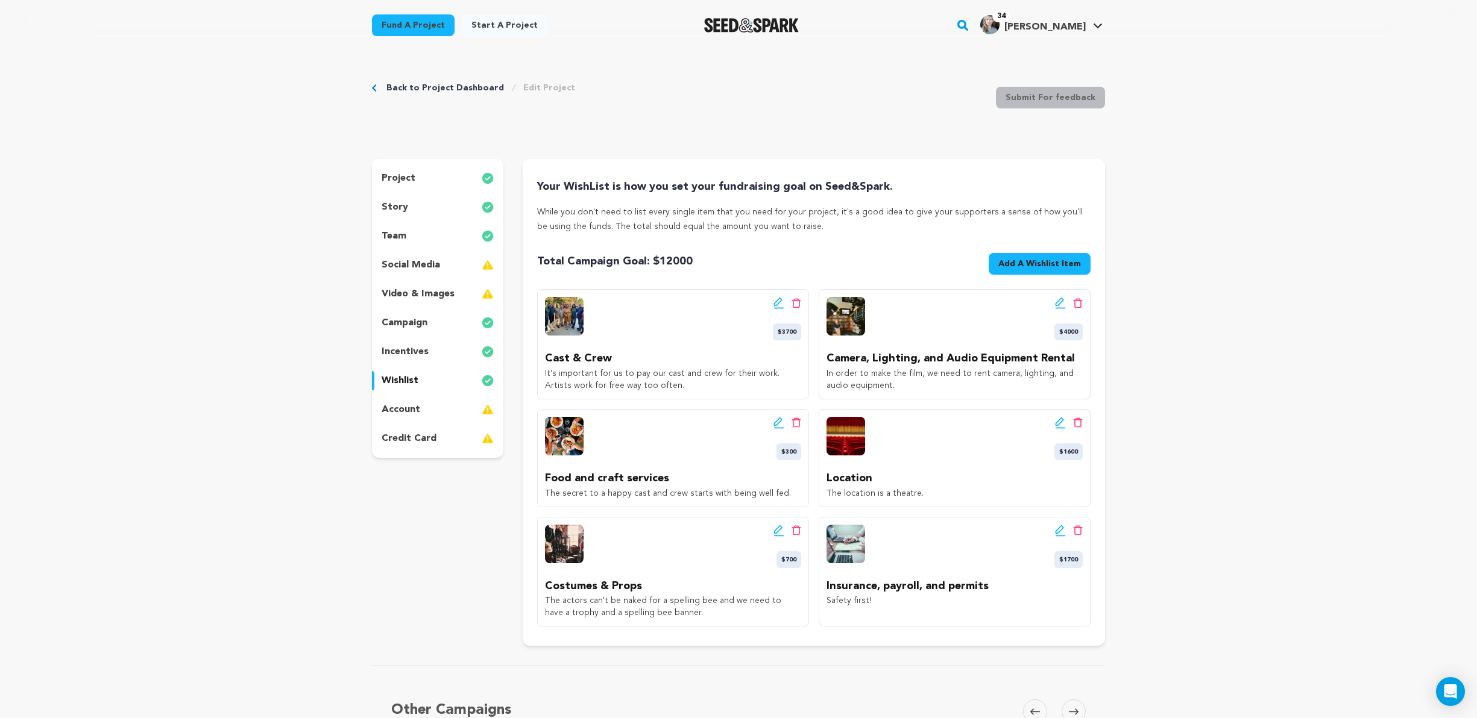
click at [402, 408] on p "account" at bounding box center [401, 410] width 39 height 14
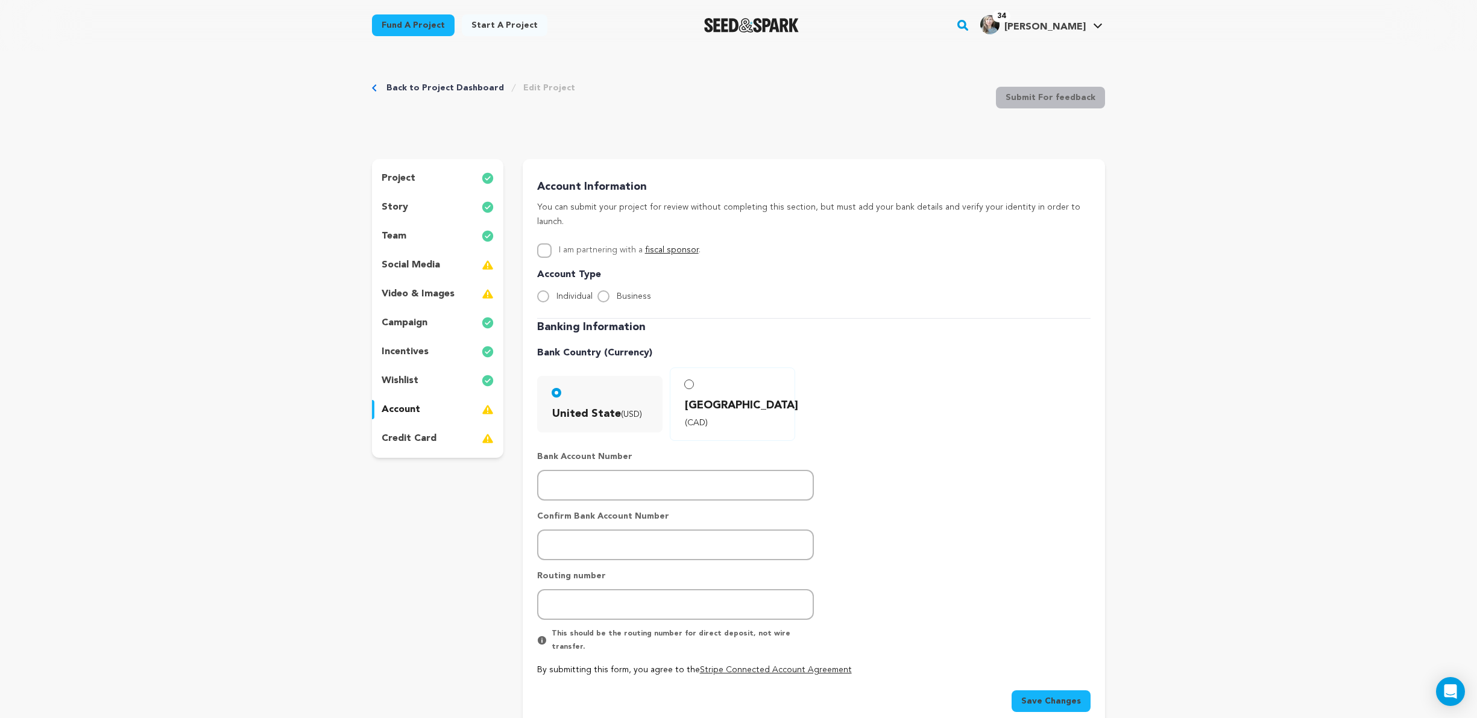
click at [405, 262] on p "social media" at bounding box center [411, 265] width 58 height 14
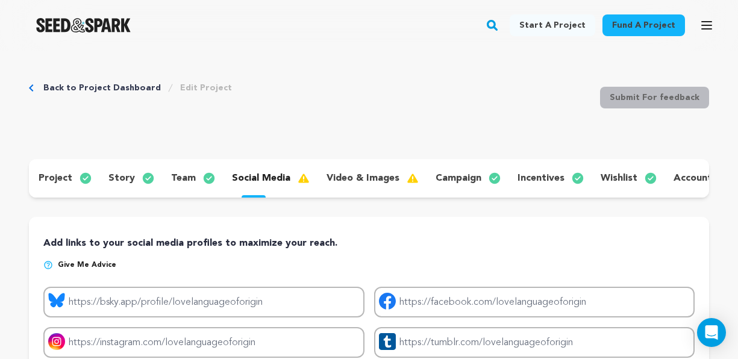
scroll to position [0, 7]
click at [112, 87] on link "Back to Project Dashboard" at bounding box center [102, 88] width 118 height 12
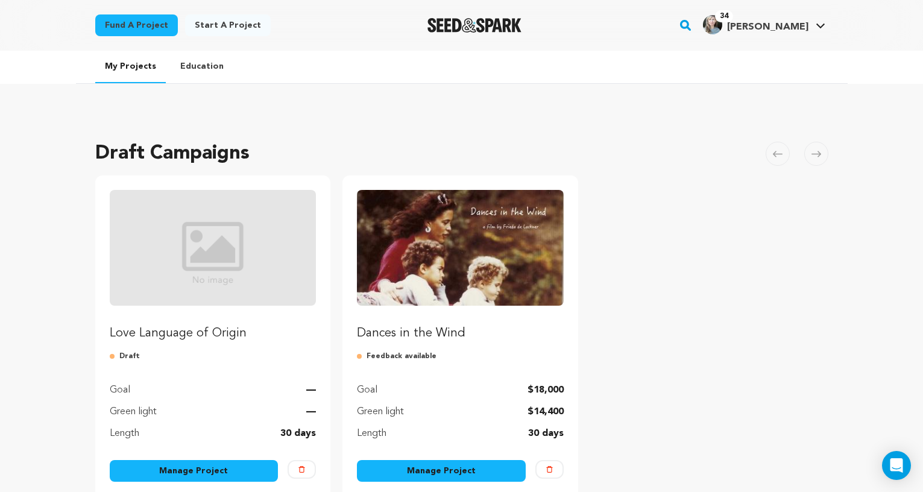
click at [820, 23] on icon at bounding box center [820, 26] width 10 height 6
click at [820, 27] on icon at bounding box center [820, 26] width 8 height 5
click at [815, 27] on icon at bounding box center [820, 26] width 10 height 6
click at [820, 24] on icon at bounding box center [820, 26] width 10 height 6
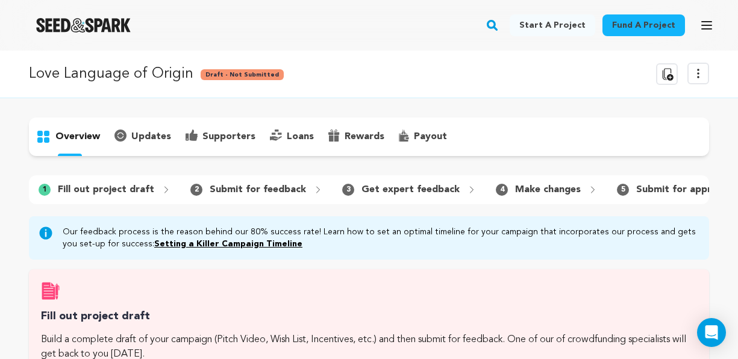
click at [75, 133] on p "overview" at bounding box center [77, 137] width 45 height 14
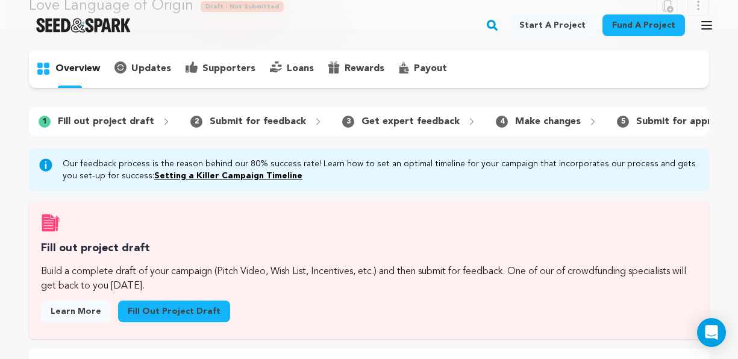
scroll to position [74, 0]
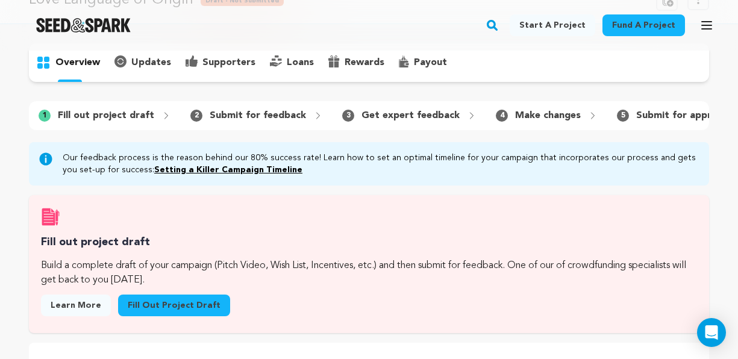
click at [167, 301] on link "Fill out project draft" at bounding box center [174, 306] width 112 height 22
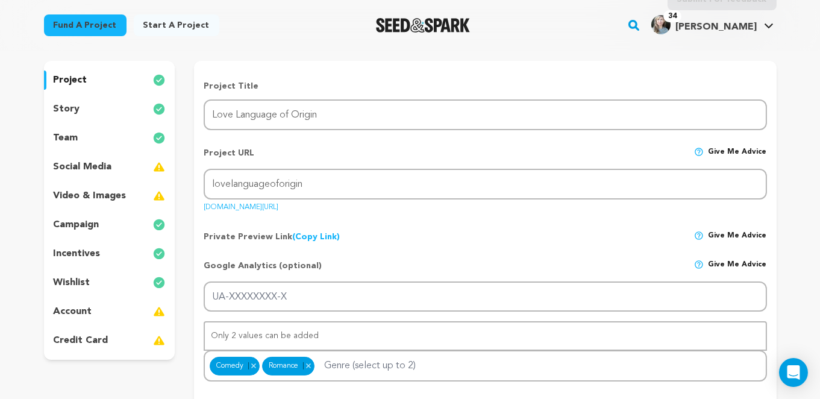
scroll to position [99, 0]
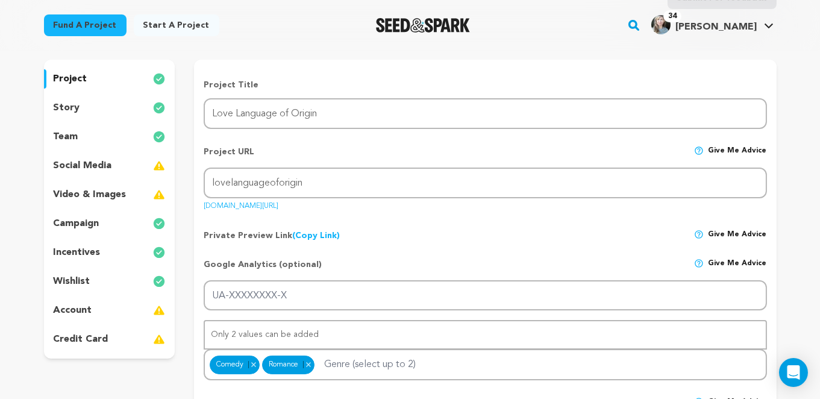
click at [73, 218] on p "campaign" at bounding box center [77, 223] width 46 height 14
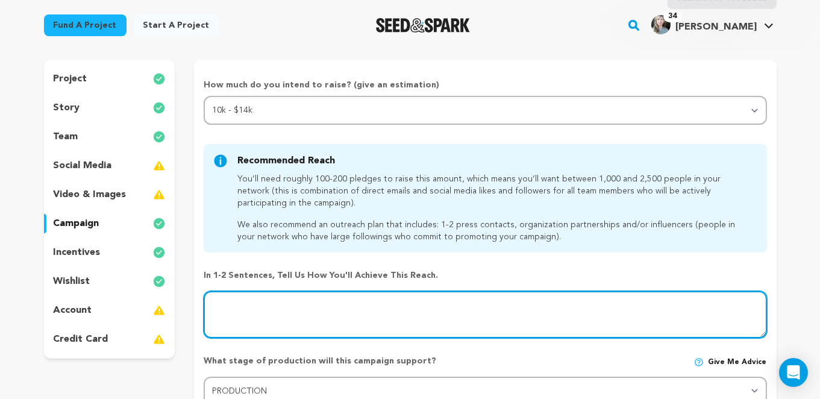
click at [648, 303] on textarea at bounding box center [485, 314] width 563 height 47
drag, startPoint x: 649, startPoint y: 301, endPoint x: 694, endPoint y: 300, distance: 45.2
click at [694, 300] on textarea at bounding box center [485, 314] width 563 height 47
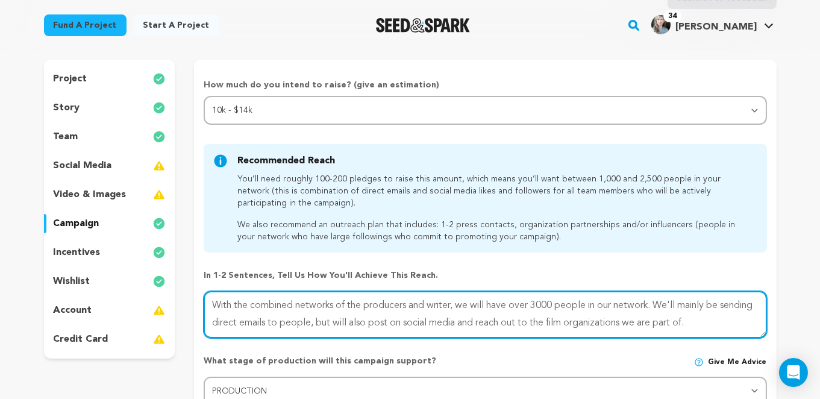
click at [484, 301] on textarea at bounding box center [485, 314] width 563 height 47
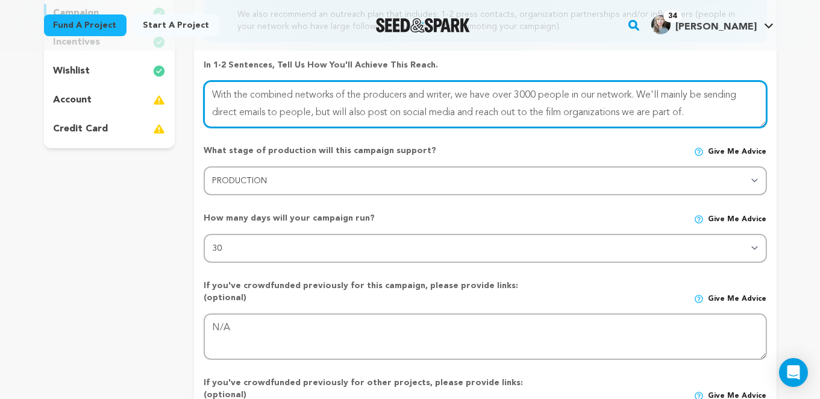
scroll to position [267, 0]
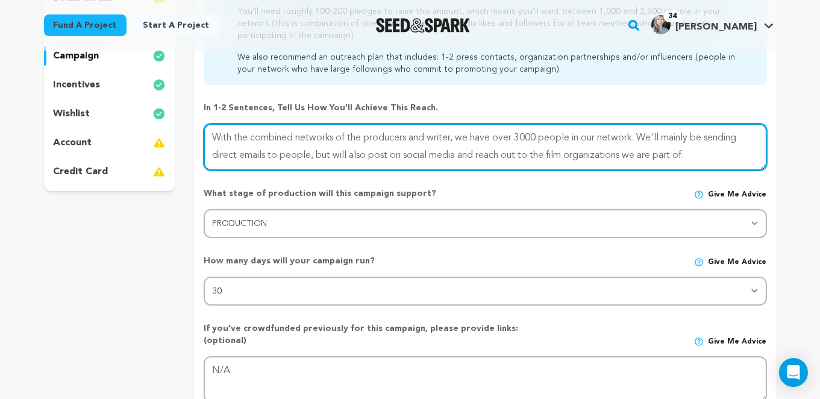
drag, startPoint x: 691, startPoint y: 135, endPoint x: 706, endPoint y: 135, distance: 14.5
click at [706, 135] on textarea at bounding box center [485, 147] width 563 height 47
click at [724, 133] on textarea at bounding box center [485, 147] width 563 height 47
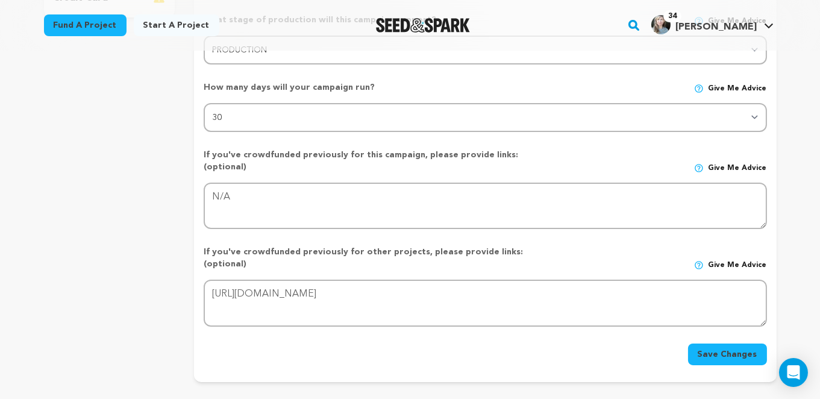
scroll to position [457, 0]
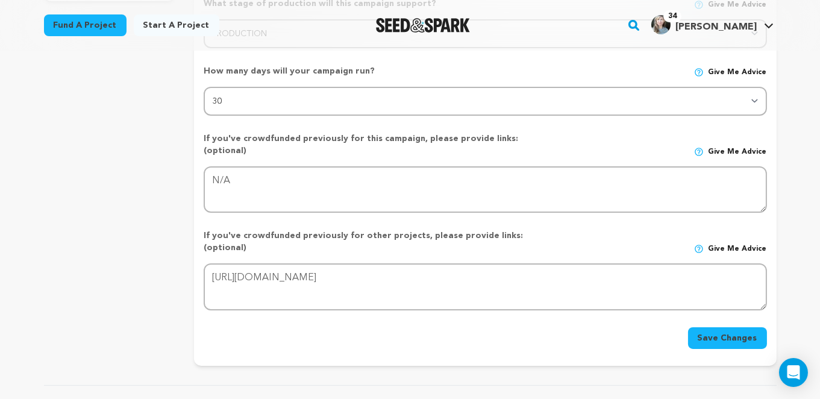
type textarea "With the combined networks of the producers and writer, we have over 3000 peopl…"
click at [716, 327] on button "Save Changes" at bounding box center [727, 338] width 79 height 22
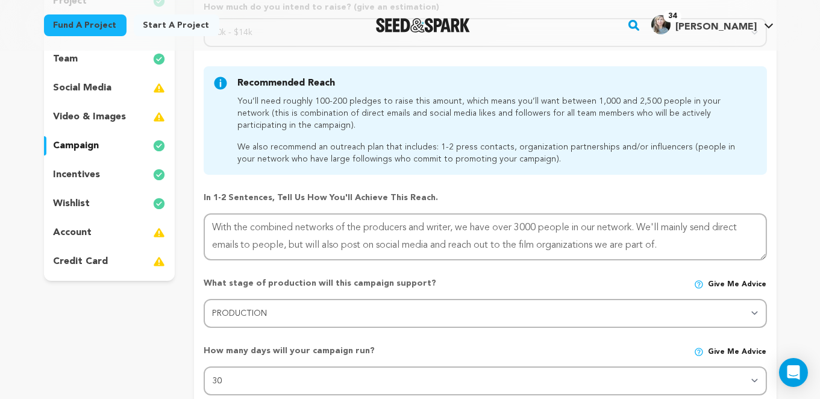
scroll to position [181, 0]
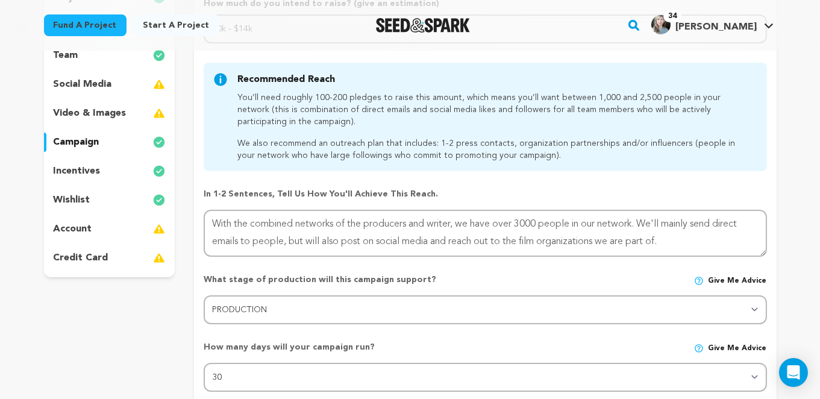
click at [85, 251] on p "credit card" at bounding box center [81, 258] width 55 height 14
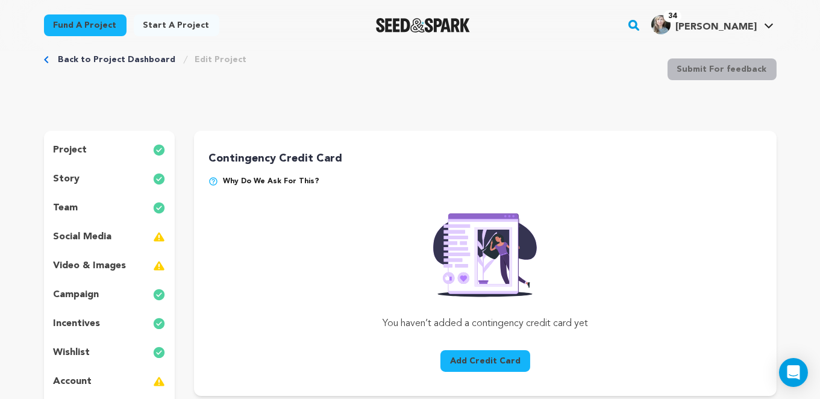
scroll to position [20, 0]
